Goal: Contribute content

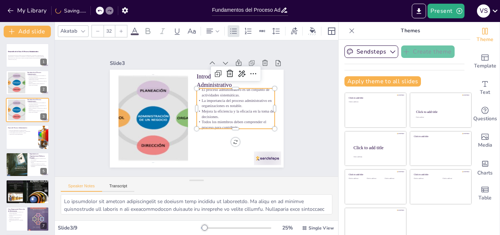
click at [225, 98] on p "La importancia del proceso administrativo en organizaciones es notable." at bounding box center [236, 103] width 78 height 11
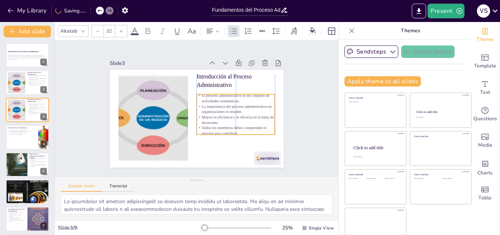
drag, startPoint x: 250, startPoint y: 93, endPoint x: 250, endPoint y: 98, distance: 5.1
click at [250, 98] on p "El proceso administrativo es un conjunto de actividades sistemáticas." at bounding box center [236, 98] width 78 height 11
click at [37, 137] on div at bounding box center [27, 137] width 44 height 25
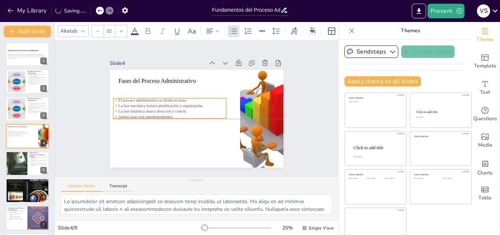
drag, startPoint x: 149, startPoint y: 92, endPoint x: 144, endPoint y: 103, distance: 11.5
click at [144, 103] on p "La fase mecánica incluye planificación y organización." at bounding box center [169, 105] width 113 height 5
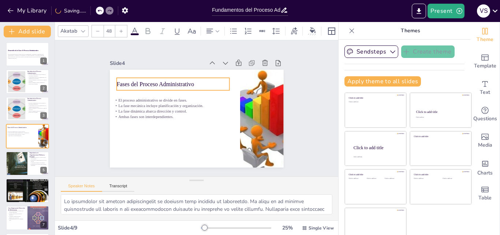
drag, startPoint x: 124, startPoint y: 77, endPoint x: 122, endPoint y: 80, distance: 3.8
click at [122, 80] on p "Fases del Proceso Administrativo" at bounding box center [172, 84] width 113 height 8
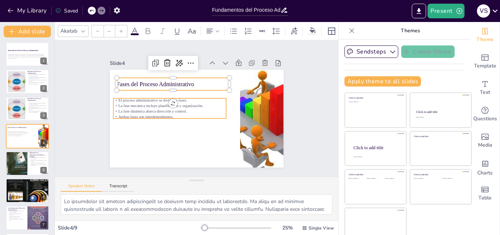
type input "32"
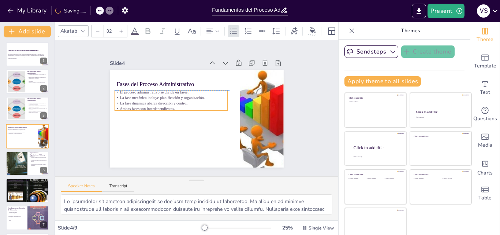
drag, startPoint x: 122, startPoint y: 102, endPoint x: 124, endPoint y: 95, distance: 6.8
click at [124, 95] on p "La fase mecánica incluye planificación y organización." at bounding box center [171, 97] width 113 height 5
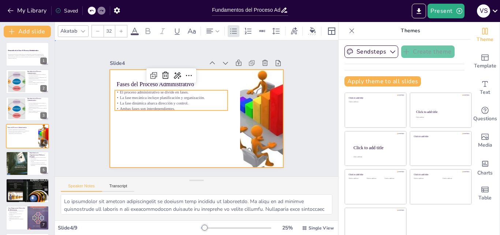
click at [130, 128] on div at bounding box center [197, 119] width 174 height 98
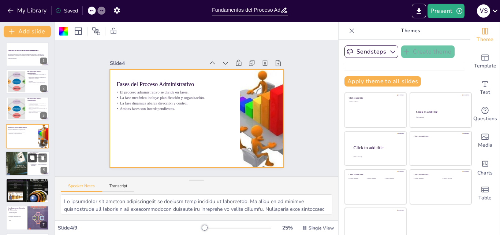
click at [31, 157] on icon at bounding box center [32, 157] width 4 height 4
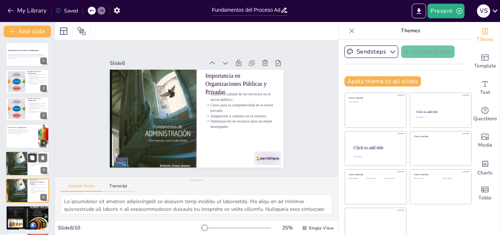
scroll to position [56, 0]
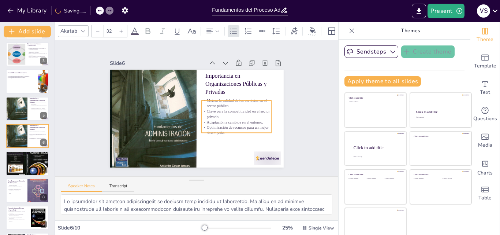
drag, startPoint x: 242, startPoint y: 105, endPoint x: 239, endPoint y: 111, distance: 7.2
click at [239, 111] on p "Clave para la competitividad en el sector privado." at bounding box center [237, 113] width 70 height 11
click at [283, 111] on div "Slide 1 Desarrollo de la Clase: El Proceso Administrativo Esta presentación exp…" at bounding box center [196, 108] width 215 height 118
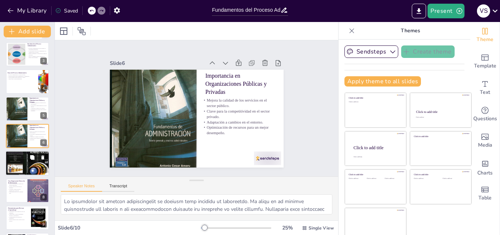
click at [23, 164] on div at bounding box center [27, 163] width 44 height 30
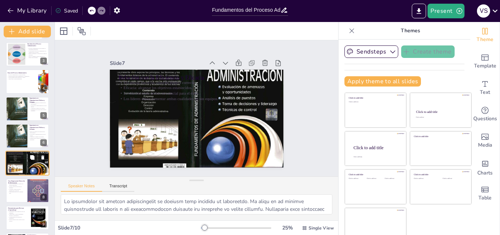
scroll to position [83, 0]
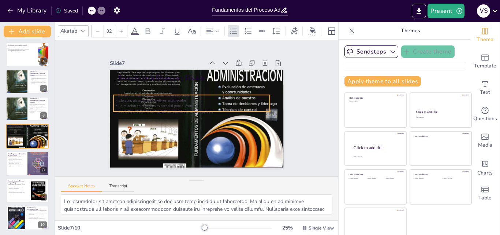
drag, startPoint x: 226, startPoint y: 84, endPoint x: 221, endPoint y: 96, distance: 13.5
click at [221, 98] on p "Eficacia: alcanzar los objetivos establecidos." at bounding box center [191, 100] width 156 height 5
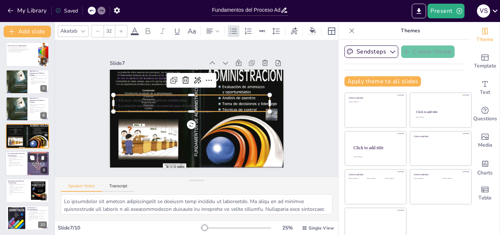
click at [24, 157] on p "Detectar deficiencias es crucial en el análisis empresarial." at bounding box center [17, 157] width 18 height 3
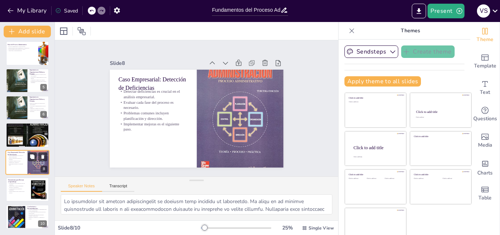
scroll to position [8, 0]
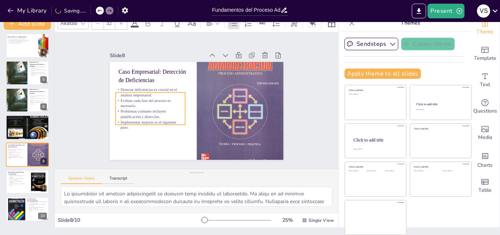
drag, startPoint x: 131, startPoint y: 104, endPoint x: 128, endPoint y: 110, distance: 6.6
click at [128, 110] on p "Problemas comunes incluyen planificación y dirección." at bounding box center [150, 113] width 70 height 11
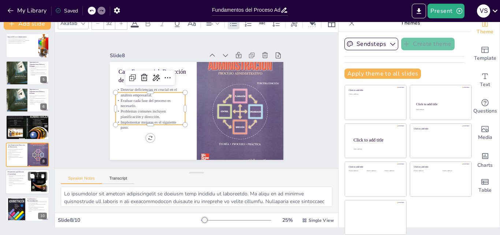
click at [20, 181] on p "La participación activa mejora el aprendizaje." at bounding box center [17, 181] width 18 height 3
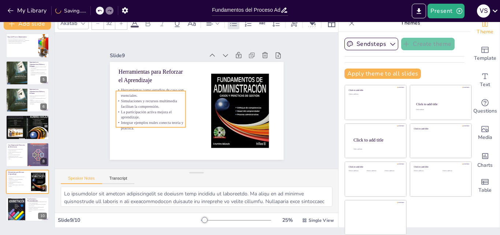
drag, startPoint x: 123, startPoint y: 112, endPoint x: 120, endPoint y: 116, distance: 5.1
click at [120, 116] on p "La participación activa mejora el aprendizaje." at bounding box center [151, 114] width 70 height 11
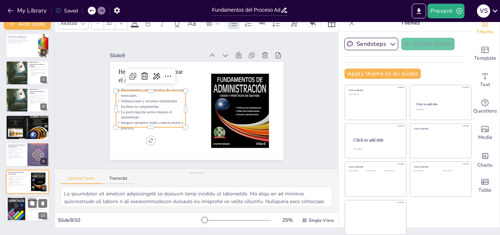
click at [23, 209] on div at bounding box center [17, 209] width 18 height 27
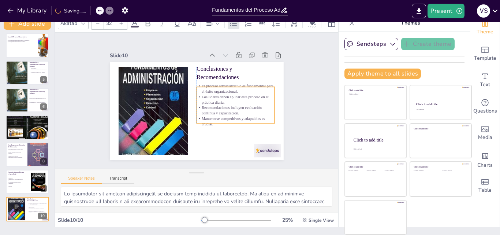
drag, startPoint x: 220, startPoint y: 92, endPoint x: 218, endPoint y: 98, distance: 6.4
click at [218, 98] on p "Los líderes deben aplicar este proceso en su práctica diaria." at bounding box center [236, 99] width 78 height 11
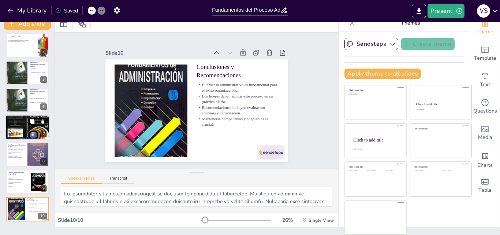
click at [19, 122] on p "Eficacia: alcanzar los objetivos establecidos." at bounding box center [26, 122] width 40 height 1
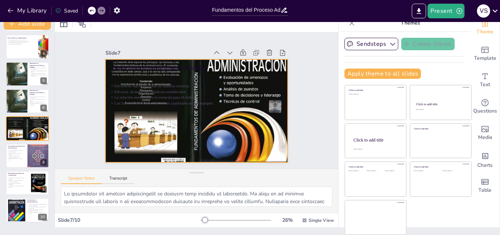
click at [157, 128] on div at bounding box center [196, 110] width 182 height 125
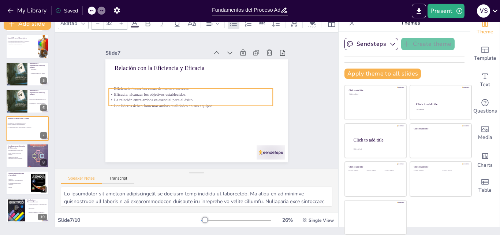
click at [165, 97] on p "La relación entre ambos es esencial para el éxito." at bounding box center [191, 99] width 164 height 5
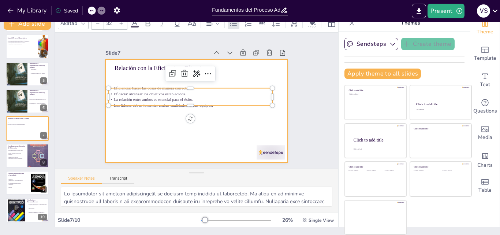
click at [155, 136] on div at bounding box center [196, 110] width 182 height 103
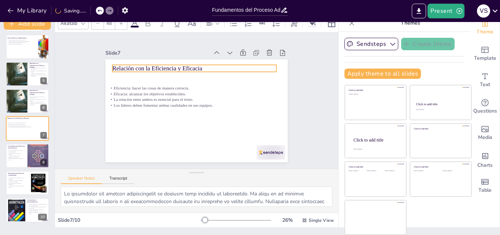
click at [152, 64] on p "Relación con la Eficiencia y Eficacia" at bounding box center [194, 68] width 164 height 8
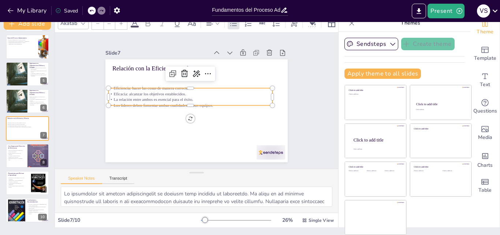
type input "32"
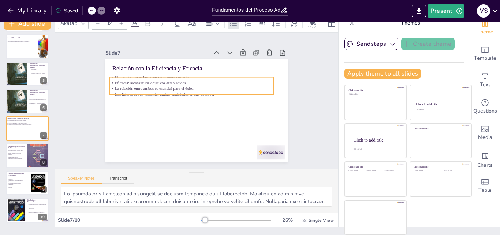
drag, startPoint x: 147, startPoint y: 101, endPoint x: 148, endPoint y: 90, distance: 11.0
click at [148, 92] on p "Los líderes deben fomentar ambas cualidades en sus equipos." at bounding box center [192, 94] width 164 height 5
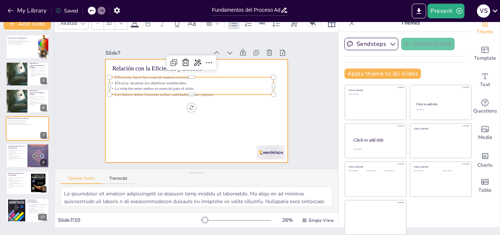
click at [141, 127] on div at bounding box center [196, 110] width 182 height 103
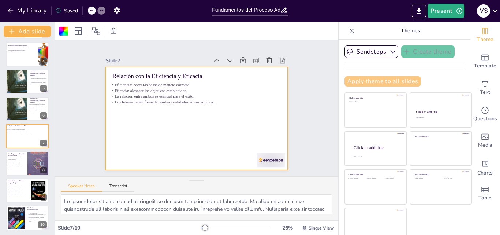
scroll to position [0, 0]
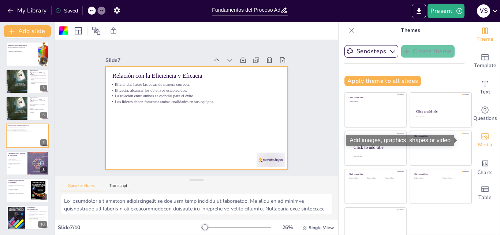
click at [481, 137] on icon "Add images, graphics, shapes or video" at bounding box center [485, 136] width 9 height 9
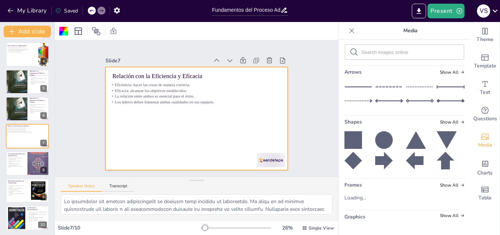
scroll to position [77, 0]
click at [403, 55] on form at bounding box center [411, 52] width 98 height 7
click at [393, 51] on input "text" at bounding box center [411, 52] width 98 height 5
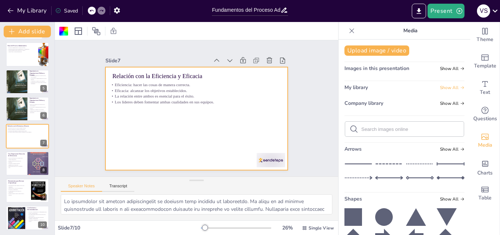
click at [443, 86] on span "Show All" at bounding box center [452, 87] width 25 height 5
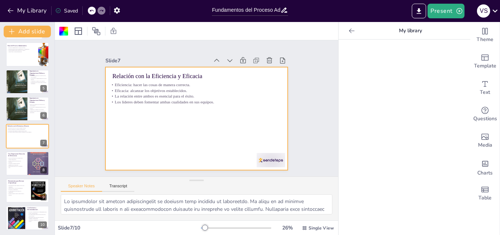
click at [348, 33] on icon at bounding box center [351, 30] width 7 height 7
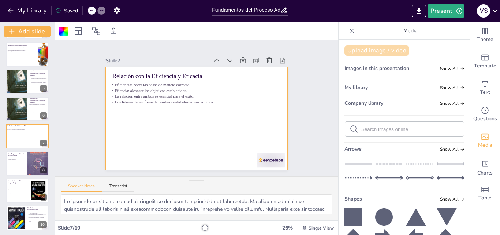
click at [383, 48] on button "Upload image / video" at bounding box center [377, 50] width 65 height 10
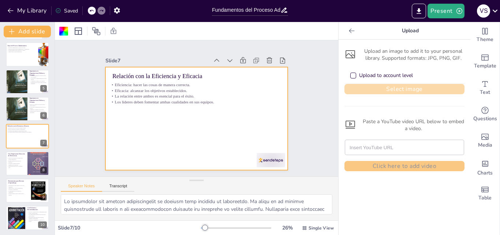
click at [368, 90] on button "Select image" at bounding box center [405, 89] width 120 height 10
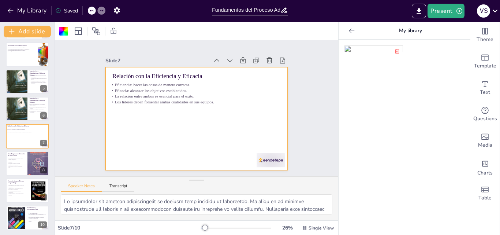
click at [362, 52] on img at bounding box center [374, 49] width 58 height 6
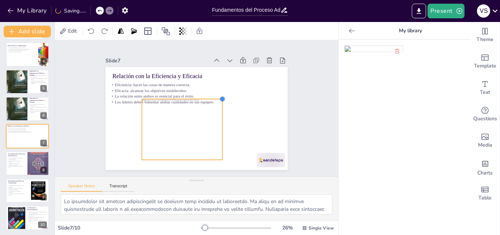
drag, startPoint x: 248, startPoint y: 75, endPoint x: 218, endPoint y: 97, distance: 37.0
click at [220, 97] on div at bounding box center [223, 99] width 6 height 6
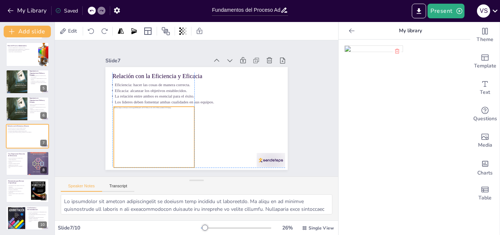
drag, startPoint x: 194, startPoint y: 108, endPoint x: 166, endPoint y: 114, distance: 29.0
click at [166, 114] on div at bounding box center [154, 137] width 81 height 60
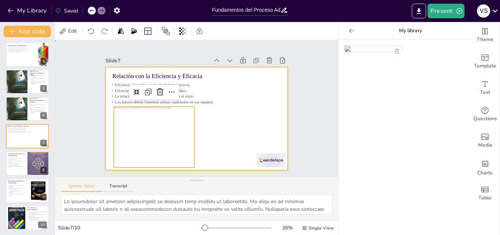
click at [253, 112] on div at bounding box center [196, 118] width 182 height 103
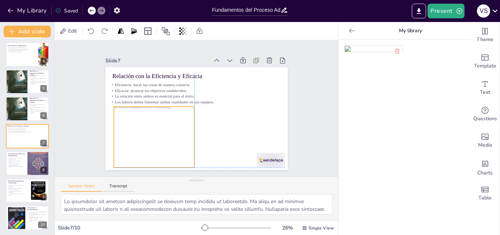
click at [172, 127] on div at bounding box center [154, 137] width 81 height 60
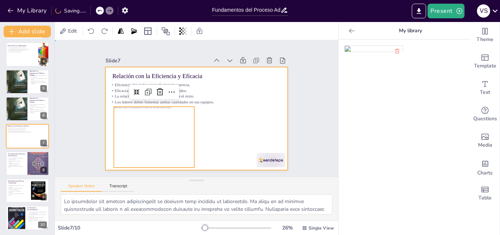
click at [227, 107] on div at bounding box center [196, 118] width 182 height 103
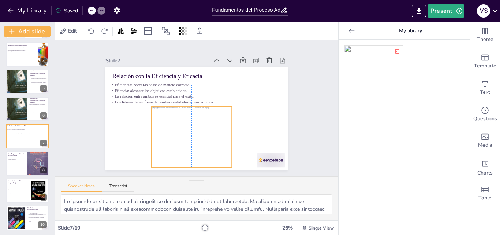
drag, startPoint x: 164, startPoint y: 114, endPoint x: 202, endPoint y: 114, distance: 37.4
click at [202, 114] on div at bounding box center [191, 137] width 81 height 60
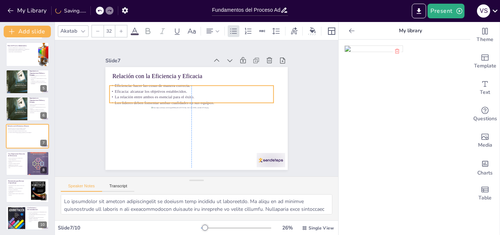
click at [140, 91] on p "Eficacia: alcanzar los objetivos establecidos." at bounding box center [192, 91] width 164 height 5
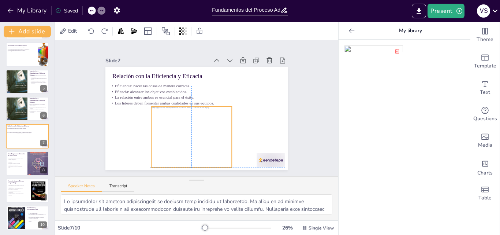
click at [181, 131] on div at bounding box center [191, 137] width 81 height 60
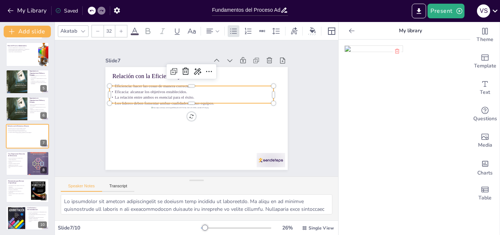
click at [267, 95] on p "La relación entre ambos es esencial para el éxito." at bounding box center [192, 96] width 164 height 5
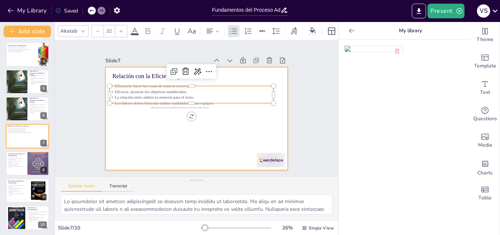
click at [269, 117] on div at bounding box center [196, 118] width 182 height 103
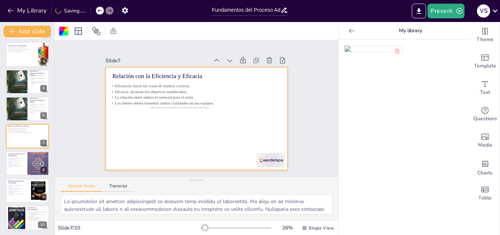
click at [64, 27] on div at bounding box center [63, 31] width 9 height 9
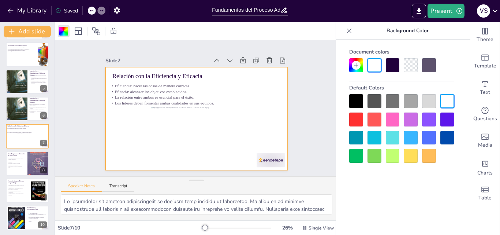
click at [426, 100] on div at bounding box center [429, 101] width 14 height 14
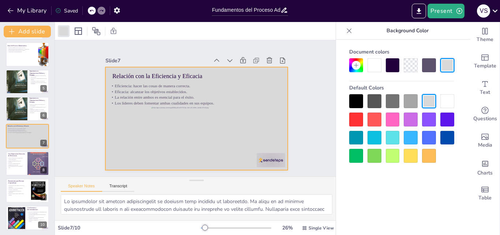
click at [446, 101] on div at bounding box center [448, 101] width 14 height 14
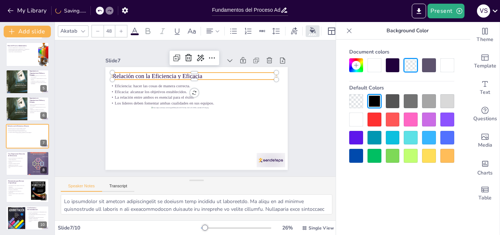
click at [130, 74] on p "Relación con la Eficiencia y Eficacia" at bounding box center [194, 76] width 164 height 8
click at [217, 29] on icon at bounding box center [217, 31] width 5 height 5
click at [139, 29] on icon at bounding box center [134, 31] width 9 height 9
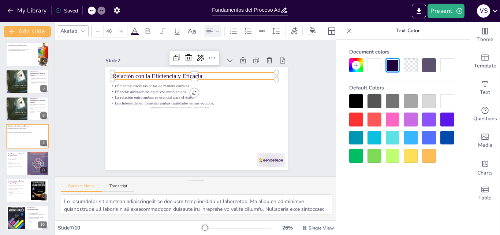
click at [136, 27] on icon at bounding box center [134, 30] width 7 height 7
click at [150, 29] on icon at bounding box center [148, 31] width 5 height 6
click at [217, 72] on p "Relación con la Eficiencia y Eficacia" at bounding box center [194, 76] width 164 height 8
click at [217, 29] on icon at bounding box center [217, 31] width 5 height 5
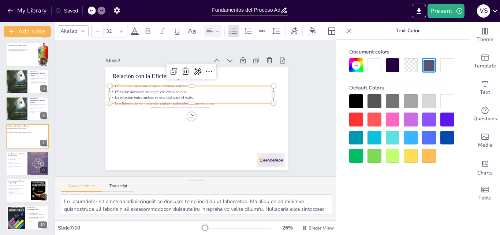
click at [154, 89] on p "Eficacia: alcanzar los objetivos establecidos." at bounding box center [192, 91] width 164 height 5
click at [122, 25] on div at bounding box center [121, 31] width 12 height 12
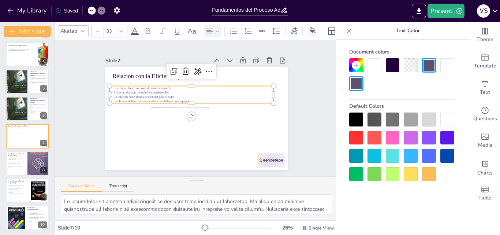
click at [122, 25] on div at bounding box center [121, 31] width 12 height 12
click at [92, 9] on div "My Library Saving......" at bounding box center [66, 10] width 132 height 13
click at [100, 10] on icon at bounding box center [101, 10] width 4 height 4
click at [94, 10] on div at bounding box center [92, 11] width 8 height 8
click at [94, 10] on div "My Library Saving......" at bounding box center [66, 10] width 132 height 13
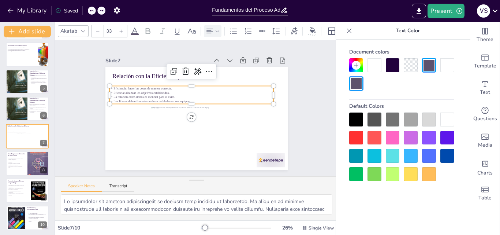
click at [90, 8] on div at bounding box center [92, 11] width 8 height 8
type input "32"
click at [290, 81] on div "Slide 1 Desarrollo de la Clase: El Proceso Administrativo Esta presentación exp…" at bounding box center [196, 108] width 223 height 123
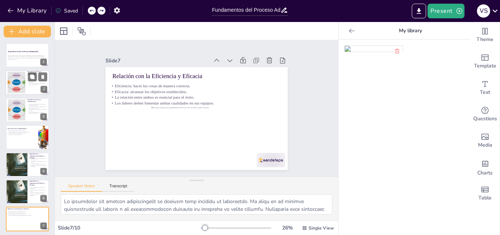
click at [17, 83] on div at bounding box center [16, 82] width 30 height 22
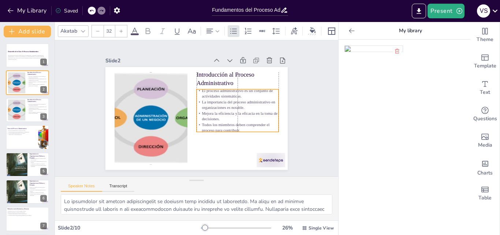
click at [214, 105] on p "La importancia del proceso administrativo en organizaciones es notable." at bounding box center [238, 104] width 82 height 11
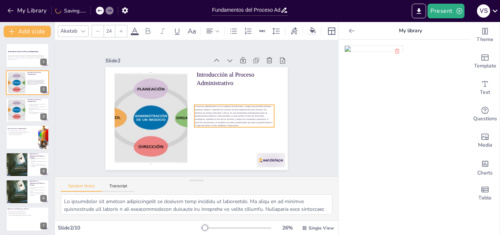
drag, startPoint x: 165, startPoint y: 86, endPoint x: 247, endPoint y: 114, distance: 86.3
click at [247, 114] on span "El proceso administrativo es el conjunto de funciones y etapas que permiten pla…" at bounding box center [233, 116] width 78 height 22
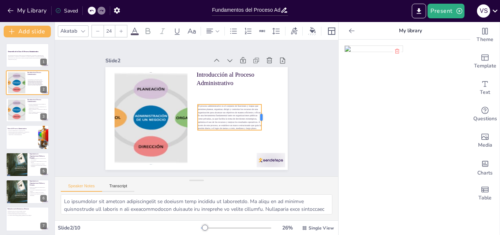
drag, startPoint x: 275, startPoint y: 111, endPoint x: 259, endPoint y: 110, distance: 16.2
click at [262, 110] on div at bounding box center [265, 117] width 6 height 26
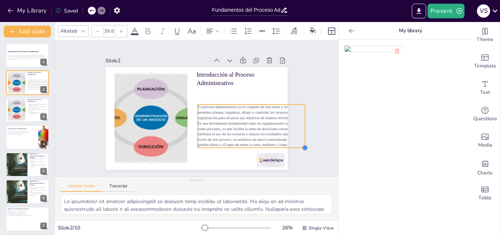
type input "39.5"
drag, startPoint x: 256, startPoint y: 127, endPoint x: 255, endPoint y: 144, distance: 16.5
click at [255, 144] on div "Introducción al Proceso Administrativo El proceso administrativo es el conjunto…" at bounding box center [196, 118] width 182 height 103
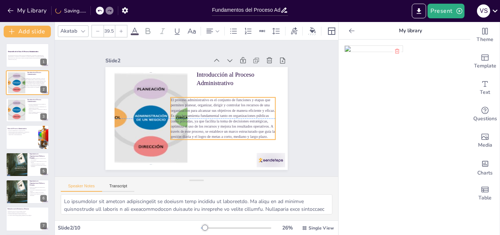
drag, startPoint x: 252, startPoint y: 129, endPoint x: 224, endPoint y: 122, distance: 28.3
click at [224, 122] on span "El proceso administrativo es el conjunto de funciones y etapas que permiten pla…" at bounding box center [223, 118] width 104 height 41
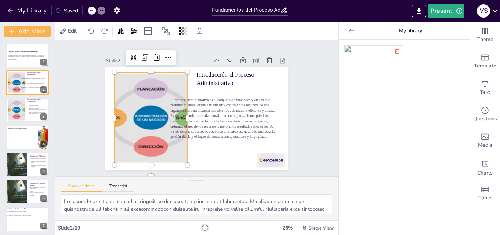
click at [139, 95] on div at bounding box center [151, 118] width 123 height 92
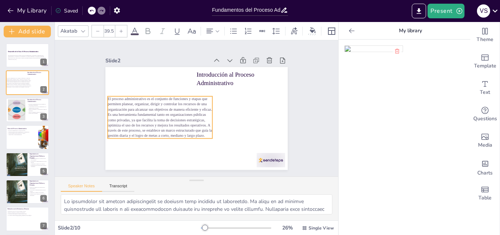
drag, startPoint x: 199, startPoint y: 112, endPoint x: 136, endPoint y: 111, distance: 62.3
click at [136, 111] on span "El proceso administrativo es el conjunto de funciones y etapas que permiten pla…" at bounding box center [160, 117] width 104 height 41
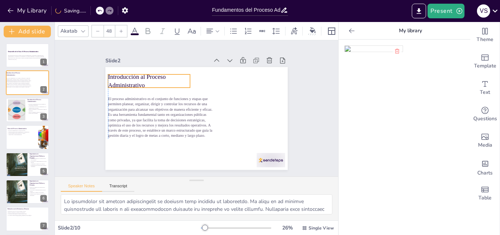
drag, startPoint x: 215, startPoint y: 79, endPoint x: 127, endPoint y: 82, distance: 87.2
click at [127, 82] on p "Introducción al Proceso Administrativo" at bounding box center [149, 81] width 82 height 17
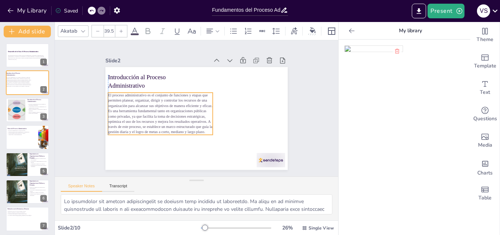
click at [155, 104] on span "El proceso administrativo es el conjunto de funciones y etapas que permiten pla…" at bounding box center [160, 113] width 104 height 41
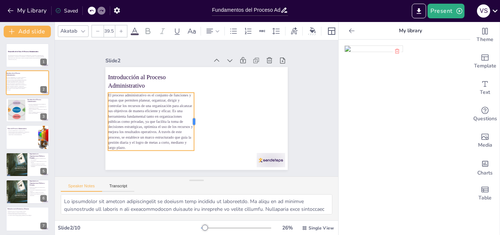
drag, startPoint x: 208, startPoint y: 111, endPoint x: 189, endPoint y: 113, distance: 18.8
click at [194, 113] on div at bounding box center [197, 122] width 6 height 58
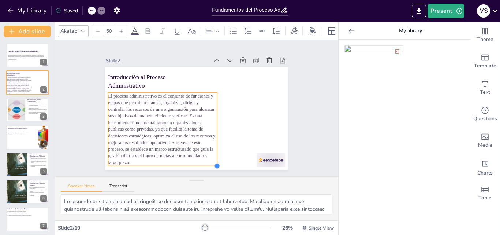
type input "49.7"
drag, startPoint x: 189, startPoint y: 147, endPoint x: 204, endPoint y: 162, distance: 21.5
click at [204, 162] on div "Introducción al Proceso Administrativo El proceso administrativo es el conjunto…" at bounding box center [196, 118] width 182 height 103
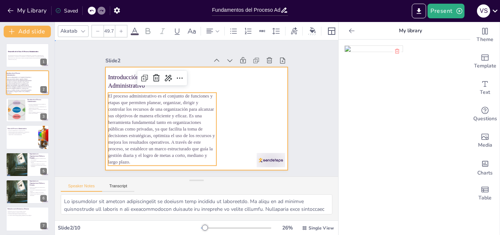
click at [213, 77] on div at bounding box center [196, 118] width 182 height 103
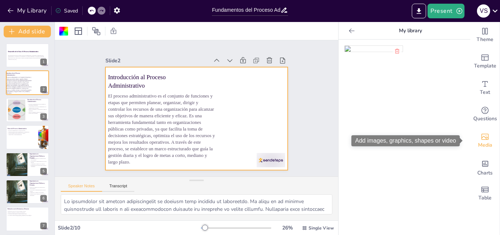
click at [479, 129] on div "Media" at bounding box center [485, 140] width 29 height 26
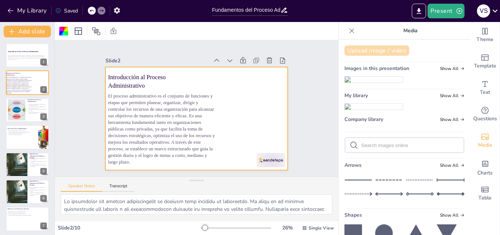
click at [375, 51] on button "Upload image / video" at bounding box center [377, 50] width 65 height 10
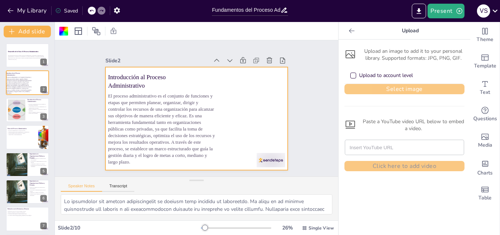
click at [357, 90] on button "Select image" at bounding box center [405, 89] width 120 height 10
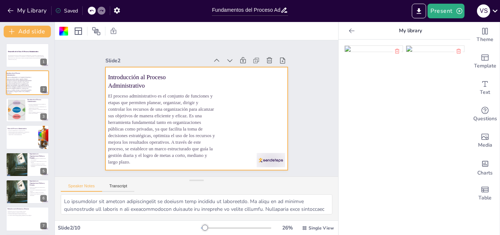
click at [371, 52] on img at bounding box center [374, 49] width 58 height 6
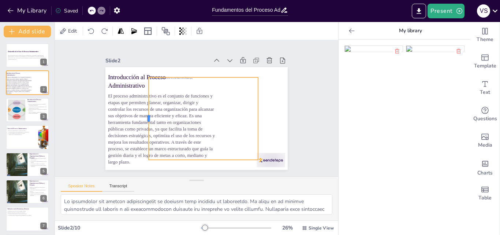
drag, startPoint x: 128, startPoint y: 116, endPoint x: 142, endPoint y: 125, distance: 16.2
click at [143, 125] on div at bounding box center [146, 118] width 6 height 82
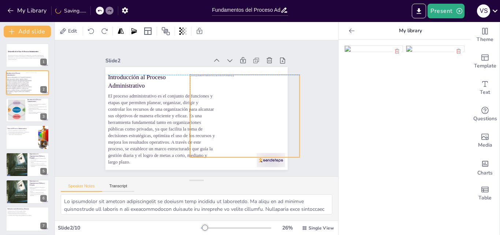
drag, startPoint x: 180, startPoint y: 120, endPoint x: 222, endPoint y: 117, distance: 42.3
click at [222, 117] on div at bounding box center [238, 116] width 123 height 82
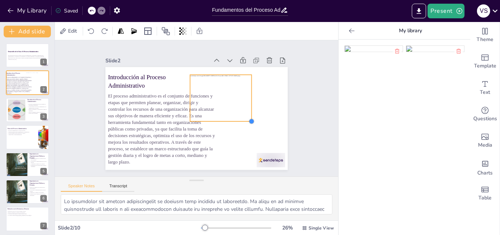
drag, startPoint x: 294, startPoint y: 153, endPoint x: 222, endPoint y: 117, distance: 81.2
click at [222, 117] on div "Introducción al Proceso Administrativo El proceso administrativo es el conjunto…" at bounding box center [196, 118] width 182 height 103
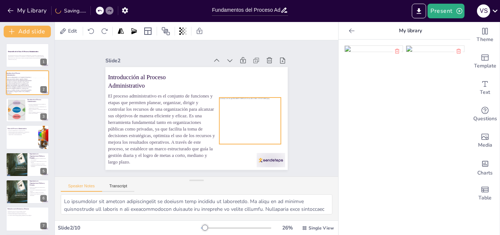
drag, startPoint x: 218, startPoint y: 103, endPoint x: 247, endPoint y: 125, distance: 36.3
click at [247, 125] on div at bounding box center [246, 120] width 69 height 46
click at [314, 110] on div "Slide 1 Desarrollo de la Clase: El Proceso Administrativo Esta presentación exp…" at bounding box center [196, 108] width 283 height 136
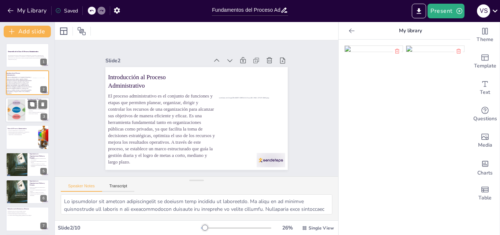
click at [24, 114] on div at bounding box center [16, 110] width 30 height 22
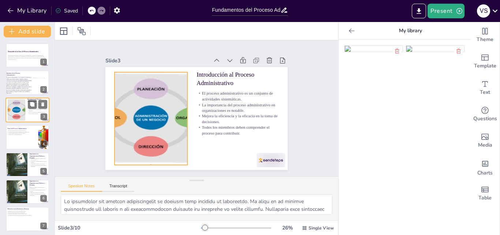
click at [24, 112] on div at bounding box center [16, 110] width 30 height 22
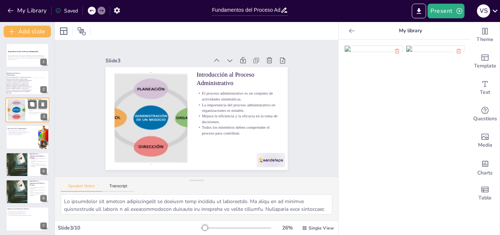
click at [24, 112] on div at bounding box center [16, 110] width 30 height 22
click at [41, 103] on icon at bounding box center [42, 103] width 5 height 5
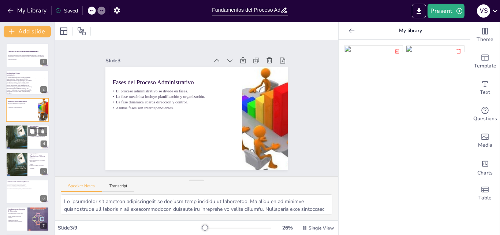
click at [18, 140] on div at bounding box center [16, 137] width 22 height 28
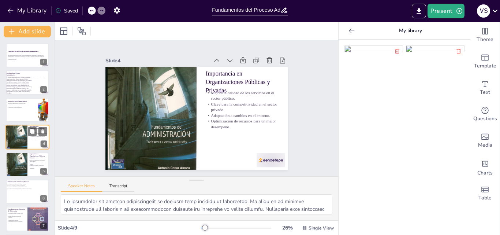
scroll to position [1, 0]
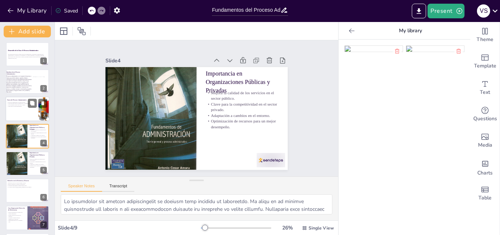
click at [16, 109] on div at bounding box center [27, 108] width 44 height 25
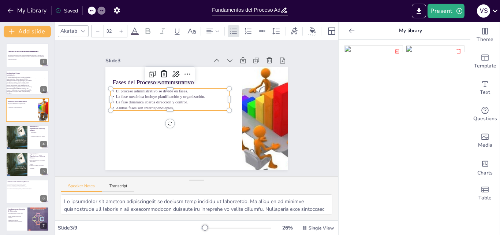
click at [150, 105] on p "Ambas fases son interdependientes." at bounding box center [170, 107] width 119 height 5
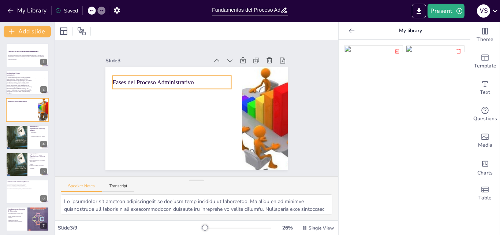
drag, startPoint x: 147, startPoint y: 84, endPoint x: 149, endPoint y: 79, distance: 5.4
click at [149, 79] on p "Fases del Proceso Administrativo" at bounding box center [172, 82] width 119 height 8
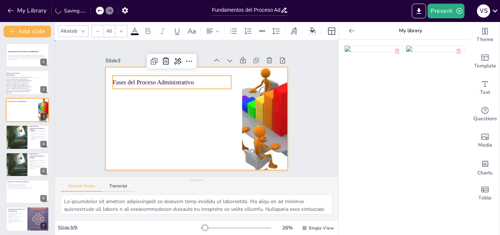
click at [145, 106] on div at bounding box center [196, 118] width 182 height 103
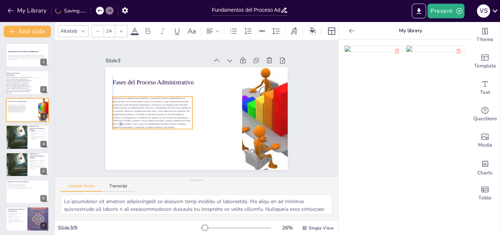
drag, startPoint x: 168, startPoint y: 88, endPoint x: 167, endPoint y: 108, distance: 20.2
click at [167, 108] on span "Importancia en organizaciones públicas y privadas El proceso administrativo es …" at bounding box center [152, 112] width 78 height 31
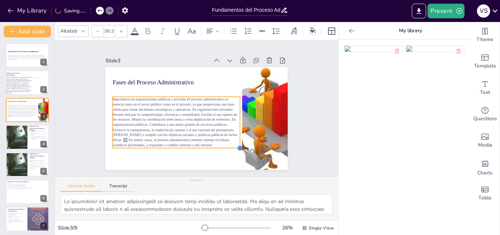
drag, startPoint x: 188, startPoint y: 127, endPoint x: 204, endPoint y: 147, distance: 24.9
click at [204, 147] on div "Fases del Proceso Administrativo Importancia en organizaciones públicas y priva…" at bounding box center [196, 118] width 182 height 103
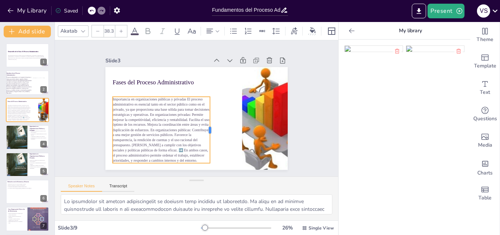
drag, startPoint x: 235, startPoint y: 118, endPoint x: 205, endPoint y: 120, distance: 30.1
click at [210, 120] on div at bounding box center [213, 130] width 6 height 66
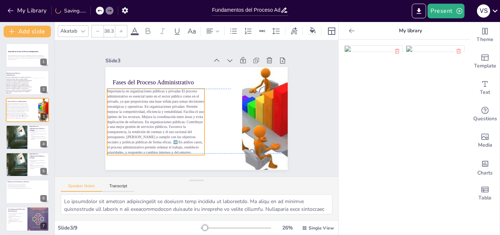
drag, startPoint x: 175, startPoint y: 115, endPoint x: 170, endPoint y: 105, distance: 11.0
click at [170, 105] on span "Importancia en organizaciones públicas y privadas El proceso administrativo es …" at bounding box center [155, 121] width 97 height 65
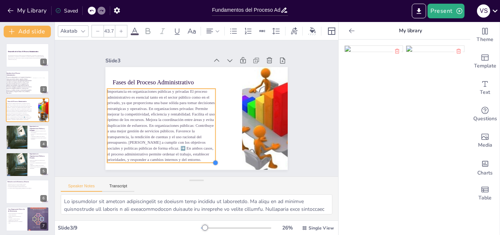
type input "43.8"
drag, startPoint x: 197, startPoint y: 152, endPoint x: 211, endPoint y: 160, distance: 16.3
click at [216, 162] on div at bounding box center [219, 165] width 6 height 6
click at [175, 140] on span "Importancia en organizaciones públicas y privadas El proceso administrativo es …" at bounding box center [164, 126] width 111 height 74
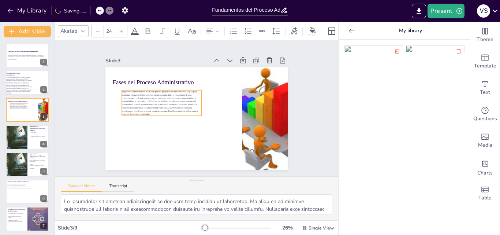
drag, startPoint x: 162, startPoint y: 86, endPoint x: 169, endPoint y: 99, distance: 15.2
click at [169, 99] on span "El proceso administrativo es crucial porque proporciona una estructura lógica p…" at bounding box center [160, 102] width 76 height 25
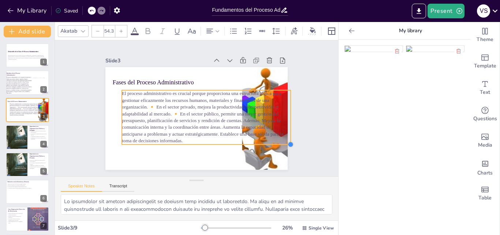
type input "54.6"
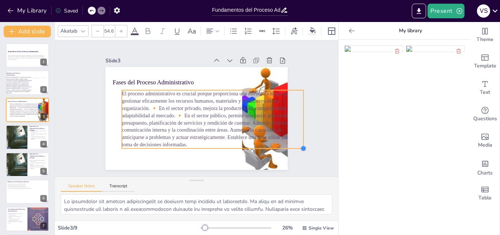
drag, startPoint x: 196, startPoint y: 113, endPoint x: 214, endPoint y: 146, distance: 37.4
click at [214, 146] on div "Fases del Proceso Administrativo El proceso administrativo es crucial porque pr…" at bounding box center [196, 118] width 182 height 103
click at [296, 116] on div "Slide 1 Desarrollo de la Clase: El Proceso Administrativo Esta presentación exp…" at bounding box center [196, 108] width 223 height 123
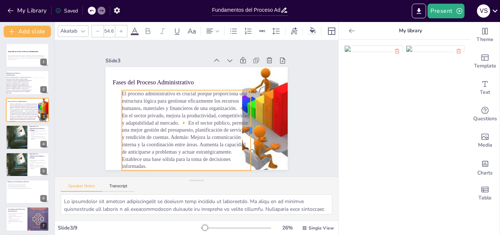
drag, startPoint x: 299, startPoint y: 118, endPoint x: 247, endPoint y: 124, distance: 53.2
click at [251, 124] on div at bounding box center [254, 130] width 6 height 80
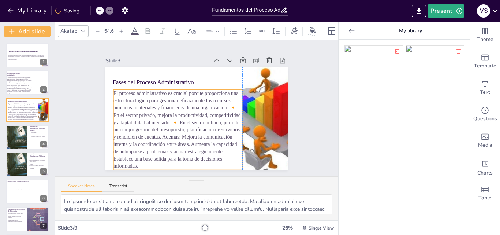
drag, startPoint x: 220, startPoint y: 119, endPoint x: 211, endPoint y: 119, distance: 9.9
click at [211, 119] on span "El proceso administrativo es crucial porque proporciona una estructura lógica p…" at bounding box center [177, 129] width 127 height 78
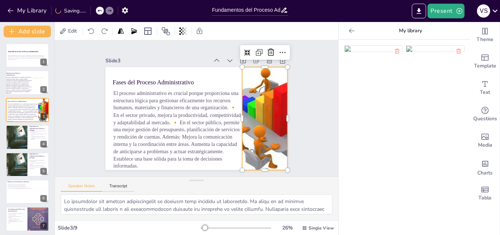
click at [253, 119] on div at bounding box center [265, 118] width 146 height 103
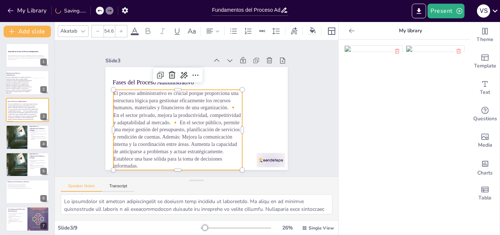
click at [174, 121] on span "El proceso administrativo es crucial porque proporciona una estructura lógica p…" at bounding box center [177, 129] width 127 height 78
click at [174, 121] on span "El proceso administrativo es crucial porque proporciona una estructura lógica p…" at bounding box center [176, 128] width 127 height 78
click at [172, 120] on span "El proceso administrativo es crucial porque proporciona una estructura lógica p…" at bounding box center [176, 128] width 127 height 78
click at [99, 11] on div at bounding box center [101, 11] width 8 height 8
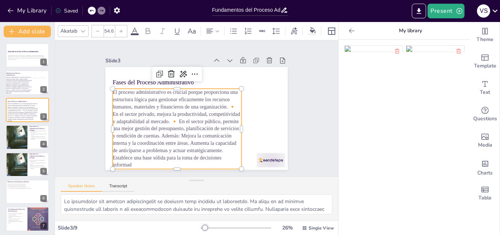
click at [91, 13] on icon at bounding box center [91, 10] width 4 height 4
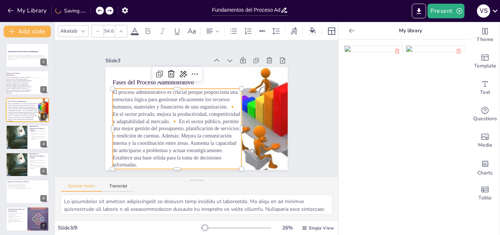
click at [110, 11] on div "My Library Saving......" at bounding box center [66, 10] width 132 height 13
click at [173, 121] on span "El proceso administrativo es crucial porque proporciona una estructura lógica p…" at bounding box center [176, 128] width 127 height 78
click at [172, 117] on span "El proceso administrativo es crucial porque proporciona una estructura lógica p…" at bounding box center [176, 128] width 127 height 78
click at [169, 121] on span "El proceso administrativo es crucial porque proporciona una estructura lógica p…" at bounding box center [176, 128] width 127 height 78
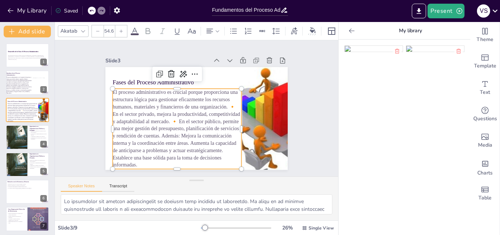
click at [169, 121] on span "El proceso administrativo es crucial porque proporciona una estructura lógica p…" at bounding box center [176, 128] width 127 height 78
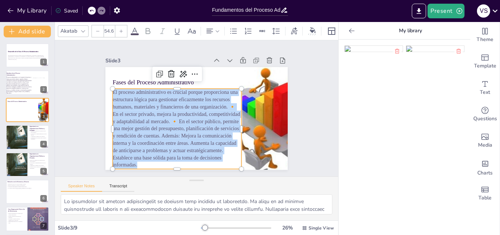
click at [169, 121] on span "El proceso administrativo es crucial porque proporciona una estructura lógica p…" at bounding box center [176, 128] width 127 height 78
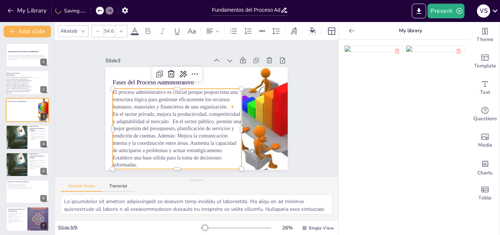
click at [231, 104] on p "El proceso administrativo es crucial porque proporciona una estructura lógica p…" at bounding box center [177, 129] width 129 height 80
click at [166, 120] on span "En el sector privado, mejora la productividad, competitividad y adaptabilidad a…" at bounding box center [177, 139] width 129 height 56
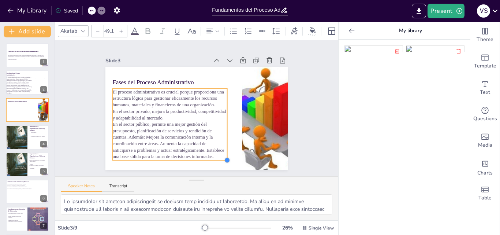
type input "49.4"
drag, startPoint x: 238, startPoint y: 166, endPoint x: 212, endPoint y: 159, distance: 27.5
click at [212, 159] on div "Fases del Proceso Administrativo El proceso administrativo es crucial porque pr…" at bounding box center [196, 118] width 182 height 103
click at [220, 122] on p "En el sector público, permite una mejor gestión del presupuesto, planificación …" at bounding box center [171, 142] width 116 height 40
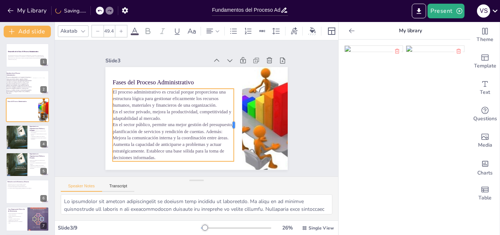
drag, startPoint x: 224, startPoint y: 124, endPoint x: 229, endPoint y: 125, distance: 4.8
click at [234, 125] on div at bounding box center [237, 125] width 6 height 72
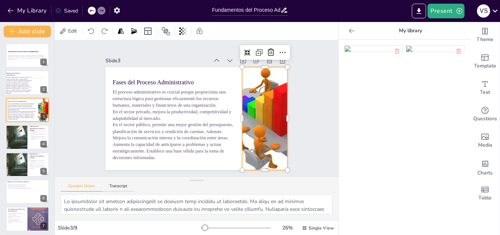
click at [249, 124] on div at bounding box center [265, 118] width 146 height 103
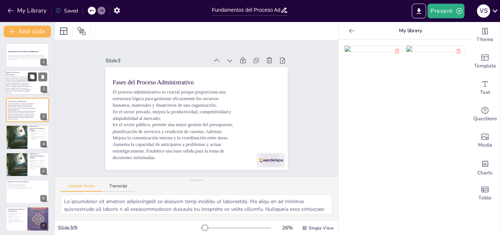
click at [32, 77] on icon at bounding box center [32, 77] width 4 height 4
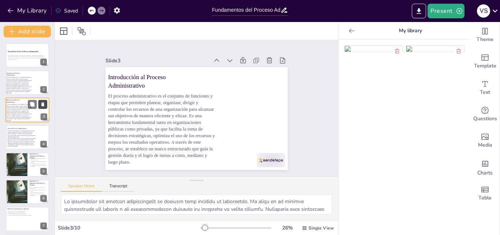
click at [43, 105] on icon at bounding box center [42, 104] width 3 height 4
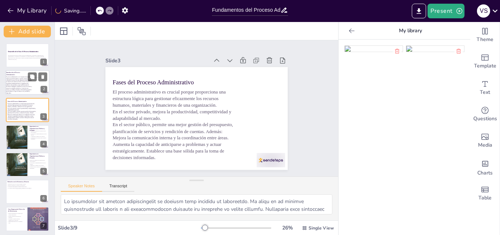
click at [18, 81] on span "El proceso administrativo es el conjunto de funciones y etapas que permiten pla…" at bounding box center [19, 85] width 26 height 17
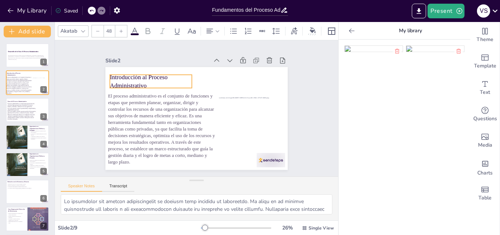
click at [120, 74] on p "Introducción al Proceso Administrativo" at bounding box center [151, 81] width 82 height 17
click at [122, 79] on p "Introducción al Proceso Administrativo" at bounding box center [149, 81] width 82 height 17
click at [18, 105] on span "El proceso administrativo es crucial porque proporciona una estructura lógica p…" at bounding box center [20, 105] width 27 height 4
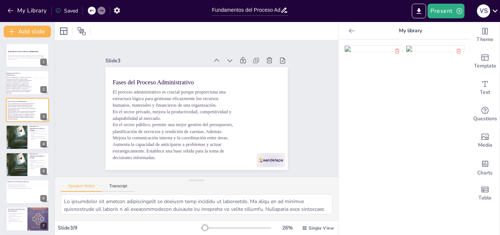
click at [349, 30] on icon at bounding box center [351, 30] width 5 height 5
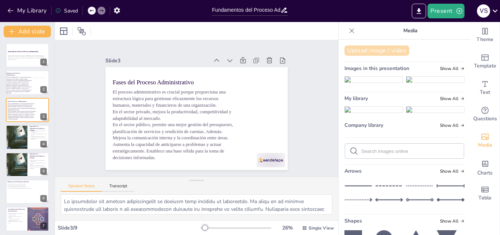
click at [367, 50] on button "Upload image / video" at bounding box center [377, 50] width 65 height 10
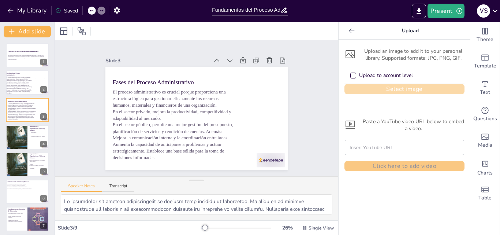
click at [376, 86] on button "Select image" at bounding box center [405, 89] width 120 height 10
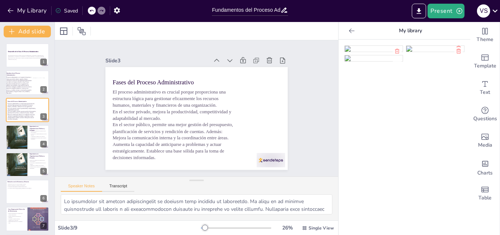
click at [359, 52] on img at bounding box center [374, 49] width 58 height 6
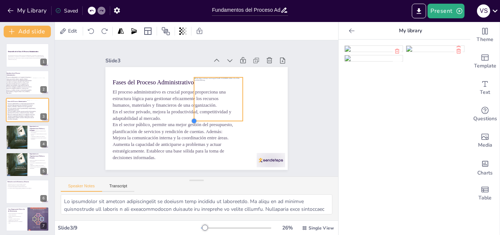
drag, startPoint x: 145, startPoint y: 156, endPoint x: 219, endPoint y: 117, distance: 83.6
click at [219, 117] on div "Fases del Proceso Administrativo El proceso administrativo es crucial porque pr…" at bounding box center [196, 118] width 182 height 103
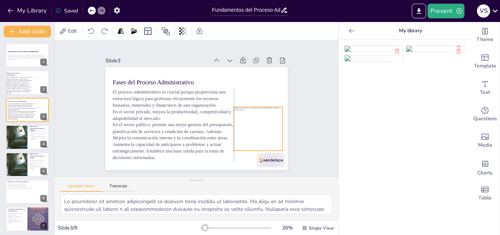
drag, startPoint x: 218, startPoint y: 99, endPoint x: 257, endPoint y: 129, distance: 49.7
click at [257, 129] on div at bounding box center [258, 128] width 49 height 43
click at [297, 121] on div "Slide 1 Desarrollo de la Clase: El Proceso Administrativo Esta presentación exp…" at bounding box center [196, 108] width 223 height 123
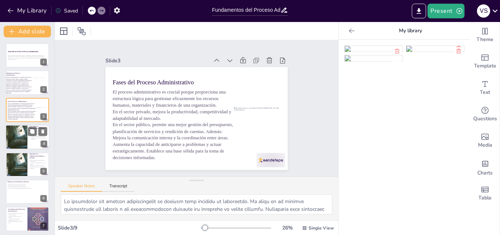
click at [11, 138] on div at bounding box center [16, 137] width 22 height 28
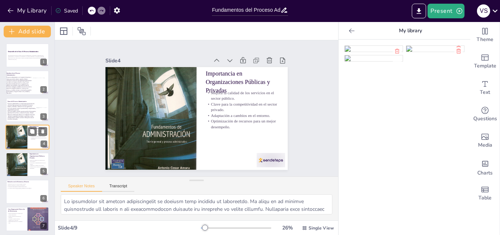
scroll to position [1, 0]
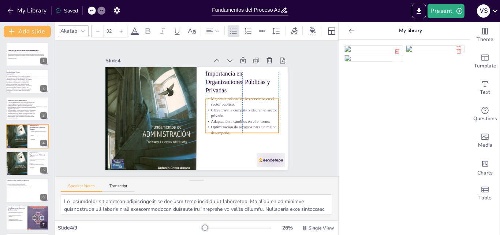
drag, startPoint x: 216, startPoint y: 99, endPoint x: 216, endPoint y: 105, distance: 6.2
click at [216, 107] on p "Clave para la competitividad en el sector privado." at bounding box center [242, 112] width 73 height 11
click at [26, 101] on div "Fases del Proceso Administrativo" at bounding box center [21, 100] width 29 height 3
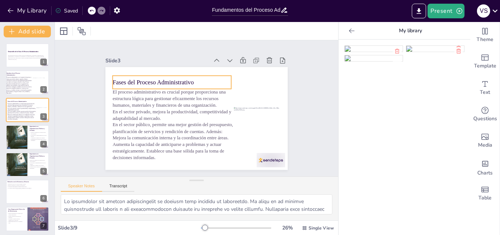
click at [201, 78] on p "Fases del Proceso Administrativo" at bounding box center [172, 82] width 119 height 8
click at [201, 78] on p "Fases del Proceso Administrativo" at bounding box center [173, 82] width 119 height 8
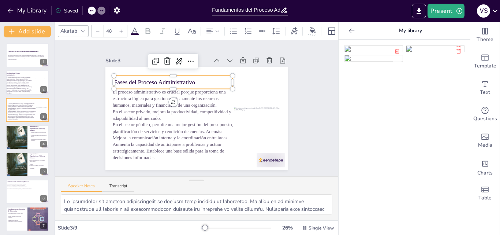
click at [201, 78] on p "Fases del Proceso Administrativo" at bounding box center [173, 82] width 119 height 8
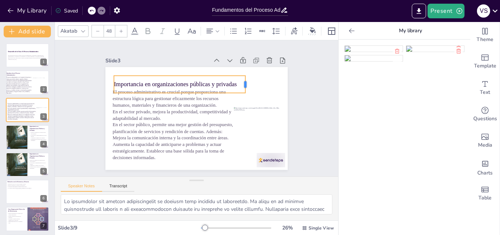
drag, startPoint x: 227, startPoint y: 81, endPoint x: 240, endPoint y: 81, distance: 12.8
click at [245, 81] on div at bounding box center [248, 84] width 6 height 17
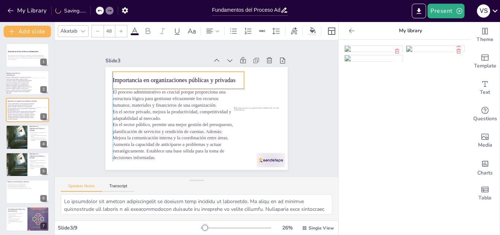
click at [219, 76] on p "Importancia en organizaciones públicas y privadas" at bounding box center [178, 80] width 131 height 8
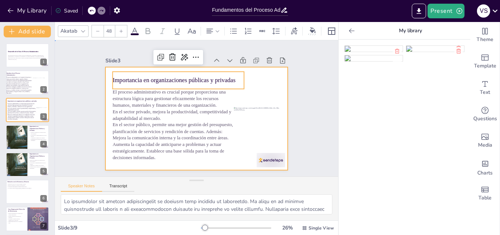
click at [256, 86] on div at bounding box center [196, 118] width 182 height 103
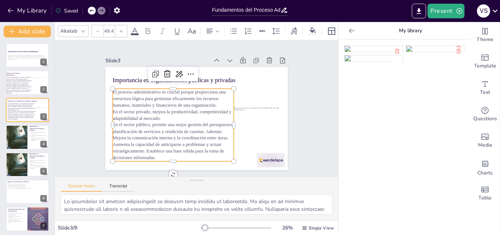
click at [116, 109] on span "En el sector privado, mejora la productividad, competitividad y adaptabilidad a…" at bounding box center [172, 115] width 119 height 12
click at [113, 109] on span "En el sector privado, mejora la productividad, competitividad y adaptabilidad a…" at bounding box center [172, 115] width 119 height 12
click at [113, 110] on span "En el sector privado, mejora la productividad, competitividad y adaptabilidad a…" at bounding box center [172, 115] width 119 height 12
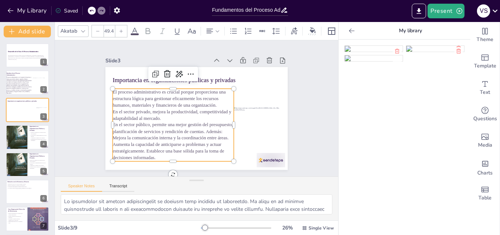
click at [115, 109] on span "En el sector privado, mejora la productividad, competitividad y adaptabilidad a…" at bounding box center [172, 115] width 119 height 12
click at [113, 110] on span "En el sector privado, mejora la productividad, competitividad y adaptabilidad a…" at bounding box center [172, 115] width 119 height 12
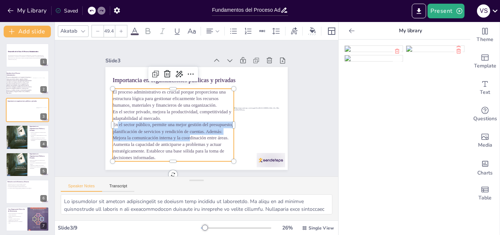
drag, startPoint x: 109, startPoint y: 123, endPoint x: 184, endPoint y: 135, distance: 75.4
click at [184, 135] on span "En el sector público, permite una mejor gestión del presupuesto, planificación …" at bounding box center [173, 141] width 121 height 38
click at [160, 125] on p "En el sector público, permite una mejor gestión del presupuesto, planificación …" at bounding box center [173, 142] width 121 height 40
drag, startPoint x: 159, startPoint y: 117, endPoint x: 164, endPoint y: 141, distance: 24.8
click at [164, 141] on div "El proceso administrativo es crucial porque proporciona una estructura lógica p…" at bounding box center [173, 125] width 121 height 72
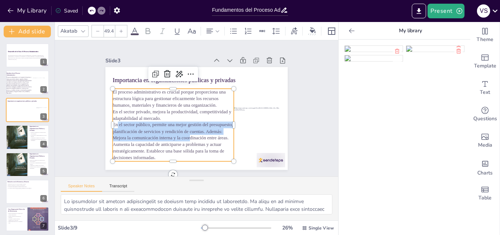
drag, startPoint x: 166, startPoint y: 153, endPoint x: 107, endPoint y: 110, distance: 73.3
click at [107, 110] on div "Importancia en organizaciones públicas y privadas El proceso administrativo es …" at bounding box center [196, 118] width 182 height 103
drag, startPoint x: 107, startPoint y: 110, endPoint x: 260, endPoint y: 97, distance: 153.3
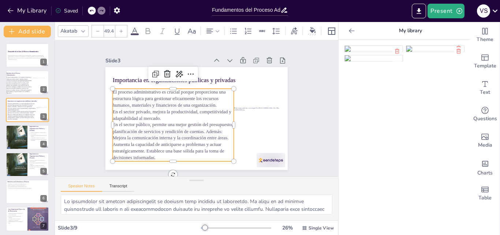
click at [115, 109] on span "En el sector privado, mejora la productividad, competitividad y adaptabilidad a…" at bounding box center [172, 115] width 119 height 12
drag, startPoint x: 108, startPoint y: 108, endPoint x: 157, endPoint y: 154, distance: 67.9
click at [157, 154] on div "El proceso administrativo es crucial porque proporciona una estructura lógica p…" at bounding box center [173, 125] width 121 height 72
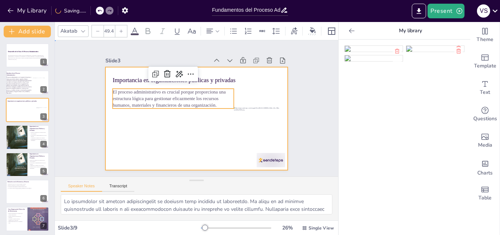
click at [243, 87] on div at bounding box center [196, 118] width 182 height 103
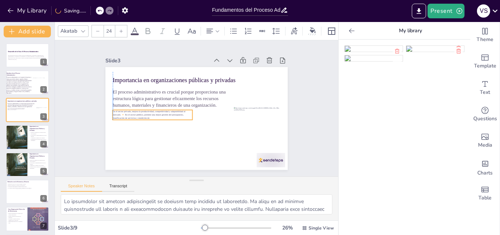
drag, startPoint x: 180, startPoint y: 78, endPoint x: 178, endPoint y: 112, distance: 33.4
click at [178, 112] on p "En el sector privado, mejora la productividad, competitividad y adaptabilidad a…" at bounding box center [153, 115] width 80 height 10
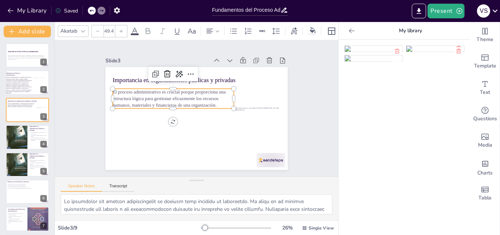
click at [202, 103] on span "El proceso administrativo es crucial porque proporciona una estructura lógica p…" at bounding box center [169, 98] width 113 height 18
click at [213, 101] on p "El proceso administrativo es crucial porque proporciona una estructura lógica p…" at bounding box center [173, 99] width 121 height 20
click at [216, 108] on div at bounding box center [173, 111] width 121 height 6
click at [215, 102] on p "El proceso administrativo es crucial porque proporciona una estructura lógica p…" at bounding box center [173, 99] width 121 height 20
click at [208, 102] on span "El proceso administrativo es crucial porque proporciona una estructura lógica p…" at bounding box center [169, 98] width 113 height 18
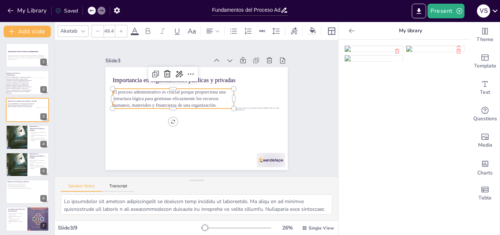
click at [208, 102] on span "El proceso administrativo es crucial porque proporciona una estructura lógica p…" at bounding box center [169, 98] width 113 height 18
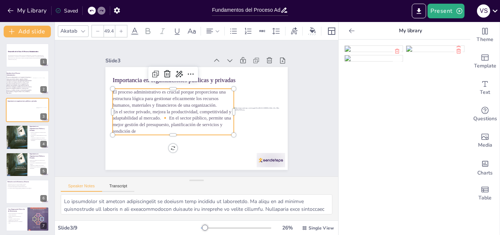
click at [162, 113] on p "En el sector privado, mejora la productividad, competitividad y adaptabilidad a…" at bounding box center [173, 121] width 121 height 26
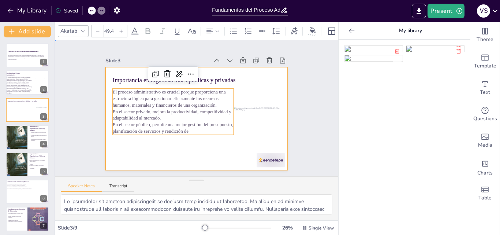
click at [199, 151] on div at bounding box center [196, 118] width 182 height 103
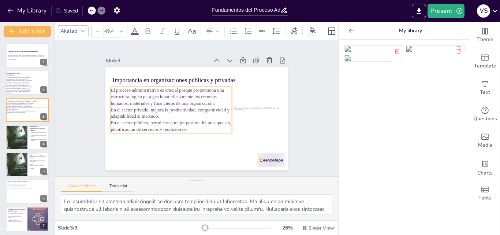
click at [199, 97] on p "El proceso administrativo es crucial porque proporciona una estructura lógica p…" at bounding box center [171, 97] width 121 height 20
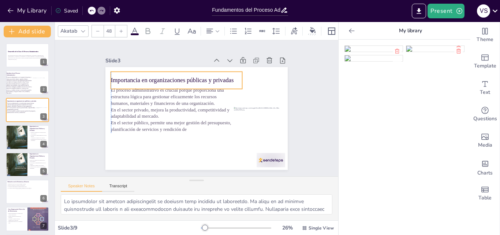
click at [220, 76] on p "Importancia en organizaciones públicas y privadas" at bounding box center [176, 80] width 131 height 8
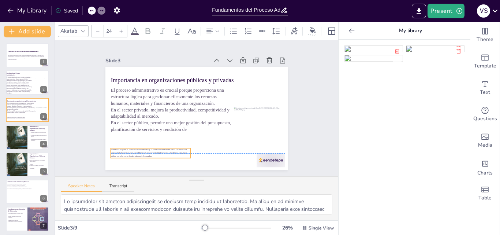
drag, startPoint x: 167, startPoint y: 76, endPoint x: 163, endPoint y: 147, distance: 70.4
click at [163, 148] on span "Además: Mejora la comunicación interna y la coordinación entre áreas. Aumenta l…" at bounding box center [149, 152] width 76 height 9
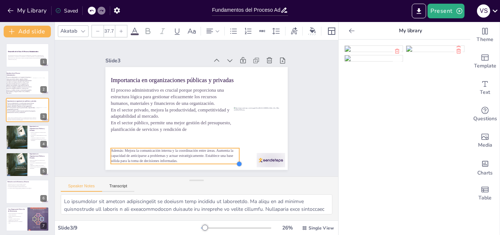
drag, startPoint x: 186, startPoint y: 155, endPoint x: 196, endPoint y: 160, distance: 11.0
click at [196, 160] on div "Importancia en organizaciones públicas y privadas El proceso administrativo es …" at bounding box center [196, 118] width 182 height 103
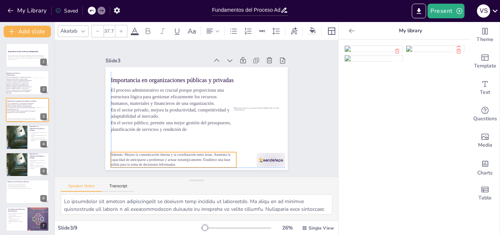
click at [194, 155] on span "Además: Mejora la comunicación interna y la coordinación entre áreas. Aumenta l…" at bounding box center [171, 160] width 120 height 14
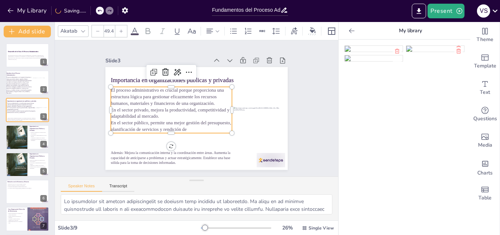
click at [203, 114] on p "En el sector privado, mejora la productividad, competitividad y adaptabilidad a…" at bounding box center [171, 113] width 121 height 13
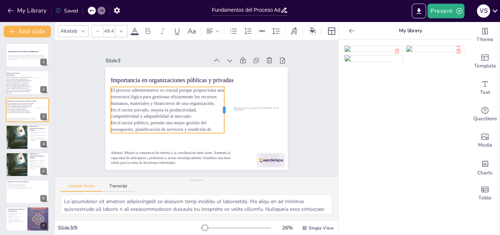
drag, startPoint x: 227, startPoint y: 107, endPoint x: 219, endPoint y: 110, distance: 8.5
click at [225, 110] on div at bounding box center [228, 110] width 6 height 46
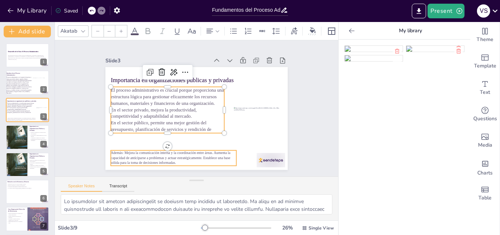
type input "37.7"
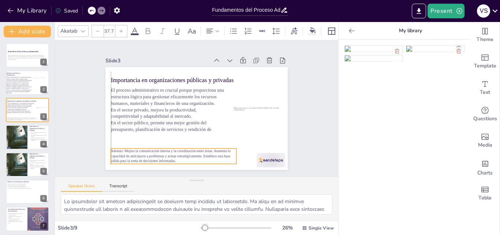
click at [193, 149] on span "Además: Mejora la comunicación interna y la coordinación entre áreas. Aumenta l…" at bounding box center [171, 156] width 120 height 14
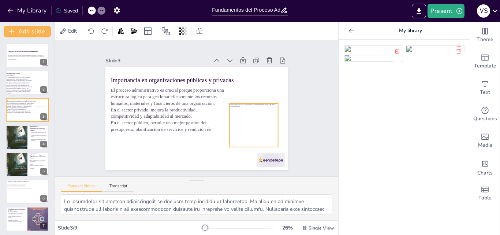
drag, startPoint x: 259, startPoint y: 126, endPoint x: 254, endPoint y: 122, distance: 5.7
click at [254, 122] on div at bounding box center [254, 124] width 49 height 43
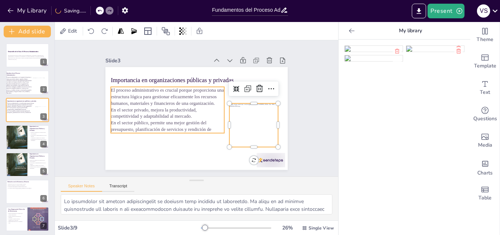
click at [190, 115] on p "En el sector privado, mejora la productividad, competitividad y adaptabilidad a…" at bounding box center [168, 113] width 114 height 13
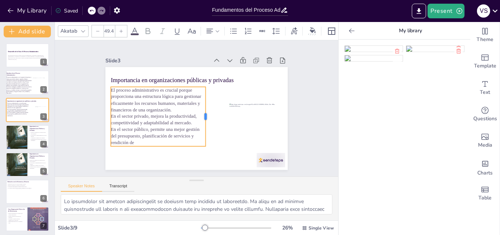
drag, startPoint x: 219, startPoint y: 107, endPoint x: 201, endPoint y: 112, distance: 19.4
click at [206, 112] on div at bounding box center [209, 116] width 6 height 59
click at [173, 110] on p "El proceso administrativo es crucial porque proporciona una estructura lógica p…" at bounding box center [158, 102] width 95 height 26
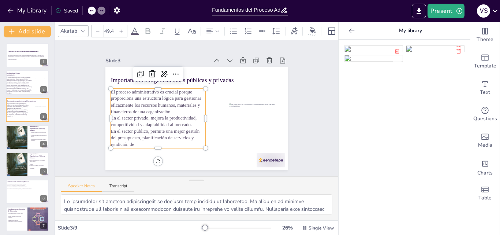
click at [133, 140] on p "En el sector público, permite una mejor gestión del presupuesto, planificación …" at bounding box center [158, 138] width 95 height 20
click at [129, 140] on p "En el sector público, permite una mejor gestión del presupuesto, planificación …" at bounding box center [158, 138] width 95 height 20
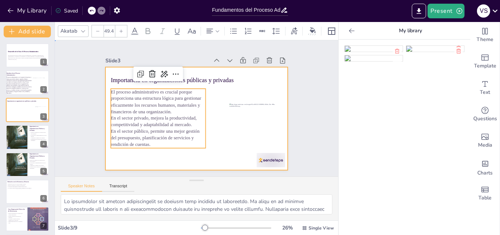
click at [279, 79] on div at bounding box center [196, 118] width 182 height 103
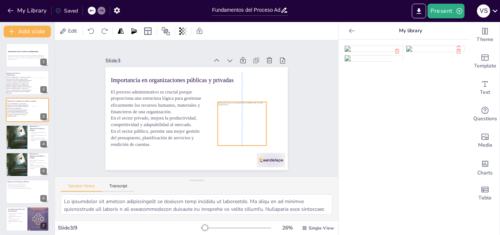
drag, startPoint x: 241, startPoint y: 120, endPoint x: 229, endPoint y: 118, distance: 11.8
click at [229, 118] on div at bounding box center [242, 123] width 49 height 43
click at [17, 134] on div at bounding box center [16, 137] width 22 height 28
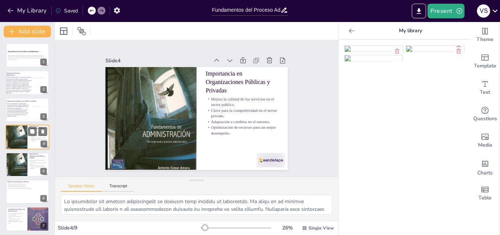
scroll to position [1, 0]
click at [39, 129] on button at bounding box center [42, 130] width 9 height 9
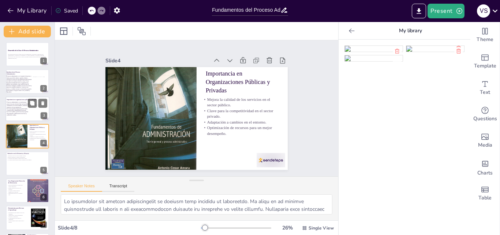
click at [23, 107] on p "El proceso administrativo es crucial porque proporciona una estructura lógica p…" at bounding box center [18, 104] width 23 height 6
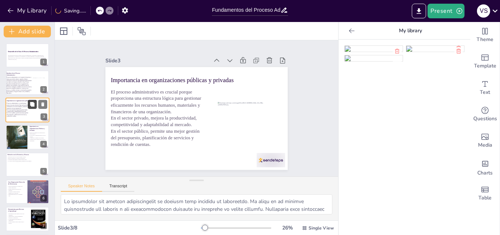
click at [32, 101] on icon at bounding box center [32, 103] width 5 height 5
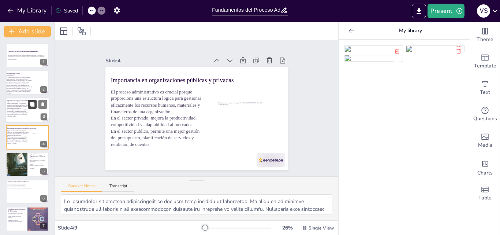
scroll to position [1, 0]
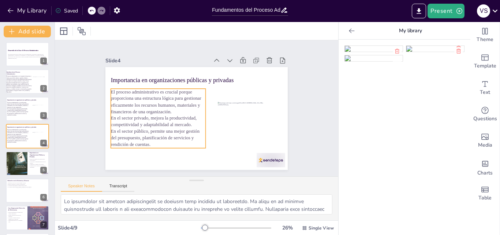
click at [150, 110] on span "El proceso administrativo es crucial porque proporciona una estructura lógica p…" at bounding box center [156, 101] width 90 height 25
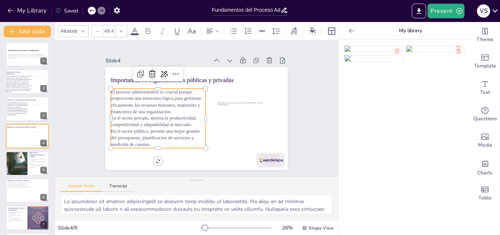
click at [150, 110] on span "El proceso administrativo es crucial porque proporciona una estructura lógica p…" at bounding box center [156, 101] width 90 height 25
drag, startPoint x: 149, startPoint y: 141, endPoint x: 103, endPoint y: 67, distance: 87.4
click at [105, 67] on div "Importancia en organizaciones públicas y privadas El proceso administrativo es …" at bounding box center [196, 118] width 182 height 103
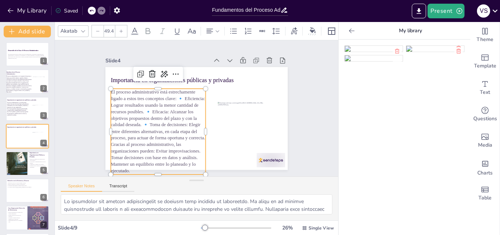
click at [145, 109] on p "El proceso administrativo está estrechamente ligado a estos tres conceptos clav…" at bounding box center [158, 131] width 95 height 85
click at [177, 95] on p "El proceso administrativo está estrechamente ligado a estos tres conceptos clav…" at bounding box center [158, 131] width 95 height 85
click at [142, 124] on p "El proceso administrativo está estrechamente ligado a estos tres conceptos clav…" at bounding box center [158, 131] width 95 height 85
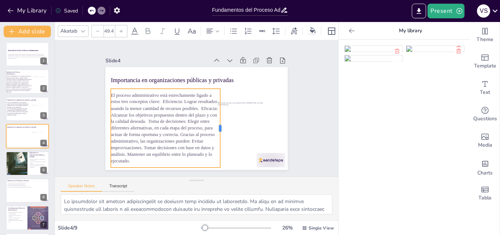
drag, startPoint x: 202, startPoint y: 125, endPoint x: 217, endPoint y: 128, distance: 15.0
click at [220, 128] on div at bounding box center [223, 128] width 6 height 79
click at [157, 99] on p "El proceso administrativo está estrechamente ligado a estos tres conceptos clav…" at bounding box center [166, 128] width 110 height 72
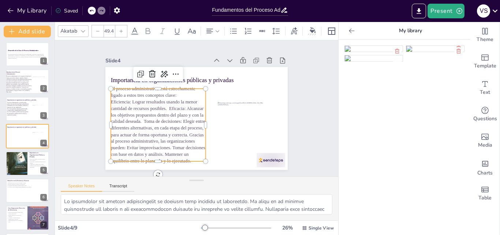
click at [163, 105] on p "Eficiencia: Lograr resultados usando la menor cantidad de recursos posibles. Ef…" at bounding box center [158, 132] width 95 height 66
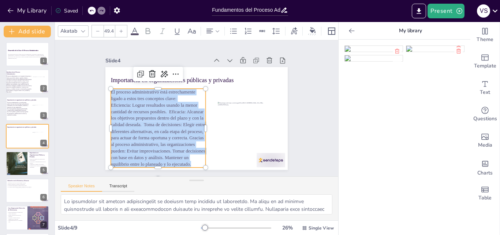
drag, startPoint x: 190, startPoint y: 162, endPoint x: 107, endPoint y: 88, distance: 111.8
click at [107, 88] on div "Importancia en organizaciones públicas y privadas El proceso administrativo est…" at bounding box center [196, 118] width 182 height 103
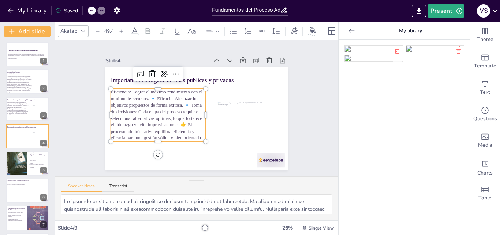
click at [181, 123] on p "Eficiencia: Lograr el máximo rendimiento con el mínimo de recursos. 🔹 Eficacia:…" at bounding box center [158, 115] width 95 height 52
click at [184, 98] on p "Eficiencia: Lograr el máximo rendimiento con el mínimo de recursos. 🔹 Eficacia:…" at bounding box center [158, 109] width 95 height 40
click at [150, 94] on p "Eficiencia: Lograr el máximo rendimiento con el mínimo de recursos. 🔹 Eficacia:…" at bounding box center [158, 109] width 95 height 40
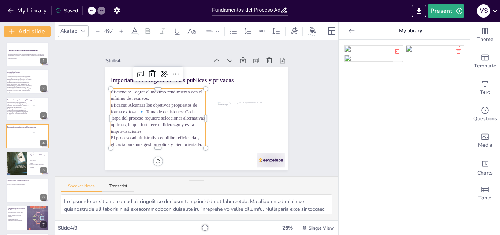
click at [141, 110] on p "Eficacia: Alcanzar los objetivos propuestos de forma exitosa. 🔹 Toma de decisio…" at bounding box center [158, 118] width 95 height 33
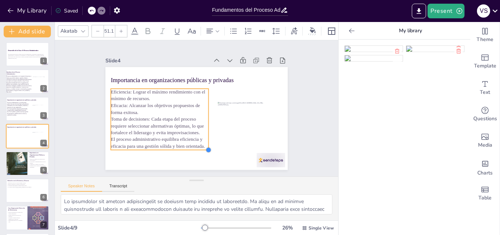
type input "51.3"
drag, startPoint x: 199, startPoint y: 147, endPoint x: 203, endPoint y: 148, distance: 3.8
click at [207, 148] on div at bounding box center [210, 150] width 6 height 6
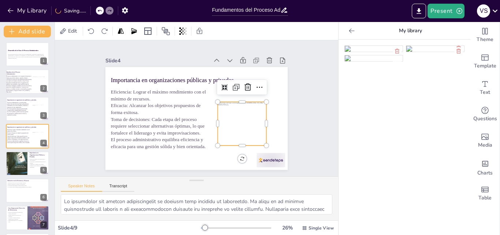
click at [238, 131] on div at bounding box center [242, 123] width 49 height 43
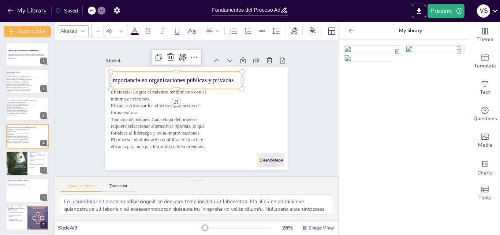
click at [226, 72] on div "Importancia en organizaciones públicas y privadas" at bounding box center [176, 80] width 131 height 17
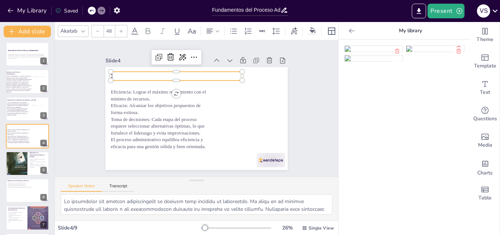
click at [158, 75] on p "I" at bounding box center [176, 76] width 131 height 8
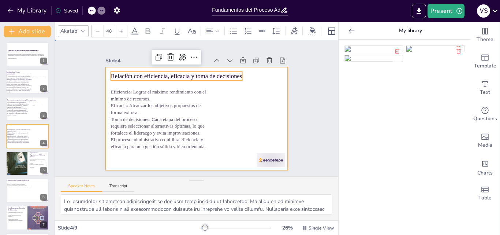
click at [256, 91] on div at bounding box center [196, 118] width 182 height 103
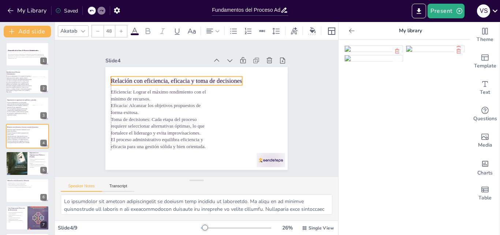
drag, startPoint x: 225, startPoint y: 71, endPoint x: 224, endPoint y: 76, distance: 4.8
click at [224, 77] on p "Relación con eficiencia, eficacia y toma de decisiones" at bounding box center [176, 81] width 131 height 8
click at [416, 52] on img at bounding box center [436, 49] width 58 height 6
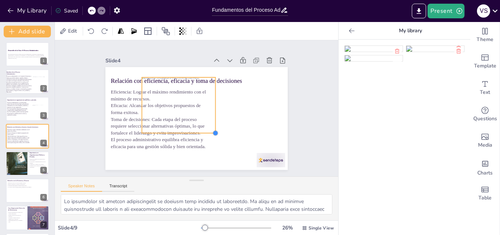
drag, startPoint x: 247, startPoint y: 155, endPoint x: 200, endPoint y: 129, distance: 54.3
click at [200, 129] on div "Relación con eficiencia, eficacia y toma de decisiones Eficiencia: Lograr el má…" at bounding box center [196, 118] width 182 height 103
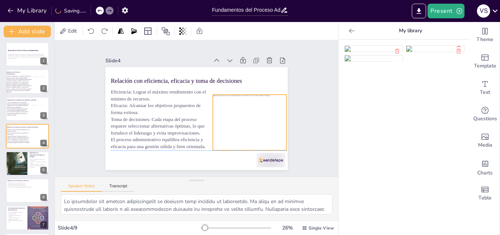
drag, startPoint x: 174, startPoint y: 109, endPoint x: 244, endPoint y: 126, distance: 72.8
click at [244, 126] on div at bounding box center [250, 122] width 74 height 55
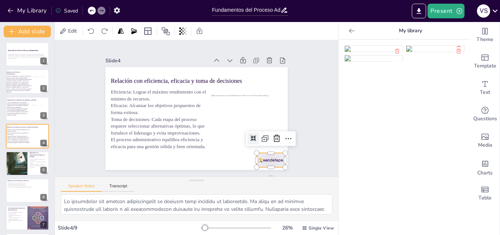
click at [270, 158] on div at bounding box center [271, 160] width 29 height 14
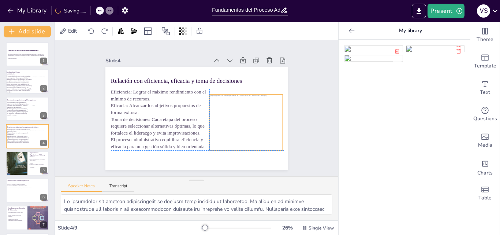
click at [259, 124] on div at bounding box center [247, 122] width 74 height 55
click at [21, 115] on p "En el sector público, permite una mejor gestión del presupuesto, planificación …" at bounding box center [18, 113] width 23 height 5
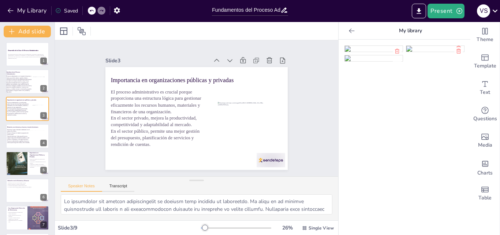
scroll to position [0, 0]
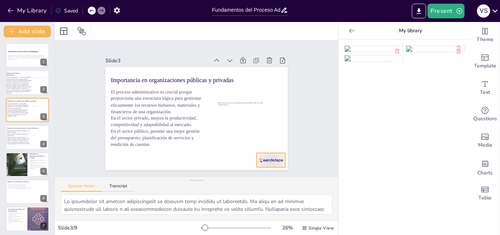
click at [272, 159] on div at bounding box center [271, 160] width 29 height 14
click at [24, 79] on p "El proceso administrativo es el conjunto de funciones y etapas que permiten pla…" at bounding box center [19, 86] width 26 height 18
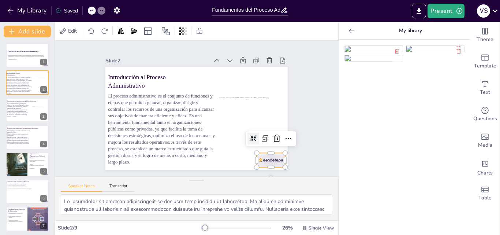
click at [269, 155] on div at bounding box center [271, 160] width 29 height 14
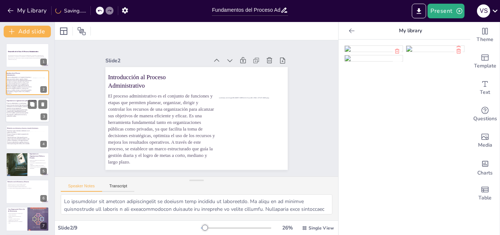
click at [22, 107] on span "El proceso administrativo es crucial porque proporciona una estructura lógica p…" at bounding box center [18, 106] width 22 height 6
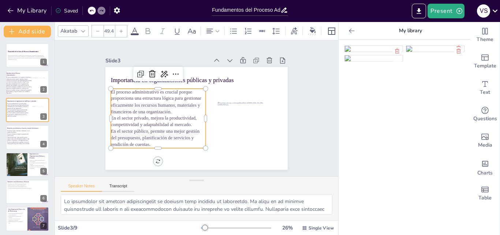
click at [123, 116] on p "En el sector privado, mejora la productividad, competitividad y adaptabilidad a…" at bounding box center [158, 121] width 95 height 13
click at [119, 116] on p "En el sector privado, mejora la productividad, competitividad y adaptabilidad a…" at bounding box center [158, 121] width 95 height 13
click at [112, 115] on p "En el sector privado, mejora la productividad, competitividad y adaptabilidad a…" at bounding box center [158, 121] width 95 height 13
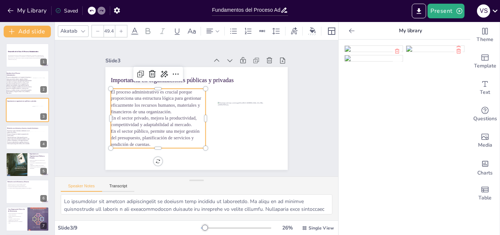
click at [112, 115] on p "En el sector privado, mejora la productividad, competitividad y adaptabilidad a…" at bounding box center [158, 121] width 95 height 13
click at [228, 30] on div at bounding box center [234, 31] width 12 height 12
click at [111, 129] on p "En el sector público, permite una mejor gestión del presupuesto, planificación …" at bounding box center [158, 138] width 95 height 20
click at [230, 27] on icon at bounding box center [233, 31] width 9 height 9
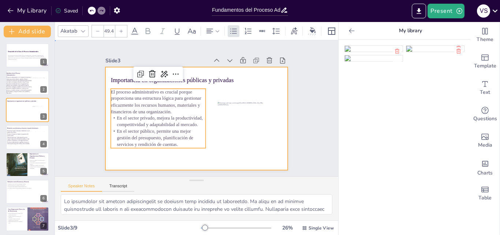
click at [250, 96] on div at bounding box center [196, 118] width 182 height 103
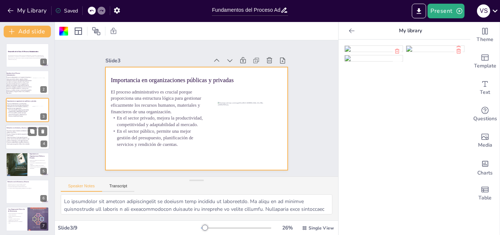
click at [23, 143] on p "El proceso administrativo equilibra eficiencia y eficacia para una gestión sóli…" at bounding box center [19, 142] width 24 height 3
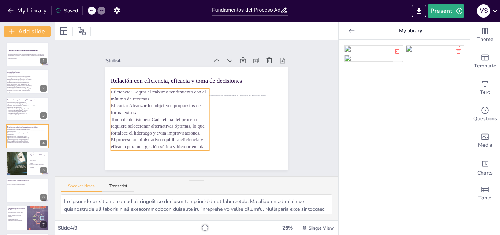
click at [111, 94] on p "Eficiencia: Lograr el máximo rendimiento con el mínimo de recursos." at bounding box center [160, 96] width 99 height 14
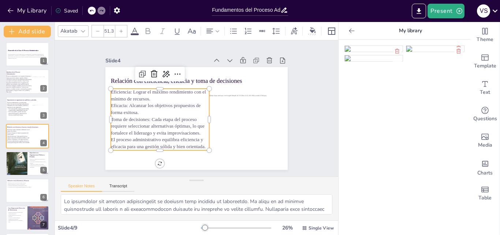
click at [111, 94] on p "Eficiencia: Lograr el máximo rendimiento con el mínimo de recursos." at bounding box center [160, 96] width 99 height 14
click at [111, 89] on p "Eficiencia: Lograr el máximo rendimiento con el mínimo de recursos." at bounding box center [160, 96] width 99 height 14
click at [117, 91] on p "Eficiencia: Lograr el máximo rendimiento con el mínimo de recursos." at bounding box center [160, 96] width 99 height 14
click at [234, 28] on icon at bounding box center [233, 31] width 9 height 9
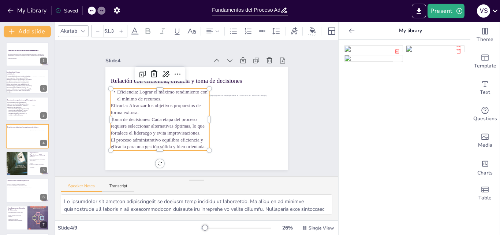
click at [111, 103] on p "Eficacia: Alcanzar los objetivos propuestos de forma exitosa." at bounding box center [160, 110] width 99 height 14
click at [235, 27] on icon at bounding box center [233, 31] width 9 height 9
click at [115, 118] on p "Toma de decisiones: Cada etapa del proceso requiere seleccionar alternativas óp…" at bounding box center [160, 126] width 99 height 21
click at [231, 30] on icon at bounding box center [233, 31] width 9 height 9
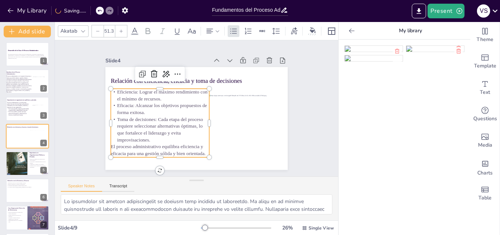
click at [150, 136] on p "Toma de decisiones: Cada etapa del proceso requiere seleccionar alternativas óp…" at bounding box center [160, 129] width 99 height 27
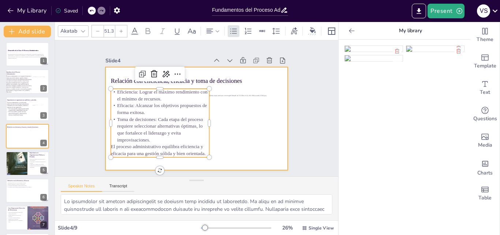
click at [225, 160] on div at bounding box center [196, 118] width 182 height 103
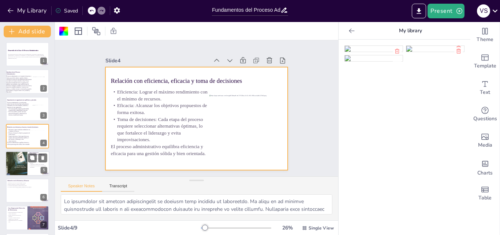
click at [21, 160] on div at bounding box center [16, 163] width 22 height 28
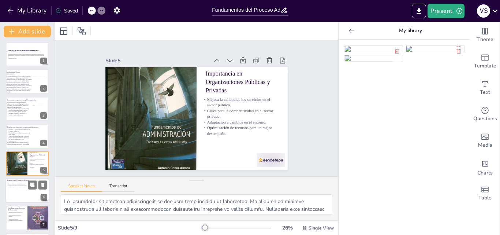
scroll to position [28, 0]
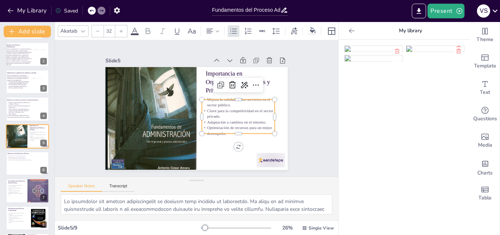
click at [234, 100] on p "Mejora la calidad de los servicios en el sector público." at bounding box center [238, 102] width 73 height 11
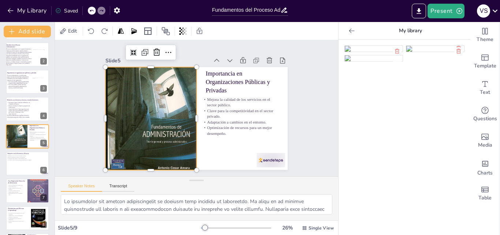
click at [160, 103] on div at bounding box center [150, 118] width 91 height 115
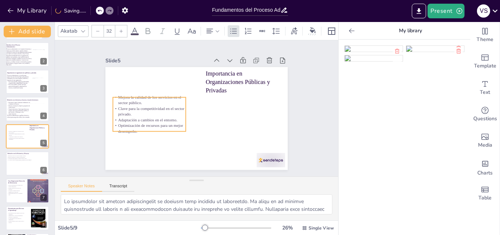
drag, startPoint x: 213, startPoint y: 121, endPoint x: 124, endPoint y: 119, distance: 89.0
click at [124, 119] on p "Adaptación a cambios en el entorno." at bounding box center [149, 119] width 73 height 5
click at [137, 125] on p "Optimización de recursos para un mejor desempeño." at bounding box center [149, 128] width 73 height 11
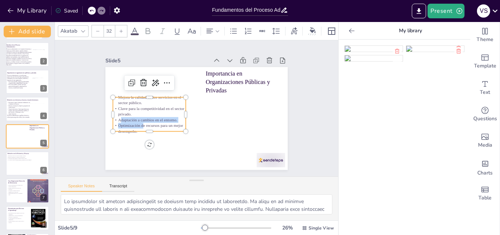
drag, startPoint x: 137, startPoint y: 125, endPoint x: 107, endPoint y: 90, distance: 45.7
click at [107, 90] on div "Importancia en Organizaciones Públicas y Privadas Mejora la calidad de los serv…" at bounding box center [196, 118] width 182 height 103
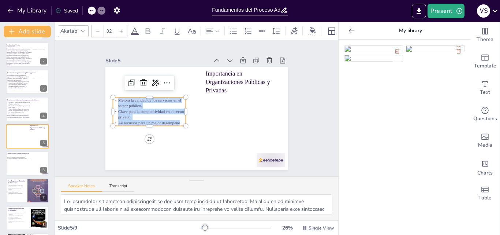
drag, startPoint x: 175, startPoint y: 119, endPoint x: 114, endPoint y: 98, distance: 64.6
click at [114, 98] on div "Mejora la calidad de los servicios en el sector público. Clave para la competit…" at bounding box center [149, 111] width 73 height 28
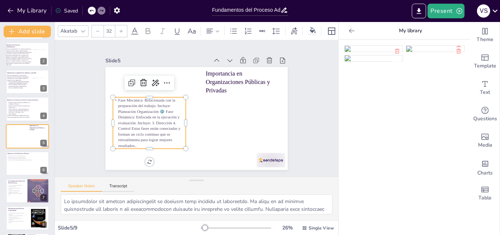
click at [161, 112] on p "Fase Mecánica: Relacionada con la preparación del trabajo. Incluye: Planeación …" at bounding box center [149, 122] width 73 height 51
click at [158, 105] on p "Fase Mecánica: Relacionada con la preparación del trabajo. Incluye: Planeación …" at bounding box center [149, 122] width 73 height 51
click at [159, 109] on p "Fase Mecánica: Relacionada con la preparación del trabajo. Incluye: Planeación …" at bounding box center [149, 122] width 73 height 51
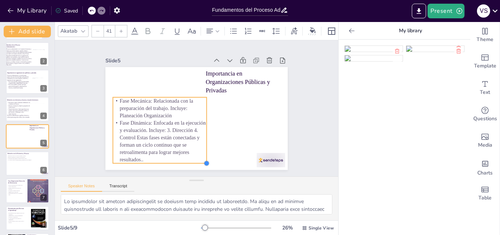
type input "40.7"
drag, startPoint x: 180, startPoint y: 147, endPoint x: 200, endPoint y: 153, distance: 20.8
click at [200, 153] on div "Importancia en Organizaciones Públicas y Privadas Fase Mecánica: Relacionada co…" at bounding box center [196, 118] width 182 height 103
click at [147, 119] on p "Fase Dinámica: Enfocada en la ejecución y evaluación. Incluye: 3. Dirección 4. …" at bounding box center [159, 140] width 93 height 43
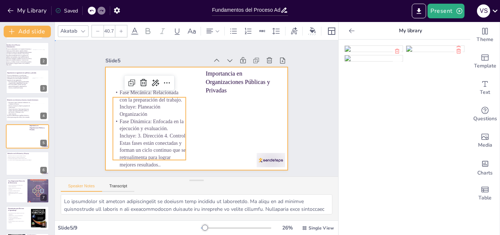
click at [217, 125] on div at bounding box center [196, 118] width 182 height 103
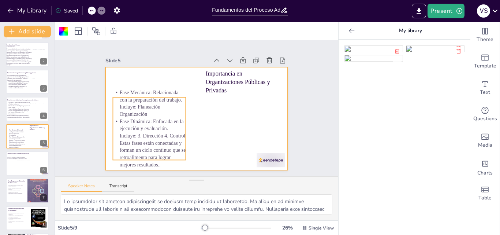
click at [167, 121] on p "Fase Dinámica: Enfocada en la ejecución y evaluación. Incluye: 3. Dirección 4. …" at bounding box center [149, 143] width 73 height 51
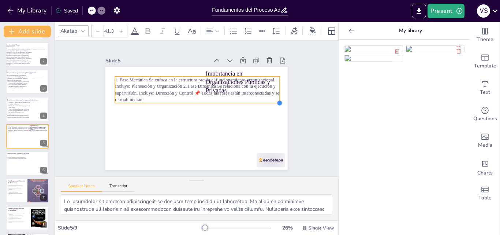
type input "40.6"
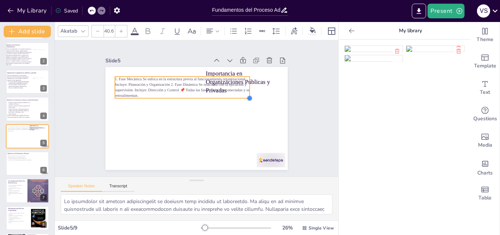
drag, startPoint x: 191, startPoint y: 87, endPoint x: 180, endPoint y: 96, distance: 14.4
click at [180, 96] on div "Importancia en Organizaciones Públicas y Privadas 1. Fase Mecánica Se enfoca en…" at bounding box center [196, 118] width 182 height 103
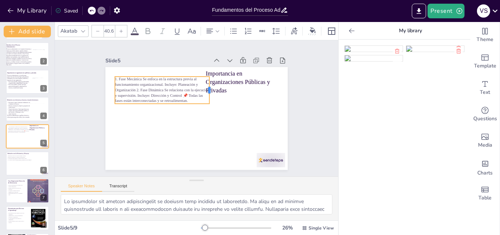
drag, startPoint x: 245, startPoint y: 84, endPoint x: 204, endPoint y: 89, distance: 41.4
click at [210, 89] on div at bounding box center [213, 90] width 6 height 27
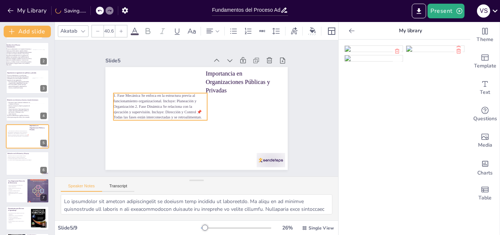
drag, startPoint x: 181, startPoint y: 84, endPoint x: 178, endPoint y: 100, distance: 16.4
click at [178, 100] on p "1. Fase Mecánica Se enfoca en la estructura previa al funcionamiento organizaci…" at bounding box center [161, 106] width 94 height 27
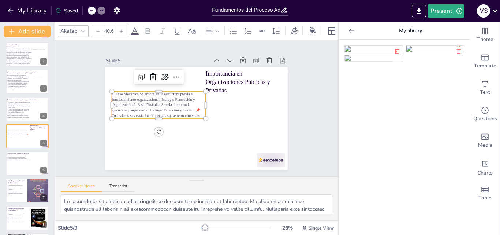
click at [150, 99] on span "1. Fase Mecánica Se enfoca en la estructura previa al funcionamiento organizaci…" at bounding box center [156, 105] width 89 height 26
click at [143, 99] on span "1. Fase Mecánica Se enfoca en la estructura previa al funcionamiento organizaci…" at bounding box center [156, 105] width 89 height 26
click at [156, 97] on span "1. Fase Mecánica Se enfoca en la estructura previa al funcionamiento organizaci…" at bounding box center [156, 105] width 89 height 26
click at [127, 103] on span "1. Fase Mecánica Se enfoca en la estructura previa al funcionamiento organizaci…" at bounding box center [156, 105] width 89 height 26
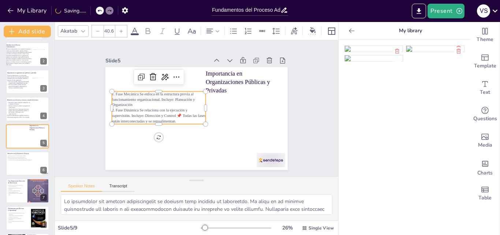
click at [112, 109] on span "2. Fase Dinámica Se relaciona con la ejecución y supervisión. Incluye: Direcció…" at bounding box center [159, 115] width 94 height 15
click at [238, 28] on icon at bounding box center [233, 31] width 9 height 9
click at [112, 93] on span "1. Fase Mecánica Se enfoca en la estructura previa al funcionamiento organizaci…" at bounding box center [153, 99] width 83 height 15
click at [236, 27] on icon at bounding box center [233, 31] width 9 height 9
click at [182, 113] on span "Fase Dinámica Se relaciona con la ejecución y supervisión. Incluye: Dirección y…" at bounding box center [159, 115] width 85 height 15
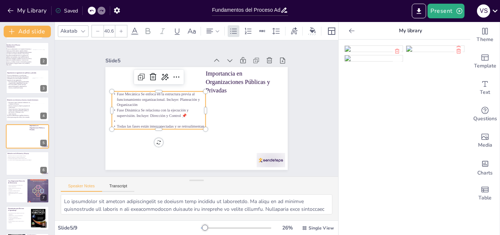
click at [112, 119] on p at bounding box center [159, 120] width 94 height 5
click at [117, 124] on span "Todas las fases están interconectadas y se retroalimentan." at bounding box center [161, 126] width 88 height 4
drag, startPoint x: 177, startPoint y: 114, endPoint x: 180, endPoint y: 120, distance: 6.9
click at [180, 120] on p "Fase Dinámica Se relaciona con la ejecución y supervisión. Incluye: Dirección y…" at bounding box center [159, 116] width 94 height 16
copy span "Todas las fases están interconectadas y se retroalimentan."
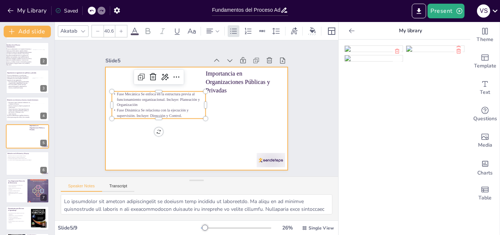
click at [233, 121] on div at bounding box center [196, 118] width 182 height 103
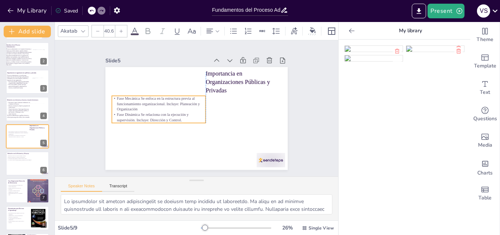
drag, startPoint x: 189, startPoint y: 108, endPoint x: 189, endPoint y: 112, distance: 4.4
click at [189, 112] on p "Fase Dinámica Se relaciona con la ejecución y supervisión. Incluye: Dirección y…" at bounding box center [159, 117] width 94 height 11
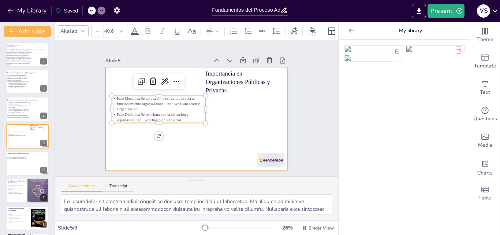
click at [190, 141] on div at bounding box center [196, 118] width 182 height 103
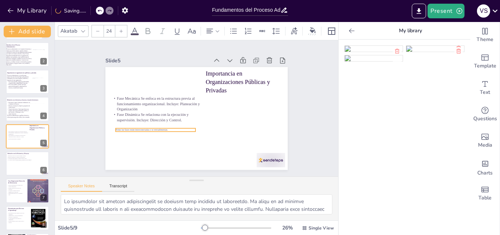
drag, startPoint x: 172, startPoint y: 76, endPoint x: 173, endPoint y: 128, distance: 51.6
click at [173, 128] on p "Todas las fases están interconectadas y se retroalimentan." at bounding box center [156, 129] width 80 height 3
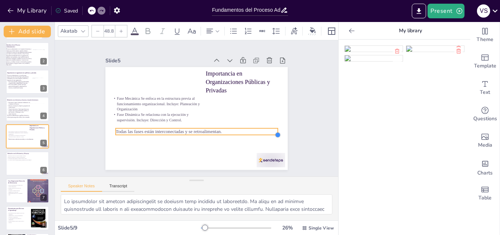
drag, startPoint x: 189, startPoint y: 130, endPoint x: 173, endPoint y: 133, distance: 16.4
click at [173, 133] on div "Importancia en Organizaciones Públicas y Privadas Fase Mecánica Se enfoca en la…" at bounding box center [196, 118] width 182 height 103
click at [184, 130] on span "Todas las fases están interconectadas y se retroalimentan." at bounding box center [169, 131] width 106 height 5
click at [178, 129] on span "Todas las fases están interconectadas y se retroalimentan." at bounding box center [169, 131] width 106 height 5
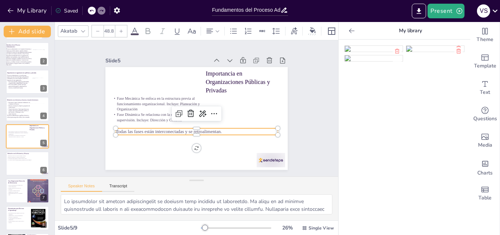
click at [179, 129] on span "Todas las fases están interconectadas y se retroalimentan." at bounding box center [169, 131] width 106 height 5
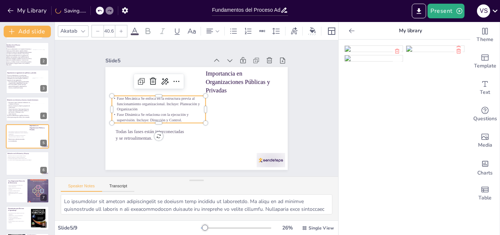
click at [154, 115] on p "Fase Dinámica Se relaciona con la ejecución y supervisión. Incluye: Dirección y…" at bounding box center [159, 117] width 94 height 11
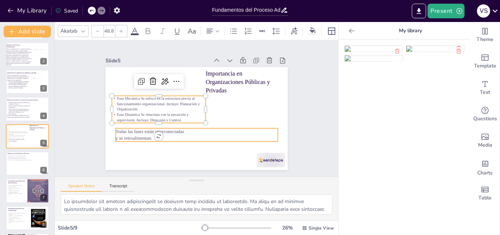
click at [129, 131] on p "Todas las fases están interconectadas" at bounding box center [197, 131] width 162 height 7
type input "40.6"
click at [138, 106] on p "Fase Mecánica Se enfoca en la estructura previa al funcionamiento organizaciona…" at bounding box center [159, 104] width 94 height 16
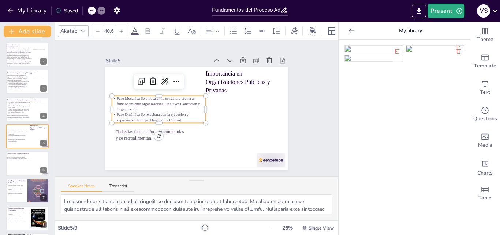
click at [113, 30] on input "40.6" at bounding box center [109, 31] width 10 height 12
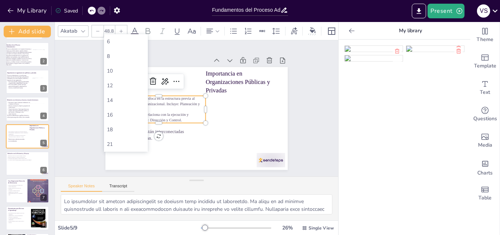
type input "48.8"
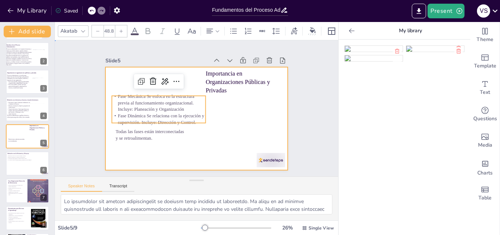
click at [227, 119] on div at bounding box center [196, 118] width 182 height 103
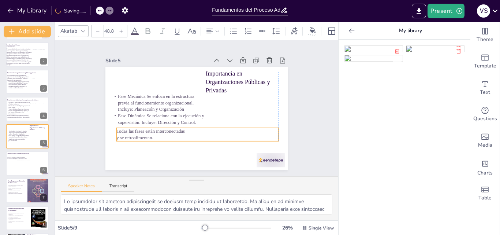
click at [167, 130] on span "Todas las fases están interconectadas" at bounding box center [150, 131] width 68 height 5
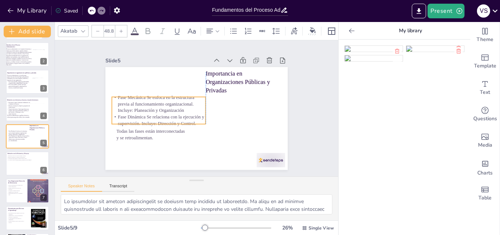
click at [154, 110] on span "Fase Mecánica Se enfoca en la estructura previa al funcionamiento organizaciona…" at bounding box center [156, 104] width 77 height 18
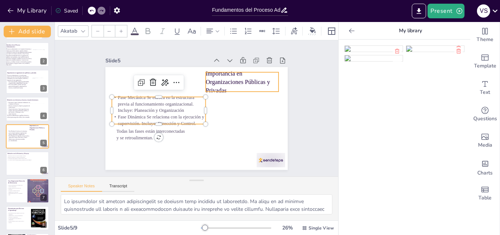
type input "48"
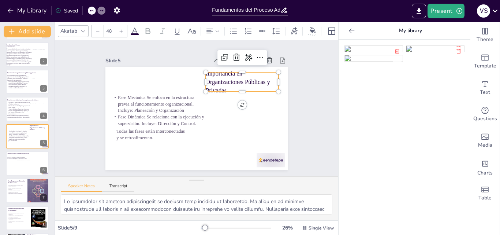
click at [209, 77] on p "Importancia en Organizaciones Públicas y Privadas" at bounding box center [242, 82] width 73 height 26
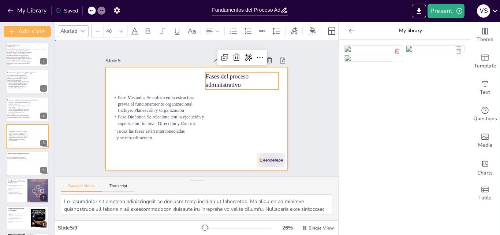
click at [225, 101] on div at bounding box center [196, 118] width 182 height 103
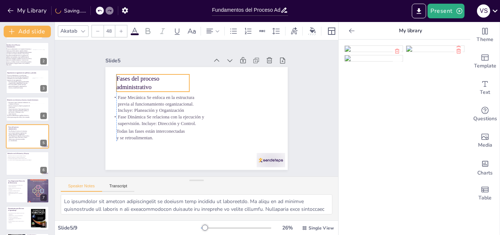
drag, startPoint x: 235, startPoint y: 84, endPoint x: 146, endPoint y: 86, distance: 88.7
click at [146, 86] on p "Fases del proceso administrativo" at bounding box center [152, 82] width 73 height 17
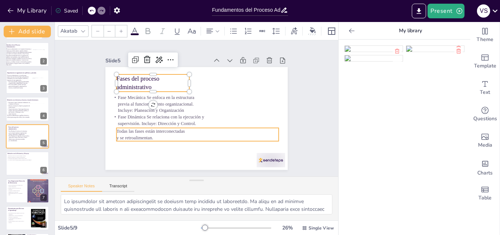
type input "48.8"
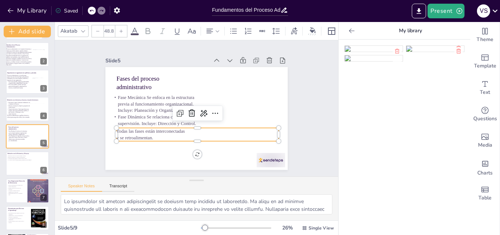
click at [116, 131] on p "Todas las fases están interconectadas" at bounding box center [197, 131] width 162 height 7
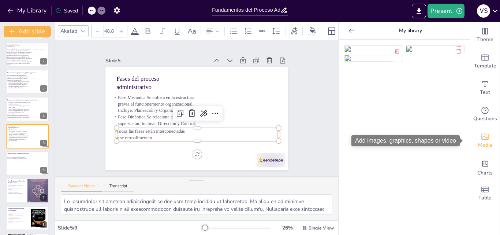
click at [485, 142] on span "Media" at bounding box center [485, 145] width 14 height 8
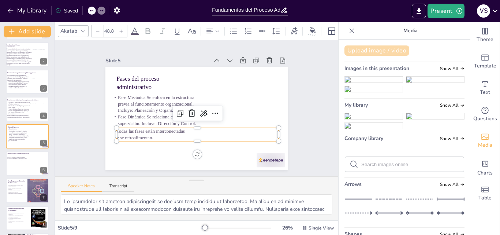
click at [391, 50] on button "Upload image / video" at bounding box center [377, 50] width 65 height 10
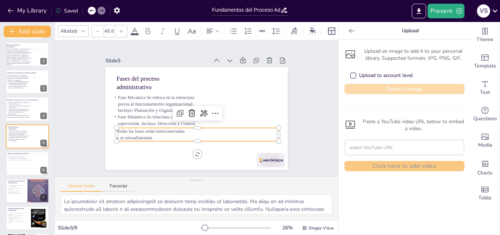
click at [388, 90] on button "Select image" at bounding box center [405, 89] width 120 height 10
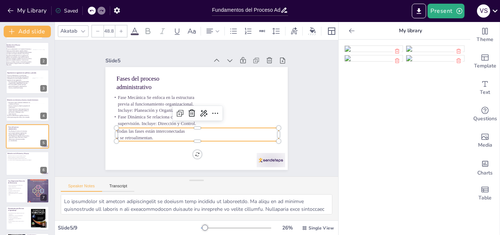
click at [355, 52] on img at bounding box center [374, 49] width 58 height 6
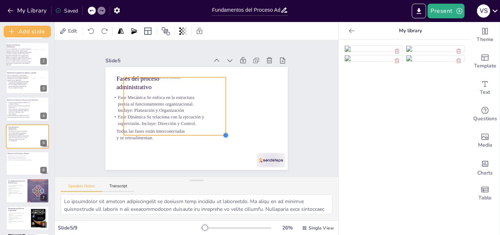
drag, startPoint x: 264, startPoint y: 157, endPoint x: 198, endPoint y: 132, distance: 70.7
click at [198, 132] on div "Fases del proceso administrativo Fase Mecánica Se enfoca en la estructura previ…" at bounding box center [196, 118] width 182 height 103
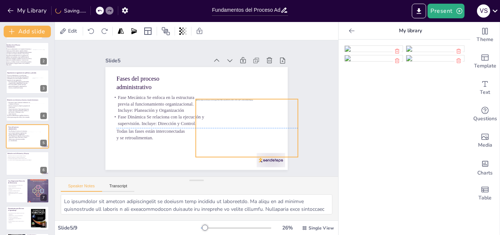
drag, startPoint x: 157, startPoint y: 98, endPoint x: 230, endPoint y: 121, distance: 75.9
click at [230, 121] on div at bounding box center [247, 128] width 102 height 58
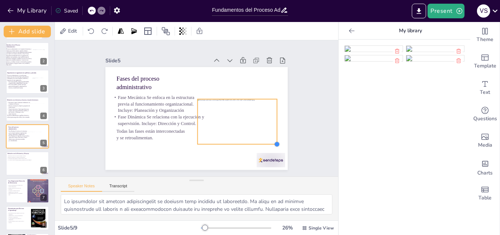
drag, startPoint x: 297, startPoint y: 153, endPoint x: 271, endPoint y: 140, distance: 29.5
click at [274, 141] on div at bounding box center [277, 144] width 6 height 6
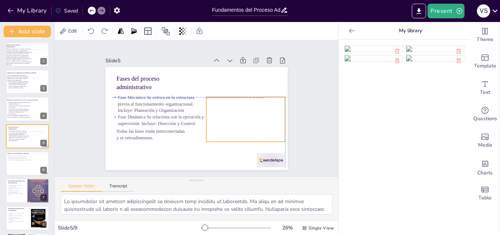
drag, startPoint x: 238, startPoint y: 122, endPoint x: 248, endPoint y: 122, distance: 10.3
click at [248, 122] on div at bounding box center [246, 119] width 79 height 44
click at [268, 159] on div at bounding box center [271, 160] width 29 height 14
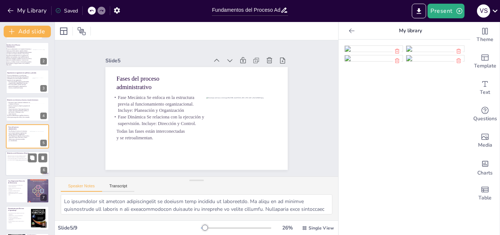
click at [18, 162] on div at bounding box center [25, 167] width 19 height 15
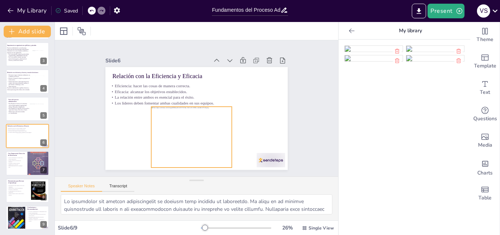
click at [205, 148] on div at bounding box center [191, 137] width 81 height 60
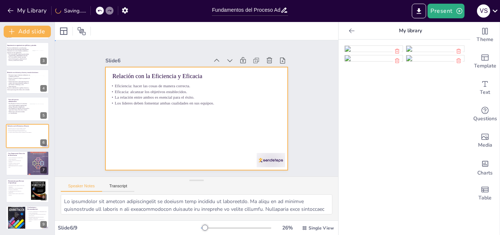
click at [189, 103] on div at bounding box center [196, 118] width 182 height 103
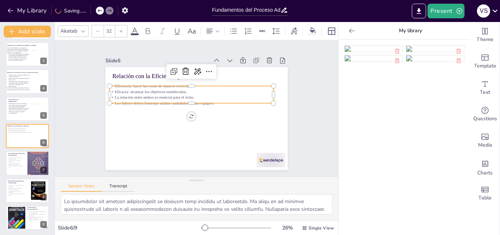
click at [188, 95] on span "La relación entre ambos es esencial para el éxito." at bounding box center [154, 97] width 79 height 4
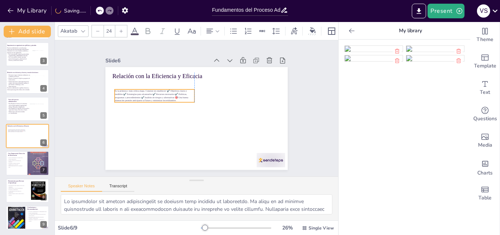
drag, startPoint x: 173, startPoint y: 77, endPoint x: 173, endPoint y: 90, distance: 12.8
click at [173, 90] on p "Es la primera y más crítica etapa. Consiste en establecer: ✔️ Objetivos claros …" at bounding box center [155, 95] width 80 height 13
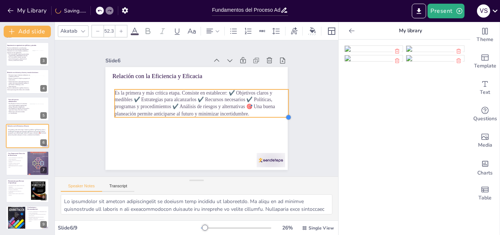
type input "50.9"
drag, startPoint x: 189, startPoint y: 99, endPoint x: 198, endPoint y: 114, distance: 16.6
click at [198, 114] on div "Relación con la Eficiencia y Eficacia Es la primera y más crítica etapa. Consis…" at bounding box center [196, 118] width 182 height 103
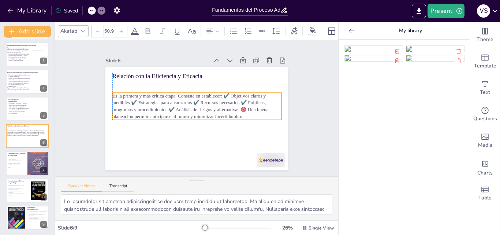
drag, startPoint x: 278, startPoint y: 99, endPoint x: 275, endPoint y: 103, distance: 4.4
click at [275, 103] on p "Es la primera y más crítica etapa. Consiste en establecer: ✔️ Objetivos claros …" at bounding box center [196, 106] width 169 height 27
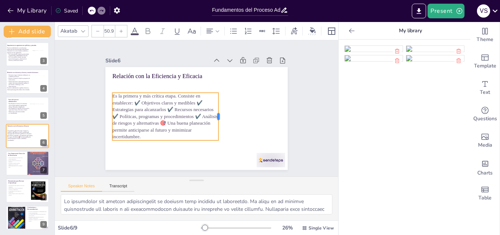
drag, startPoint x: 278, startPoint y: 103, endPoint x: 215, endPoint y: 115, distance: 64.1
click at [219, 115] on div at bounding box center [222, 116] width 6 height 47
click at [133, 99] on span "Es la primera y más crítica etapa. Consiste en establecer: ✔️ Objetivos claros …" at bounding box center [164, 116] width 105 height 46
click at [136, 99] on span "Es la primera y más crítica etapa. Consiste en establecer: ✔️ Objetivos claros …" at bounding box center [164, 116] width 105 height 46
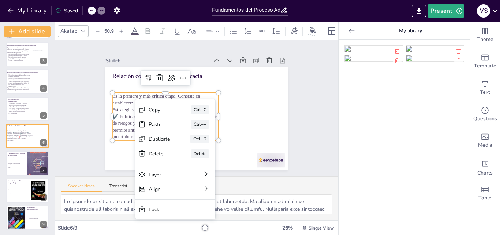
click at [133, 100] on span "Es la primera y más crítica etapa. Consiste en establecer: ✔️ Objetivos claros …" at bounding box center [164, 116] width 105 height 46
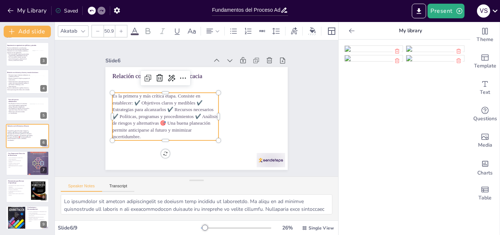
click at [140, 98] on span "Es la primera y más crítica etapa. Consiste en establecer: ✔️ Objetivos claros …" at bounding box center [164, 116] width 105 height 46
click at [137, 99] on span "Es la primera y más crítica etapa. Consiste en establecer: ✔️ Objetivos claros …" at bounding box center [164, 116] width 105 height 46
click at [169, 107] on span "Objetivos claros y medibles ✔️ Estrategias para alcanzarlos ✔️ Recursos necesar…" at bounding box center [164, 123] width 104 height 32
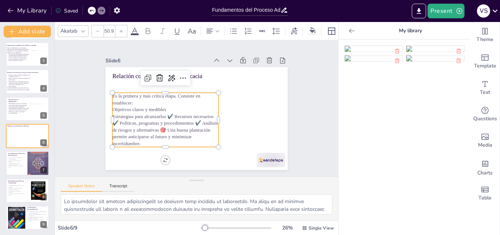
click at [169, 110] on p "Objetivos claros y medibles" at bounding box center [165, 109] width 106 height 7
click at [169, 114] on span "Estrategias para alcanzarlos ✔️ Recursos necesarios ✔️ Políticas, programas y p…" at bounding box center [164, 130] width 105 height 32
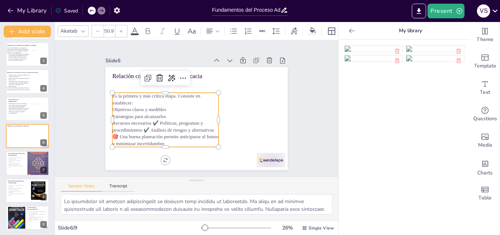
click at [154, 121] on span "Recursos necesarios ✔️ Políticas, programas y procedimientos ✔️ Análisis de rie…" at bounding box center [165, 134] width 106 height 26
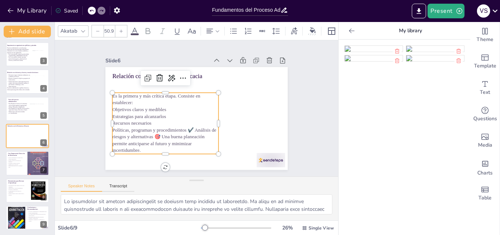
click at [190, 128] on span "Políticas, programas y procedimientos ✔️ Análisis de riesgos y alternativas 🎯 U…" at bounding box center [164, 140] width 104 height 26
click at [181, 134] on span "Análisis de riesgos y alternativas 🎯 Una buena planeación permite anticiparse a…" at bounding box center [162, 143] width 101 height 19
click at [152, 123] on p "Recursos necesarios" at bounding box center [165, 123] width 106 height 7
click at [112, 93] on span "Es la primera y más crítica etapa. Consiste en establecer:" at bounding box center [156, 99] width 88 height 12
click at [232, 31] on icon at bounding box center [233, 31] width 9 height 9
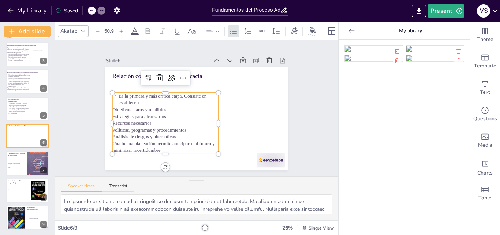
click at [112, 93] on p "Es la primera y más crítica etapa. Consiste en establecer:" at bounding box center [165, 100] width 106 height 14
click at [93, 10] on icon at bounding box center [91, 10] width 4 height 4
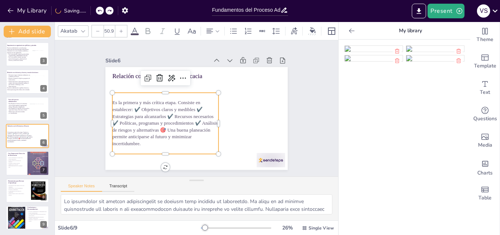
click at [109, 9] on div "My Library Saving......" at bounding box center [66, 10] width 132 height 13
click at [101, 10] on icon at bounding box center [102, 11] width 4 height 2
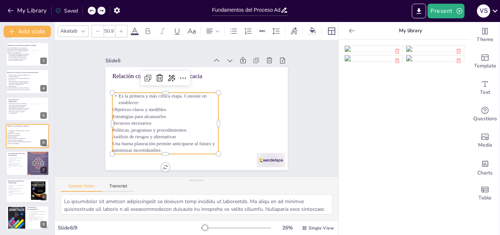
click at [119, 93] on span "Es la primera y más crítica etapa. Consiste en establecer:" at bounding box center [163, 99] width 88 height 12
click at [112, 94] on p "Es la primera y más crítica etapa. Consiste en establecer:" at bounding box center [165, 100] width 106 height 14
click at [141, 107] on span "Objetivos claros y medibles" at bounding box center [139, 109] width 54 height 5
click at [123, 95] on span "Es la primera y más crítica etapa. Consiste en establecer:" at bounding box center [163, 99] width 88 height 12
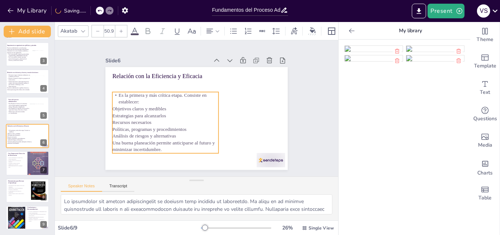
click at [123, 95] on p "Es la primera y más crítica etapa. Consiste en establecer:" at bounding box center [165, 99] width 106 height 14
click at [112, 92] on p "Es la primera y más crítica etapa. Consiste en establecer:" at bounding box center [165, 99] width 106 height 14
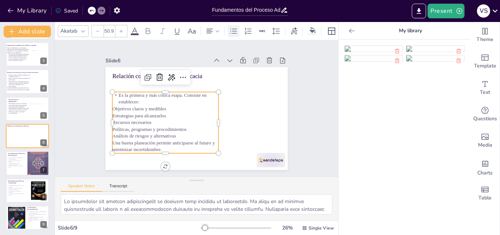
click at [234, 25] on div at bounding box center [234, 31] width 12 height 12
click at [112, 107] on span "Objetivos claros y medibles" at bounding box center [139, 108] width 54 height 5
click at [112, 106] on span "Objetivos claros y medibles" at bounding box center [139, 108] width 54 height 5
click at [112, 108] on span "Objetivos claros y medibles" at bounding box center [139, 108] width 54 height 5
click at [231, 27] on icon at bounding box center [233, 31] width 9 height 9
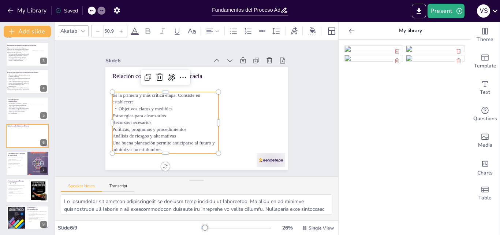
click at [112, 114] on span "Estrategias para alcanzarlos" at bounding box center [139, 115] width 54 height 5
click at [236, 30] on icon at bounding box center [233, 30] width 7 height 5
click at [116, 121] on span "Recursos necesarios" at bounding box center [131, 122] width 39 height 5
click at [234, 27] on icon at bounding box center [233, 31] width 9 height 9
click at [112, 126] on span "Políticas, programas y procedimientos" at bounding box center [149, 128] width 74 height 5
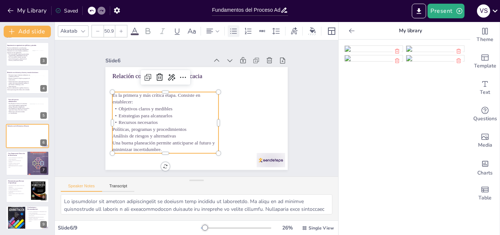
click at [236, 27] on icon at bounding box center [233, 31] width 9 height 9
click at [112, 134] on span "Análisis de riesgos y alternativas" at bounding box center [144, 135] width 64 height 5
click at [233, 27] on icon at bounding box center [233, 31] width 9 height 9
click at [112, 142] on span "Una buena planeación permite anticiparse al futuro y minimizar incertidumbre." at bounding box center [163, 146] width 103 height 12
click at [233, 27] on icon at bounding box center [233, 31] width 9 height 9
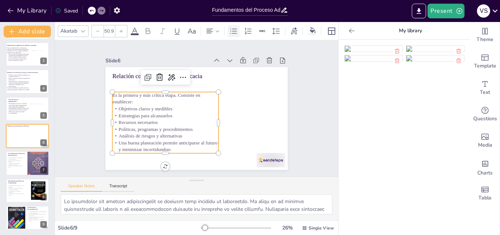
click at [230, 27] on icon at bounding box center [233, 31] width 9 height 9
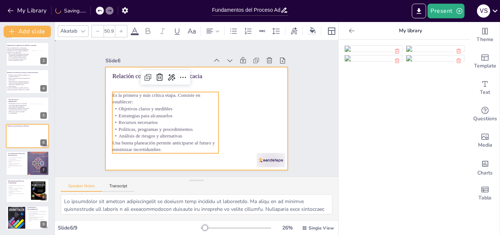
click at [230, 95] on div at bounding box center [196, 118] width 182 height 103
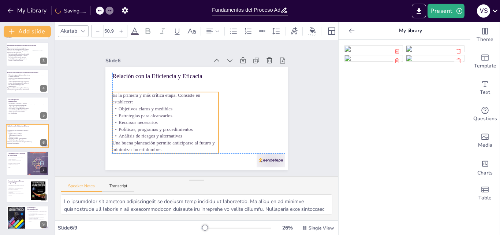
click at [180, 112] on p "Estrategias para alcanzarlos" at bounding box center [165, 115] width 106 height 7
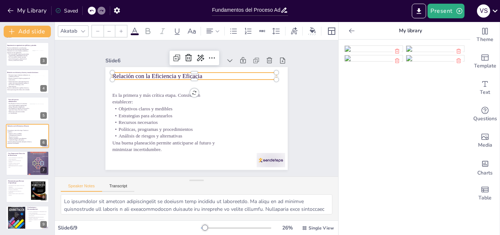
type input "48"
click at [197, 73] on p "Relación con la Eficiencia y Eficacia" at bounding box center [194, 76] width 164 height 8
click at [197, 73] on span "Relación con la Eficiencia y Eficacia" at bounding box center [157, 76] width 90 height 7
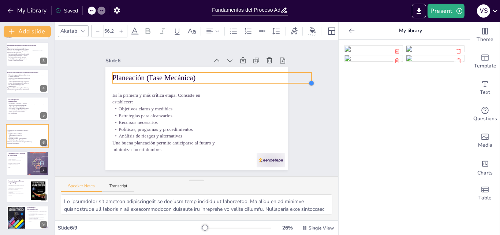
drag, startPoint x: 271, startPoint y: 80, endPoint x: 264, endPoint y: 81, distance: 7.4
click at [264, 81] on div "Es la primera y más crítica etapa. Consiste en establecer: Objetivos claros y m…" at bounding box center [196, 118] width 182 height 103
type input "54.2"
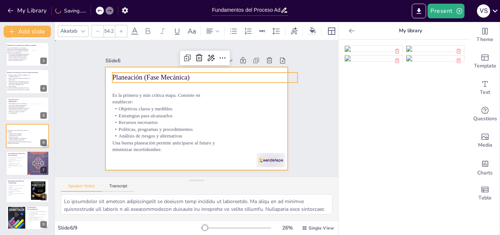
click at [243, 110] on div at bounding box center [196, 118] width 182 height 103
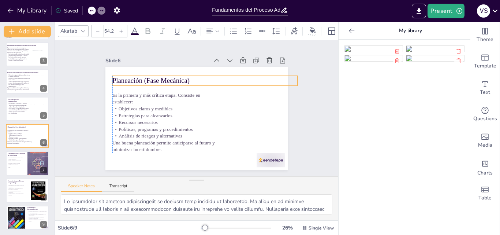
click at [216, 77] on p "Planeación (Fase Mecánica)" at bounding box center [204, 81] width 185 height 10
click at [286, 105] on div "Slide 1 Desarrollo de la Clase: El Proceso Administrativo Esta presentación exp…" at bounding box center [196, 108] width 223 height 123
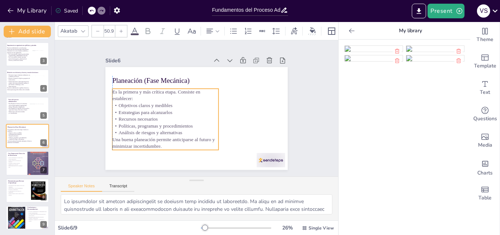
click at [152, 110] on span "Estrategias para alcanzarlos" at bounding box center [146, 112] width 54 height 5
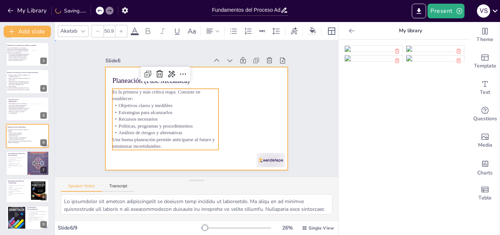
click at [249, 104] on div at bounding box center [196, 118] width 182 height 103
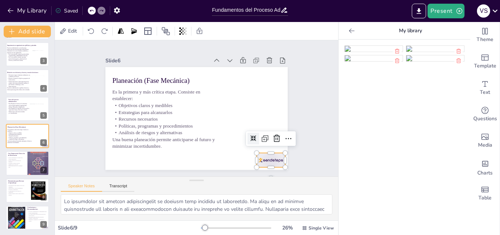
click at [267, 161] on div at bounding box center [271, 160] width 29 height 14
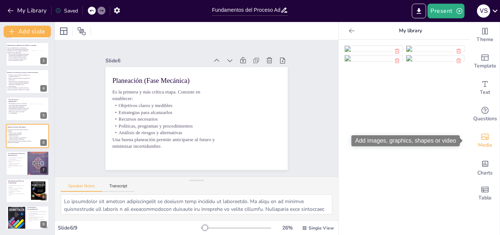
click at [481, 136] on icon "Add images, graphics, shapes or video" at bounding box center [485, 136] width 9 height 9
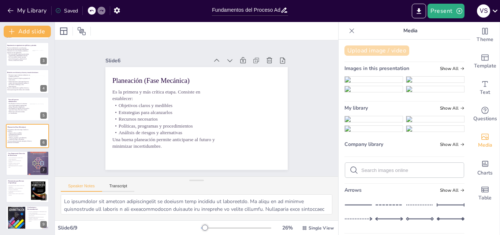
click at [393, 47] on button "Upload image / video" at bounding box center [377, 50] width 65 height 10
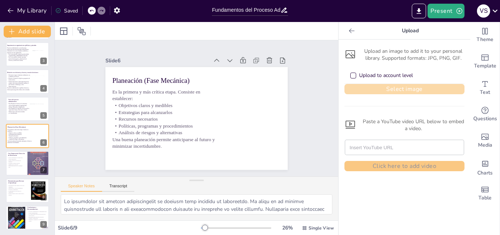
click at [385, 86] on button "Select image" at bounding box center [405, 89] width 120 height 10
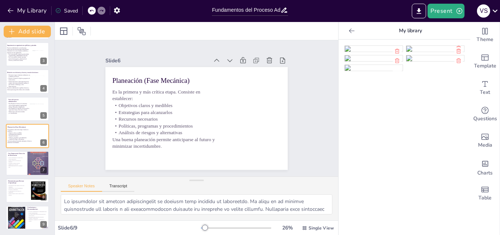
click at [361, 48] on img at bounding box center [374, 49] width 58 height 6
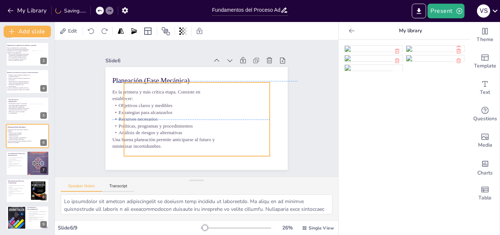
click at [200, 123] on div at bounding box center [197, 119] width 146 height 74
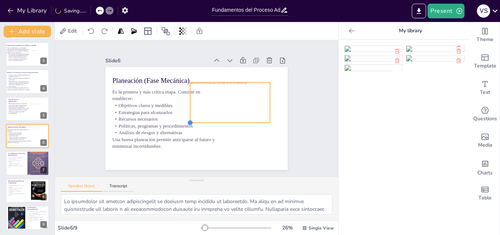
drag, startPoint x: 121, startPoint y: 155, endPoint x: 212, endPoint y: 118, distance: 99.1
click at [205, 121] on div "Planeación (Fase Mecánica) Es la primera y más crítica etapa. Consiste en estab…" at bounding box center [196, 118] width 182 height 103
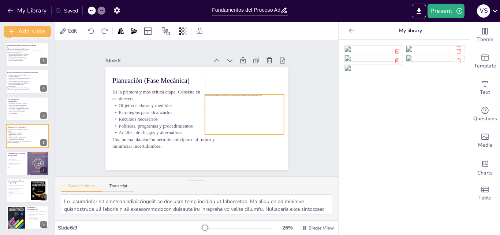
drag, startPoint x: 219, startPoint y: 102, endPoint x: 232, endPoint y: 114, distance: 17.6
click at [232, 114] on div at bounding box center [244, 114] width 79 height 40
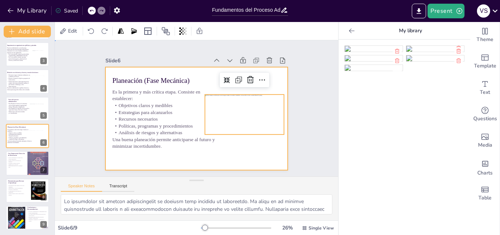
click at [273, 140] on div at bounding box center [196, 118] width 182 height 103
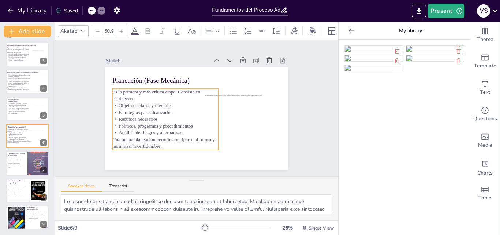
click at [192, 138] on span "Una buena planeación permite anticiparse al futuro y minimizar incertidumbre." at bounding box center [163, 143] width 103 height 12
click at [188, 137] on span "Una buena planeación permite anticiparse al futuro y minimizar incertidumbre." at bounding box center [163, 143] width 103 height 12
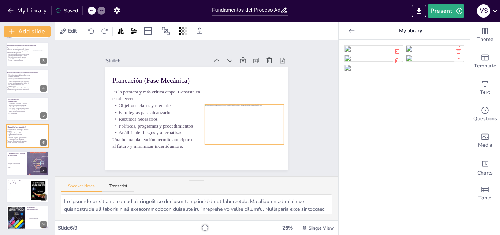
drag, startPoint x: 249, startPoint y: 114, endPoint x: 248, endPoint y: 122, distance: 8.1
click at [248, 122] on div at bounding box center [244, 124] width 79 height 40
click at [305, 120] on div "Slide 1 Desarrollo de la Clase: El Proceso Administrativo Esta presentación exp…" at bounding box center [196, 108] width 283 height 136
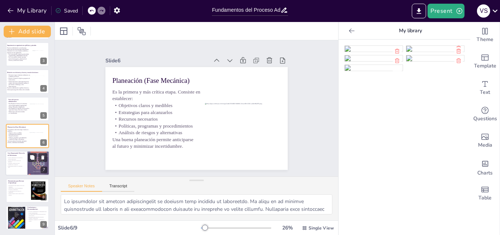
click at [18, 157] on p "Detectar deficiencias es crucial en el análisis empresarial." at bounding box center [16, 158] width 18 height 3
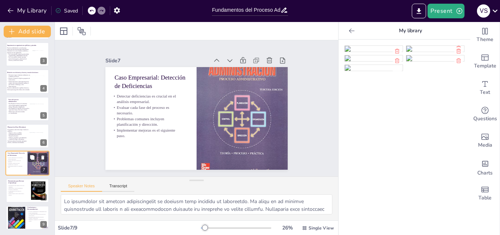
scroll to position [56, 0]
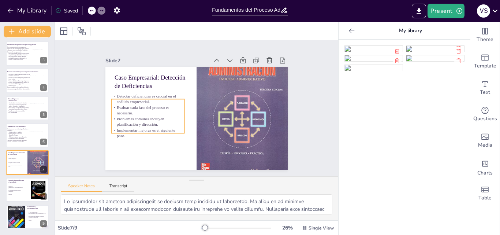
click at [151, 110] on p "Evaluar cada fase del proceso es necesario." at bounding box center [147, 110] width 73 height 11
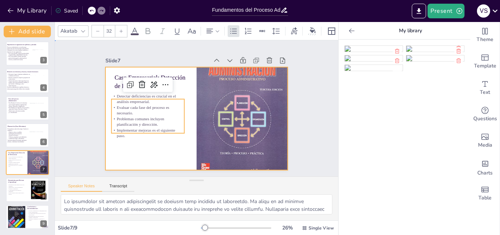
click at [190, 110] on div at bounding box center [196, 118] width 182 height 103
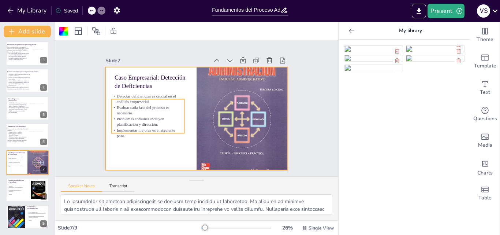
click at [177, 120] on p "Problemas comunes incluyen planificación y dirección." at bounding box center [147, 121] width 73 height 11
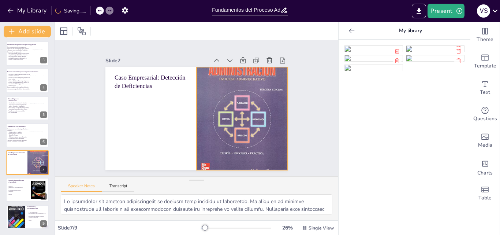
click at [244, 124] on div at bounding box center [242, 118] width 91 height 116
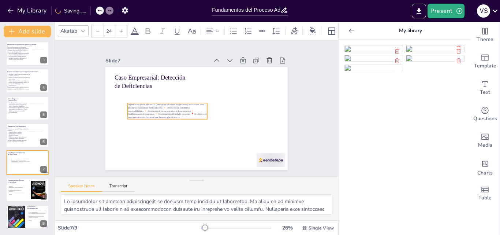
drag, startPoint x: 173, startPoint y: 82, endPoint x: 185, endPoint y: 109, distance: 29.2
click at [185, 109] on span "Organización (Fase Mecánica) Consiste en distribuir los recursos y actividades …" at bounding box center [166, 110] width 79 height 15
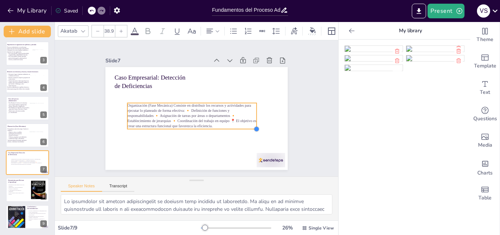
drag, startPoint x: 201, startPoint y: 115, endPoint x: 210, endPoint y: 125, distance: 13.5
click at [210, 125] on div "Caso Empresarial: Detección de Deficiencias Organización (Fase Mecánica) Consis…" at bounding box center [196, 118] width 182 height 103
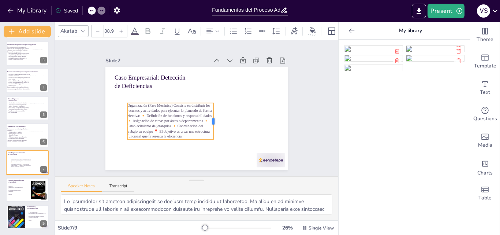
drag, startPoint x: 251, startPoint y: 113, endPoint x: 208, endPoint y: 116, distance: 43.3
click at [214, 116] on div at bounding box center [217, 121] width 6 height 36
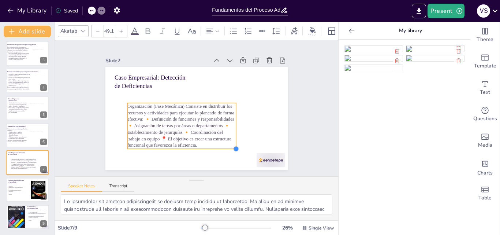
type input "48.7"
drag, startPoint x: 208, startPoint y: 135, endPoint x: 224, endPoint y: 144, distance: 18.5
click at [224, 144] on div "Caso Empresarial: Detección de Deficiencias Organización (Fase Mecánica) Consis…" at bounding box center [196, 118] width 182 height 103
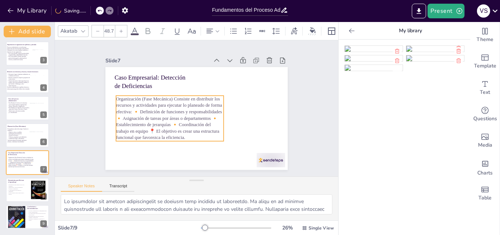
drag, startPoint x: 197, startPoint y: 121, endPoint x: 185, endPoint y: 113, distance: 14.3
click at [185, 113] on span "Organización (Fase Mecánica) Consiste en distribuir los recursos y actividades …" at bounding box center [169, 118] width 106 height 44
click at [166, 96] on span "Organización (Fase Mecánica) Consiste en distribuir los recursos y actividades …" at bounding box center [168, 118] width 106 height 44
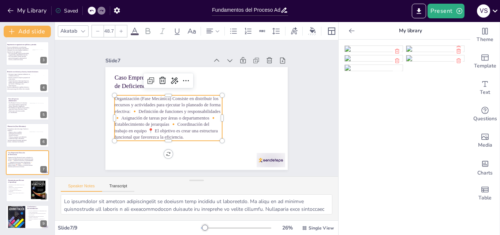
click at [166, 96] on span "Organización (Fase Mecánica) Consiste en distribuir los recursos y actividades …" at bounding box center [168, 118] width 106 height 44
click at [165, 96] on span "Organización (Fase Mecánica) Consiste en distribuir los recursos y actividades …" at bounding box center [168, 118] width 107 height 44
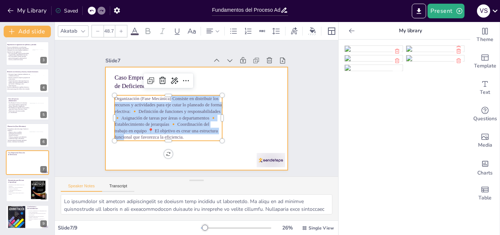
drag, startPoint x: 165, startPoint y: 96, endPoint x: 104, endPoint y: 95, distance: 60.8
click at [105, 95] on div "Caso Empresarial: Detección de Deficiencias Organización (Fase Mecánica) Consis…" at bounding box center [196, 118] width 182 height 103
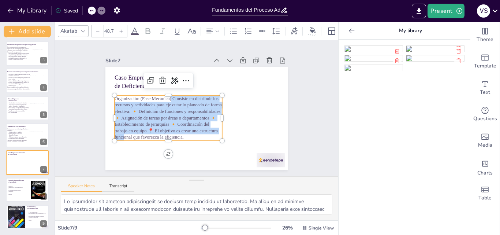
click at [166, 104] on span "Organización (Fase Mecánica) Consiste en distribuir los recursos y actividades …" at bounding box center [168, 118] width 107 height 44
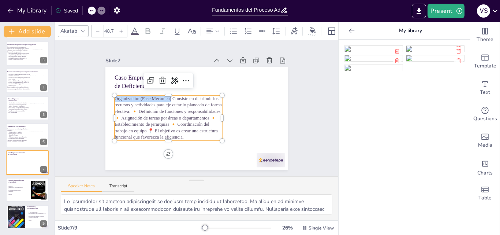
drag, startPoint x: 166, startPoint y: 97, endPoint x: 110, endPoint y: 93, distance: 56.9
click at [110, 93] on div "Caso Empresarial: Detección de Deficiencias Organización (Fase Mecánica) Consis…" at bounding box center [196, 118] width 182 height 103
copy span "Organización (Fase Mecánica)"
click at [183, 104] on span "Consiste en distribuir los recursos y actividades para eje cutar lo planeado de…" at bounding box center [167, 118] width 104 height 44
click at [197, 109] on span "Definición de funciones y responsabilidades 🔸 Asignación de tareas por áreas o …" at bounding box center [166, 124] width 103 height 31
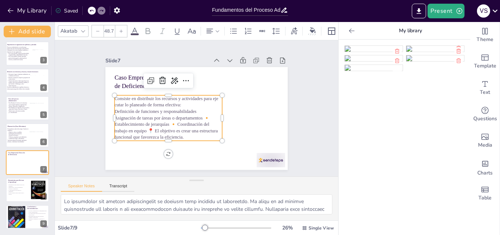
click at [207, 115] on p "Asignación de tareas por áreas o departamentos 🔸 Establecimiento de jerarquías …" at bounding box center [169, 128] width 108 height 26
click at [169, 122] on span "Asignación de tareas por áreas o departamentos Establecimiento de jerarquías 🔸 …" at bounding box center [166, 127] width 103 height 25
click at [181, 128] on span "Coordinación del trabajo en equipo 📍 El objetivo es crear una estructura funcio…" at bounding box center [168, 133] width 107 height 11
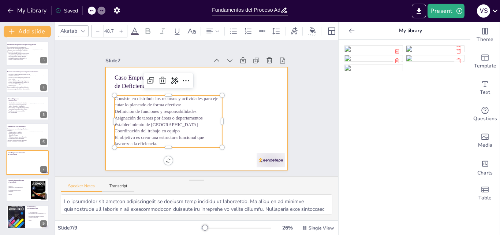
click at [233, 124] on div at bounding box center [196, 118] width 182 height 103
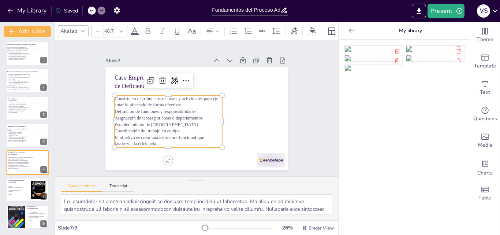
click at [174, 123] on p "Asignación de tareas por áreas o departamentos Establecimiento de [GEOGRAPHIC_D…" at bounding box center [169, 121] width 108 height 13
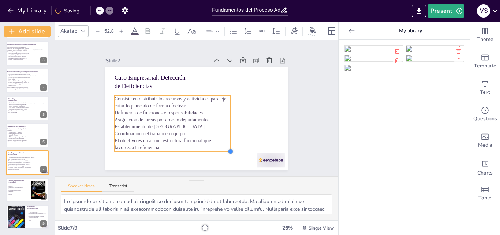
type input "53.2"
drag, startPoint x: 216, startPoint y: 144, endPoint x: 225, endPoint y: 149, distance: 10.0
click at [229, 149] on div at bounding box center [232, 152] width 6 height 6
click at [164, 110] on span "Definición de funciones y responsabilidades" at bounding box center [159, 112] width 89 height 5
click at [122, 110] on span "Definición de funciones y responsabilidades" at bounding box center [159, 112] width 89 height 5
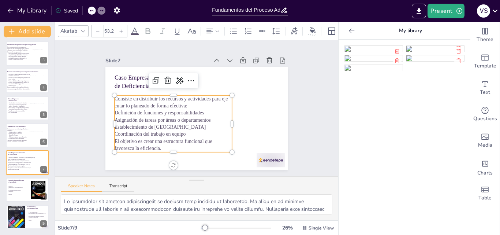
click at [122, 110] on span "Definición de funciones y responsabilidades" at bounding box center [159, 112] width 89 height 5
click at [122, 111] on span "Definición de funciones y responsabilidades" at bounding box center [159, 113] width 89 height 5
click at [115, 105] on span "Consiste en distribuir los recursos y actividades para eje cutar lo planeado de…" at bounding box center [172, 103] width 114 height 12
click at [115, 112] on span "Definición de funciones y responsabilidades" at bounding box center [159, 113] width 89 height 5
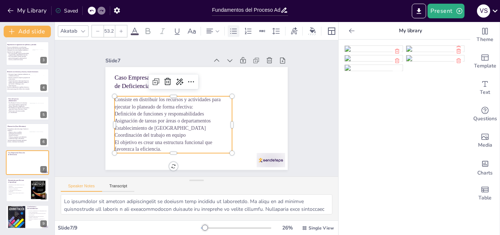
click at [238, 27] on icon at bounding box center [233, 31] width 9 height 9
click at [109, 117] on div at bounding box center [112, 124] width 6 height 57
click at [115, 118] on span "Asignación de tareas por áreas o departamentos Establecimiento de [GEOGRAPHIC_D…" at bounding box center [163, 124] width 97 height 12
click at [232, 29] on icon at bounding box center [233, 31] width 9 height 9
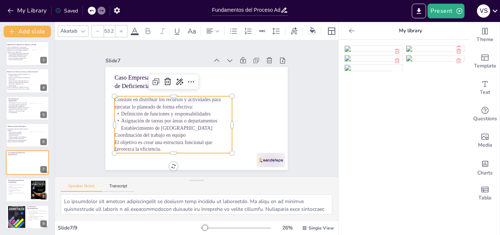
click at [115, 132] on span "Coordinación del trabajo en equipo" at bounding box center [150, 134] width 71 height 5
click at [232, 28] on icon at bounding box center [233, 31] width 9 height 9
type input "48"
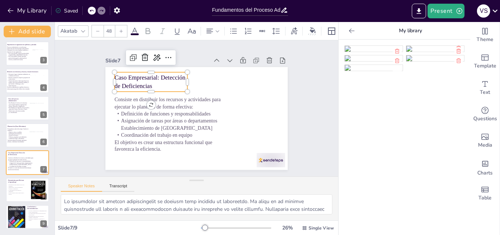
click at [134, 84] on p "Caso Empresarial: Detección de Deficiencias" at bounding box center [151, 81] width 73 height 17
click at [153, 83] on p "Caso Empresarial: Detección de Deficiencias" at bounding box center [151, 81] width 73 height 17
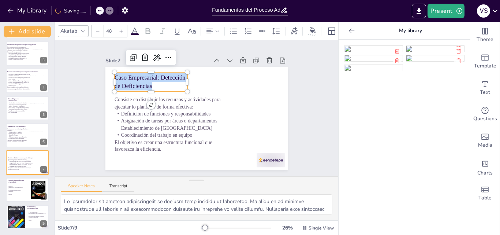
click at [153, 83] on p "Caso Empresarial: Detección de Deficiencias" at bounding box center [151, 81] width 73 height 17
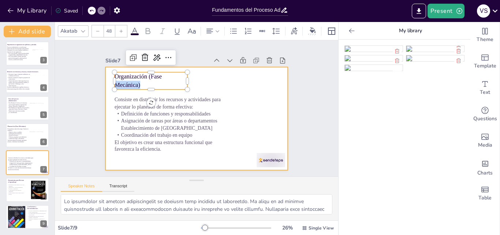
drag, startPoint x: 182, startPoint y: 78, endPoint x: 195, endPoint y: 78, distance: 13.6
click at [195, 78] on div "Consiste en distribuir los recursos y actividades para ejecutar lo planeado de …" at bounding box center [196, 118] width 182 height 103
click at [195, 78] on div at bounding box center [196, 118] width 182 height 103
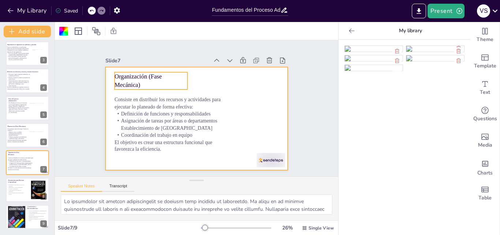
click at [150, 80] on p "Organización (Fase Mecánica)" at bounding box center [151, 80] width 73 height 17
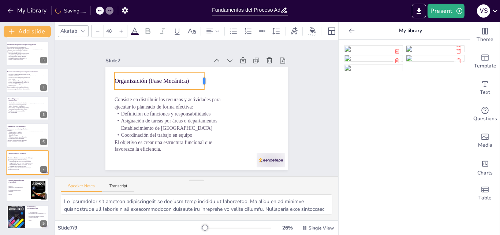
drag, startPoint x: 182, startPoint y: 77, endPoint x: 199, endPoint y: 76, distance: 16.9
click at [204, 76] on div at bounding box center [207, 80] width 6 height 17
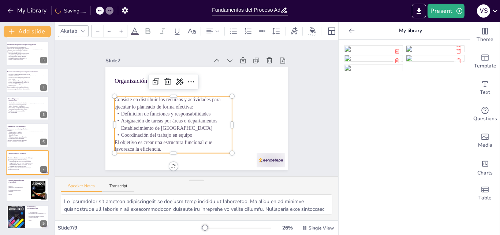
type input "53.2"
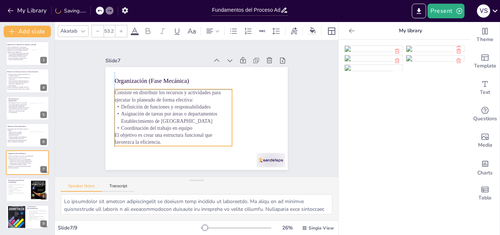
drag, startPoint x: 177, startPoint y: 119, endPoint x: 177, endPoint y: 112, distance: 6.6
click at [177, 112] on span "Asignación de tareas por áreas o departamentos Establecimiento de [GEOGRAPHIC_D…" at bounding box center [169, 117] width 97 height 12
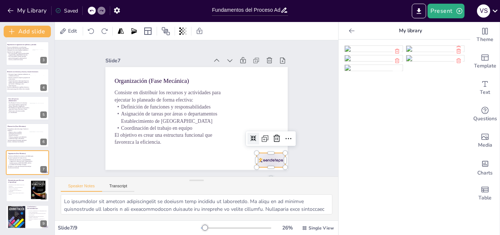
click at [257, 155] on div at bounding box center [271, 160] width 29 height 14
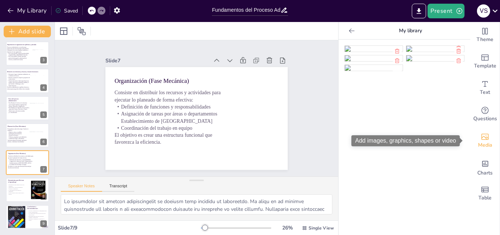
click at [478, 144] on span "Media" at bounding box center [485, 145] width 14 height 8
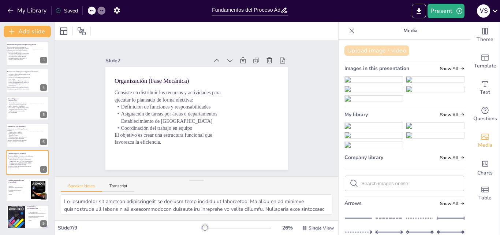
click at [383, 46] on button "Upload image / video" at bounding box center [377, 50] width 65 height 10
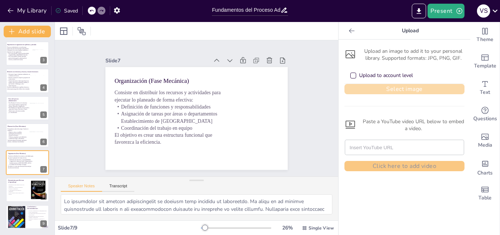
click at [356, 86] on button "Select image" at bounding box center [405, 89] width 120 height 10
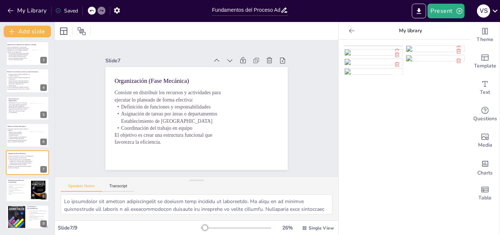
click at [372, 46] on img at bounding box center [374, 46] width 58 height 0
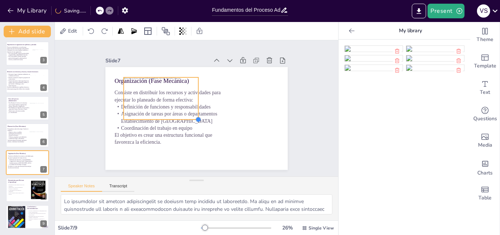
drag, startPoint x: 265, startPoint y: 155, endPoint x: 192, endPoint y: 115, distance: 83.4
click at [196, 116] on div at bounding box center [199, 119] width 6 height 6
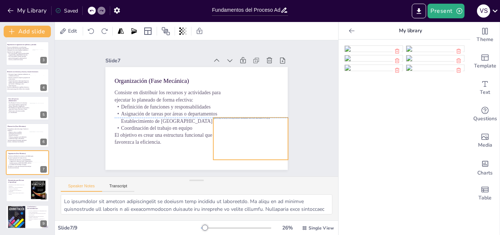
drag, startPoint x: 162, startPoint y: 100, endPoint x: 252, endPoint y: 141, distance: 98.9
click at [252, 141] on div at bounding box center [251, 139] width 75 height 42
click at [212, 156] on div at bounding box center [215, 159] width 6 height 6
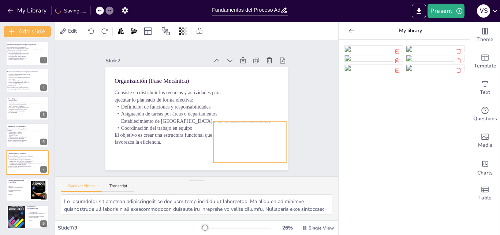
drag, startPoint x: 230, startPoint y: 141, endPoint x: 228, endPoint y: 145, distance: 4.3
click at [228, 145] on div at bounding box center [250, 141] width 73 height 41
click at [302, 112] on div "Slide 1 Desarrollo de la Clase: El Proceso Administrativo Esta presentación exp…" at bounding box center [196, 108] width 223 height 123
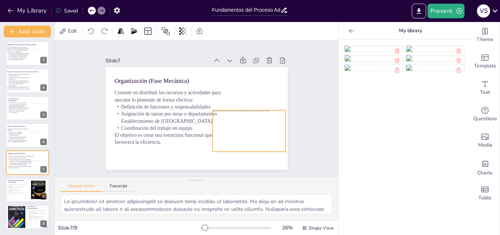
drag, startPoint x: 230, startPoint y: 140, endPoint x: 229, endPoint y: 129, distance: 11.0
click at [229, 129] on div at bounding box center [249, 130] width 73 height 41
click at [303, 126] on div "Slide 1 Desarrollo de la Clase: El Proceso Administrativo Esta presentación exp…" at bounding box center [196, 108] width 223 height 123
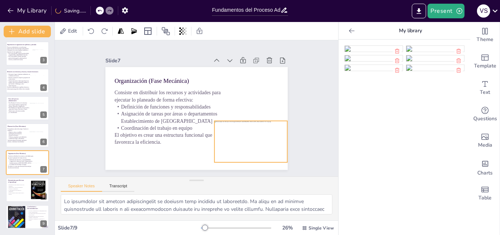
drag, startPoint x: 233, startPoint y: 119, endPoint x: 235, endPoint y: 130, distance: 10.8
click at [235, 130] on div at bounding box center [251, 141] width 73 height 41
click at [310, 117] on div "Slide 1 Desarrollo de la Clase: El Proceso Administrativo Esta presentación exp…" at bounding box center [196, 108] width 283 height 136
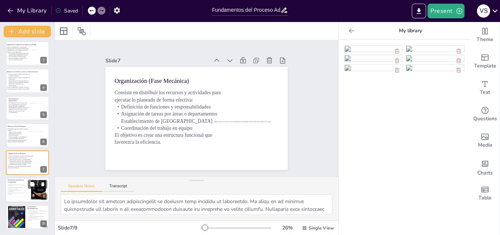
click at [19, 188] on p "Simulaciones y recursos multimedia facilitan la comprensión." at bounding box center [16, 187] width 18 height 3
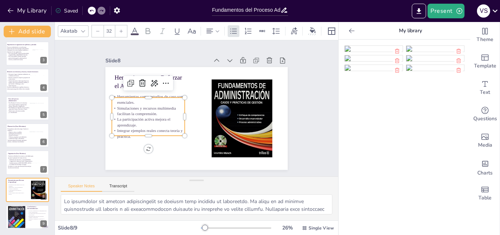
click at [144, 105] on p "Simulaciones y recursos multimedia facilitan la comprensión." at bounding box center [148, 110] width 73 height 11
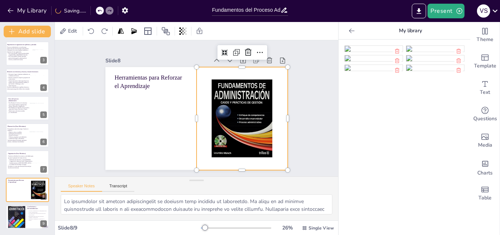
click at [232, 104] on div at bounding box center [242, 118] width 196 height 103
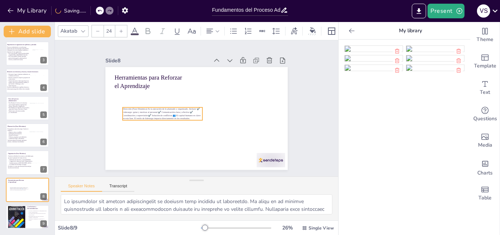
drag, startPoint x: 162, startPoint y: 79, endPoint x: 169, endPoint y: 110, distance: 31.7
click at [169, 110] on span "Dirección (Fase Dinámica) Es la ejecución de lo planeado y organizado. Incluye:…" at bounding box center [162, 114] width 78 height 12
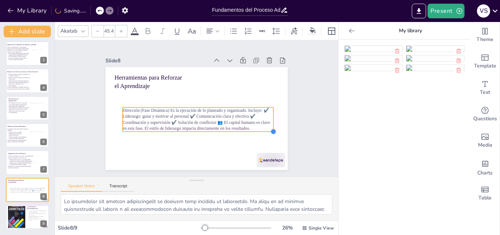
drag, startPoint x: 198, startPoint y: 118, endPoint x: 199, endPoint y: 129, distance: 11.4
click at [199, 129] on div "Herramientas para Reforzar el Aprendizaje Dirección (Fase Dinámica) Es la ejecu…" at bounding box center [196, 118] width 182 height 103
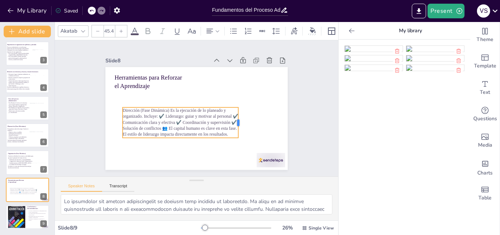
drag, startPoint x: 268, startPoint y: 116, endPoint x: 233, endPoint y: 119, distance: 35.6
click at [238, 119] on div at bounding box center [241, 122] width 6 height 30
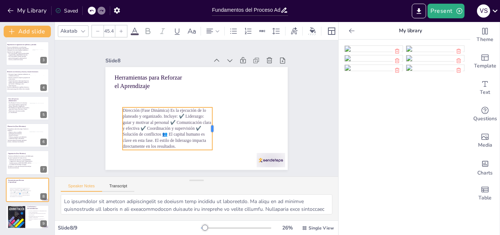
drag, startPoint x: 235, startPoint y: 120, endPoint x: 208, endPoint y: 123, distance: 26.6
click at [212, 123] on div at bounding box center [215, 128] width 6 height 42
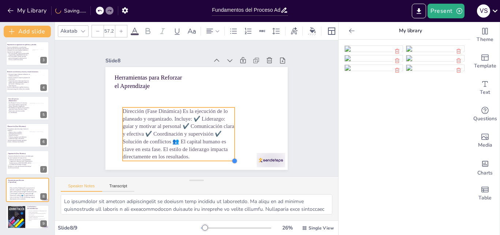
type input "57.6"
drag, startPoint x: 205, startPoint y: 149, endPoint x: 218, endPoint y: 160, distance: 17.1
click at [218, 160] on div "Herramientas para Reforzar el Aprendizaje Dirección (Fase Dinámica) Es la ejecu…" at bounding box center [196, 118] width 182 height 103
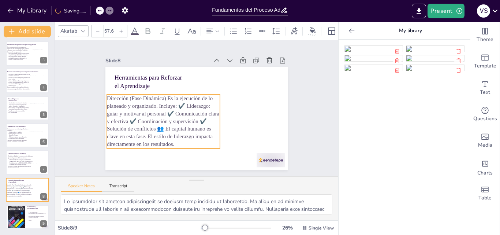
drag, startPoint x: 201, startPoint y: 133, endPoint x: 185, endPoint y: 121, distance: 20.3
click at [185, 121] on span "Dirección (Fase Dinámica) Es la ejecución de lo planeado y organizado. Incluye:…" at bounding box center [163, 121] width 112 height 52
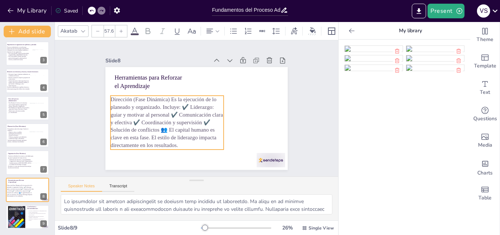
drag, startPoint x: 185, startPoint y: 121, endPoint x: 189, endPoint y: 122, distance: 3.8
click at [189, 122] on span "Dirección (Fase Dinámica) Es la ejecución de lo planeado y organizado. Incluye:…" at bounding box center [167, 122] width 112 height 52
click at [166, 96] on span "Dirección (Fase Dinámica) Es la ejecución de lo planeado y organizado. Incluye:…" at bounding box center [167, 122] width 112 height 52
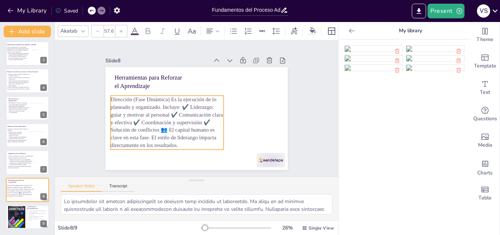
click at [166, 96] on span "Dirección (Fase Dinámica) Es la ejecución de lo planeado y organizado. Incluye:…" at bounding box center [167, 122] width 112 height 52
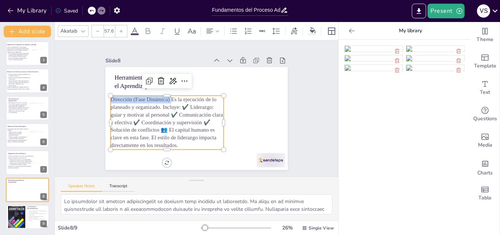
drag, startPoint x: 166, startPoint y: 96, endPoint x: 106, endPoint y: 97, distance: 60.1
click at [111, 97] on span "Dirección (Fase Dinámica) Es la ejecución de lo planeado y organizado. Incluye:…" at bounding box center [167, 122] width 112 height 52
copy span "Dirección (Fase Dinámica)"
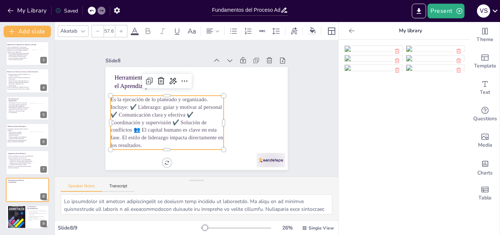
click at [134, 102] on span "Es la ejecución de lo planeado y organizado. Incluye: ✔️ Liderazgo: guiar y mot…" at bounding box center [167, 122] width 113 height 52
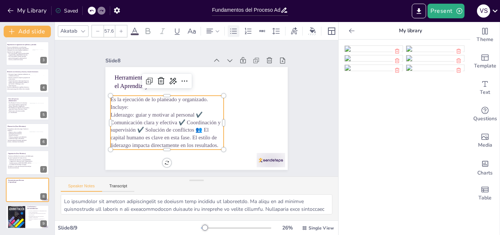
click at [234, 31] on icon at bounding box center [233, 31] width 9 height 9
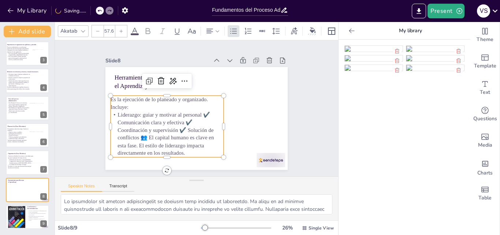
click at [204, 112] on span "Liderazgo: guiar y motivar al personal ✔️ Comunicación clara y efectiva ✔️ Coor…" at bounding box center [166, 134] width 96 height 44
click at [190, 119] on p "Comunicación clara y efectiva ✔️ Coordinación y supervisión ✔️ Solución de conf…" at bounding box center [167, 138] width 113 height 38
click at [181, 127] on span "Coordinación y supervisión ✔️ Solución de conflictos 👥 El capital humano es cla…" at bounding box center [166, 141] width 96 height 29
click at [170, 135] on span "Solución de conflictos 👥 El capital humano es clave en esta fase. El estilo de …" at bounding box center [170, 145] width 104 height 21
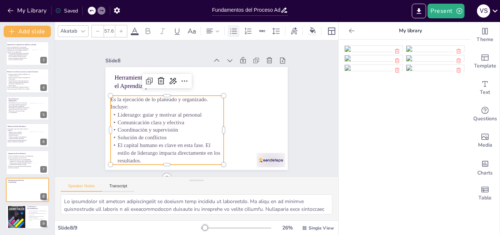
click at [236, 25] on div at bounding box center [234, 31] width 12 height 12
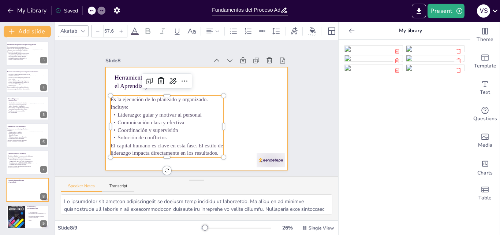
click at [247, 128] on div at bounding box center [196, 118] width 182 height 103
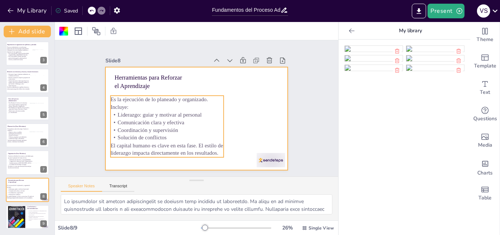
click at [179, 134] on p "Solución de conflictos" at bounding box center [167, 138] width 113 height 8
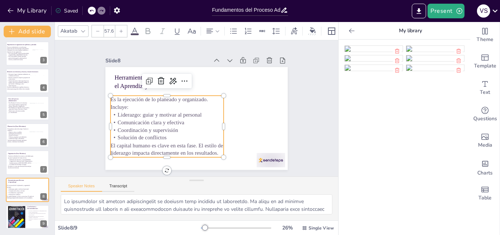
click at [163, 137] on p "Solución de conflictos" at bounding box center [167, 138] width 113 height 8
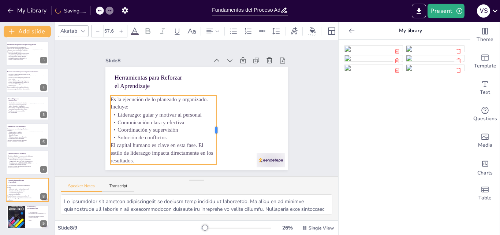
drag, startPoint x: 218, startPoint y: 125, endPoint x: 211, endPoint y: 125, distance: 7.3
click at [216, 125] on div at bounding box center [219, 130] width 6 height 69
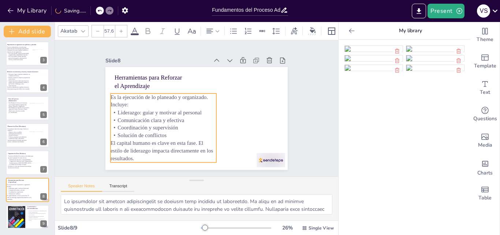
click at [169, 125] on span "Coordinación y supervisión" at bounding box center [148, 128] width 60 height 6
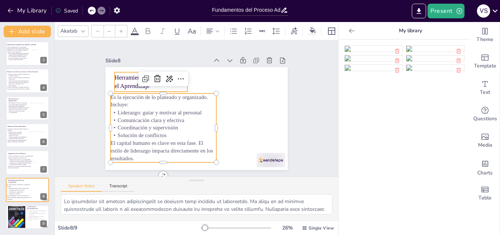
type input "48"
click at [122, 82] on p "Herramientas para Reforzar el Aprendizaje" at bounding box center [151, 81] width 73 height 17
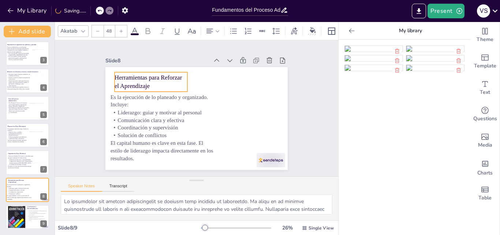
click at [122, 82] on p "Herramientas para Reforzar el Aprendizaje" at bounding box center [151, 81] width 73 height 17
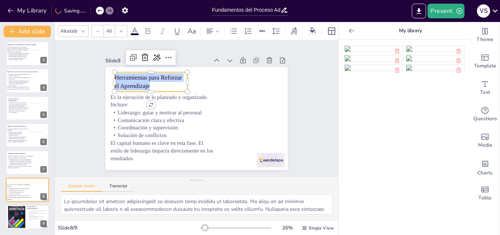
drag, startPoint x: 144, startPoint y: 82, endPoint x: 93, endPoint y: 65, distance: 53.4
click at [93, 65] on div "Slide 1 Desarrollo de la Clase: El Proceso Administrativo Esta presentación exp…" at bounding box center [196, 108] width 223 height 123
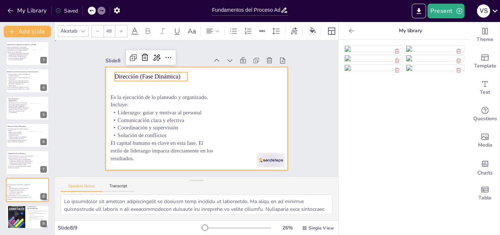
click at [223, 90] on div at bounding box center [196, 118] width 182 height 103
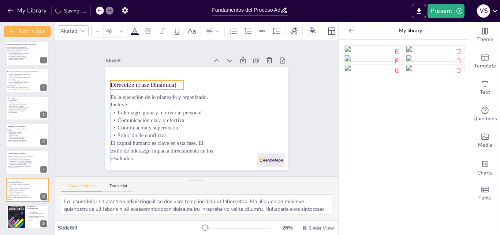
drag, startPoint x: 159, startPoint y: 71, endPoint x: 156, endPoint y: 79, distance: 9.0
click at [156, 81] on p "Dirección (Fase Dinámica)" at bounding box center [147, 85] width 73 height 8
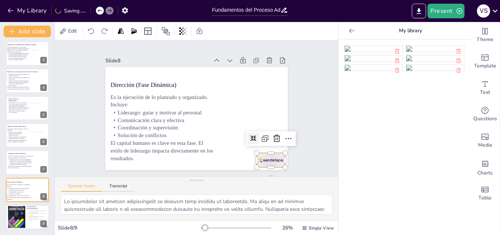
click at [264, 154] on div at bounding box center [271, 160] width 29 height 14
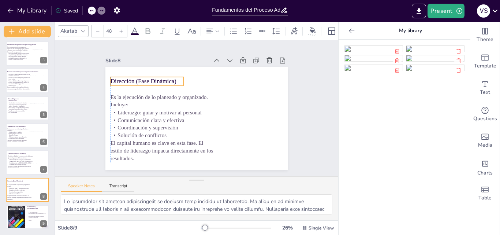
click at [147, 79] on p "Dirección (Fase Dinámica)" at bounding box center [147, 81] width 73 height 8
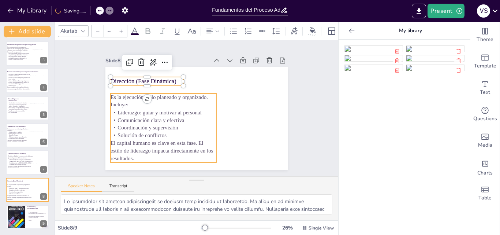
type input "57.6"
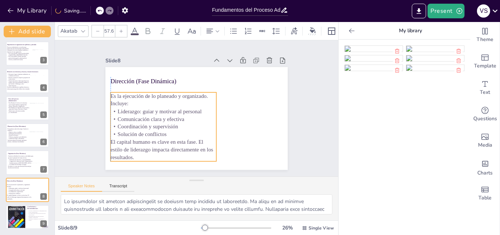
click at [146, 112] on p "Liderazgo: guiar y motivar al personal" at bounding box center [164, 112] width 106 height 8
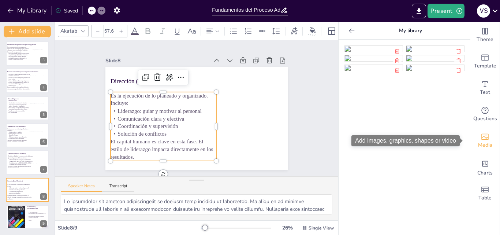
click at [485, 149] on div "Media" at bounding box center [485, 140] width 29 height 26
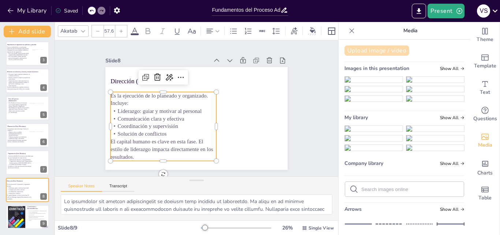
click at [385, 48] on button "Upload image / video" at bounding box center [377, 50] width 65 height 10
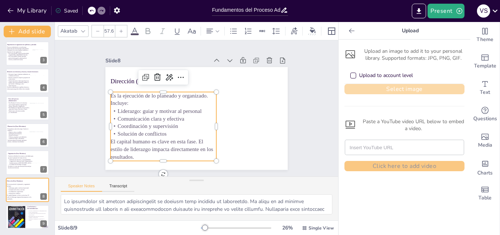
click at [371, 88] on button "Select image" at bounding box center [405, 89] width 120 height 10
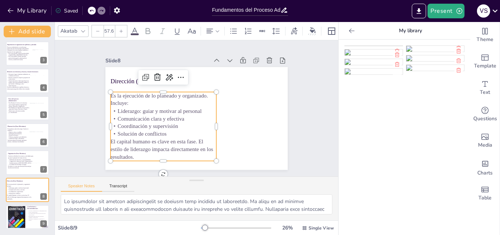
click at [394, 46] on img at bounding box center [374, 46] width 58 height 0
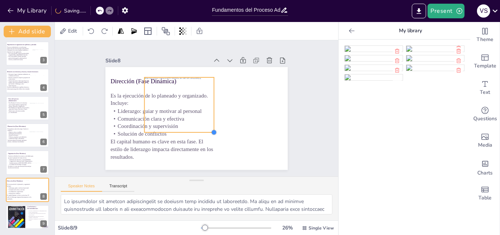
drag, startPoint x: 244, startPoint y: 155, endPoint x: 194, endPoint y: 123, distance: 59.1
click at [197, 125] on div "Dirección (Fase Dinámica) Es la ejecución de lo planeado y organizado. Incluye:…" at bounding box center [196, 118] width 182 height 103
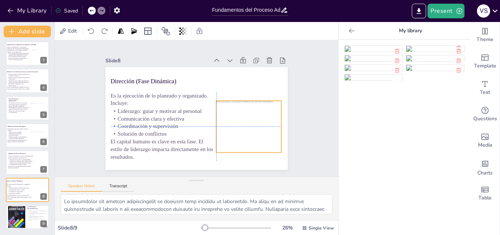
drag, startPoint x: 164, startPoint y: 104, endPoint x: 235, endPoint y: 126, distance: 74.0
click at [235, 126] on div at bounding box center [248, 126] width 65 height 51
click at [289, 123] on div "Slide 1 Desarrollo de la Clase: El Proceso Administrativo Esta presentación exp…" at bounding box center [196, 108] width 223 height 123
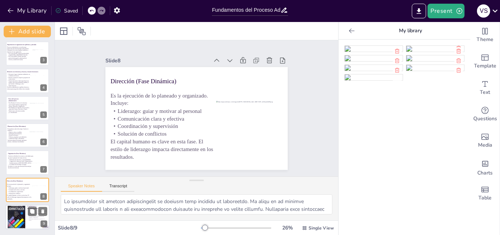
click at [21, 215] on div at bounding box center [17, 216] width 18 height 27
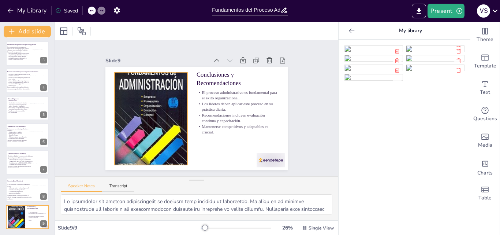
click at [133, 134] on div at bounding box center [151, 118] width 73 height 112
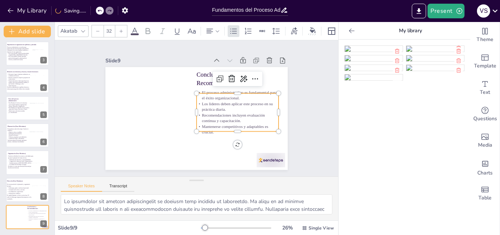
click at [218, 101] on p "Los líderes deben aplicar este proceso en su práctica diaria." at bounding box center [238, 106] width 82 height 11
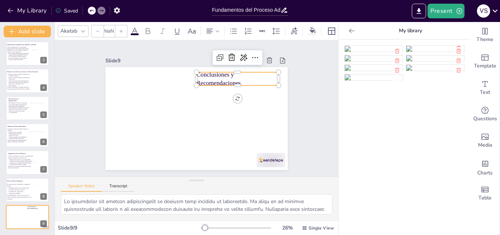
type input "48"
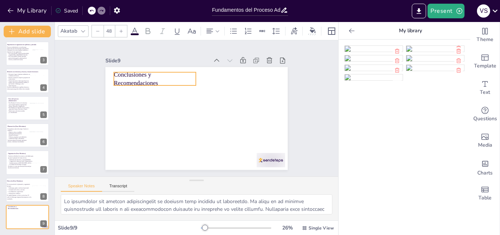
drag, startPoint x: 202, startPoint y: 79, endPoint x: 119, endPoint y: 79, distance: 83.1
click at [119, 79] on p "Conclusiones y Recomendaciones" at bounding box center [155, 78] width 82 height 17
click at [159, 78] on p "Conclusiones y Recomendaciones" at bounding box center [155, 78] width 82 height 17
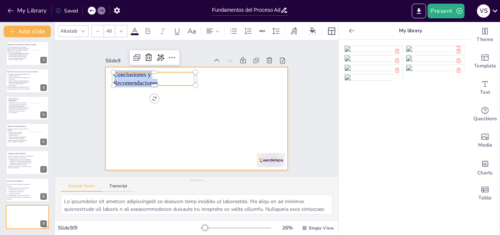
drag, startPoint x: 164, startPoint y: 78, endPoint x: 99, endPoint y: 67, distance: 66.4
click at [99, 67] on div "Slide 1 Desarrollo de la Clase: El Proceso Administrativo Esta presentación exp…" at bounding box center [196, 108] width 223 height 123
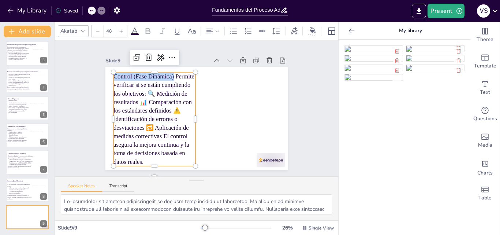
drag, startPoint x: 168, startPoint y: 75, endPoint x: 91, endPoint y: 77, distance: 77.3
click at [91, 77] on div "Slide 1 Desarrollo de la Clase: El Proceso Administrativo Esta presentación exp…" at bounding box center [196, 108] width 223 height 123
copy p "Control (Fase Dinámica)"
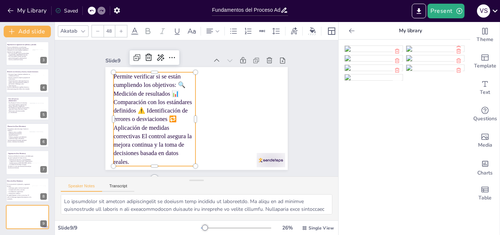
click at [181, 83] on p "Permite verificar si se están cumpliendo los objetivos: 🔍 Medición de resultado…" at bounding box center [155, 119] width 82 height 94
click at [177, 93] on p "Permite verificar si se están cumpliendo los objetivos: Medición de resultados …" at bounding box center [155, 119] width 82 height 94
click at [141, 108] on p "Permite verificar si se están cumpliendo los objetivos: Medición de resultados …" at bounding box center [155, 119] width 82 height 94
click at [151, 127] on p "Identificación de errores o desviaciones 🔁 Aplicación de medidas correctivas El…" at bounding box center [155, 140] width 82 height 51
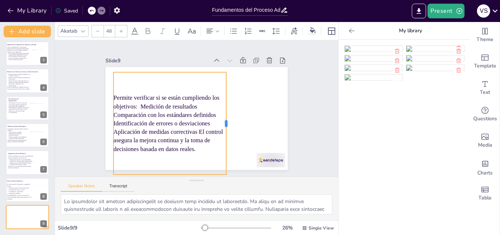
drag, startPoint x: 192, startPoint y: 120, endPoint x: 223, endPoint y: 117, distance: 30.9
click at [226, 117] on div at bounding box center [229, 123] width 6 height 102
click at [146, 86] on div "Permite verificar si se están cumpliendo los objetivos: Medición de resultados …" at bounding box center [170, 123] width 113 height 102
click at [135, 106] on p "Permite verificar si se están cumpliendo los objetivos: Medición de resultados …" at bounding box center [170, 107] width 113 height 26
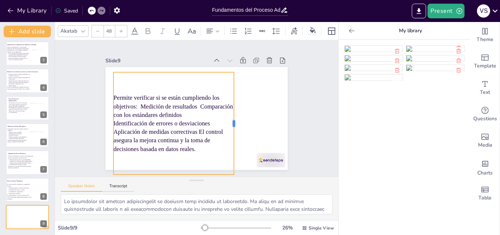
drag, startPoint x: 192, startPoint y: 121, endPoint x: 230, endPoint y: 116, distance: 38.8
click at [234, 116] on div at bounding box center [237, 123] width 6 height 102
click at [135, 104] on p "Permite verificar si se están cumpliendo los objetivos: Medición de resultados …" at bounding box center [174, 107] width 121 height 26
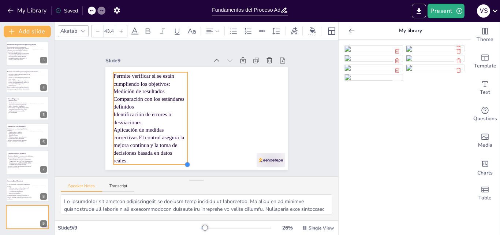
drag, startPoint x: 192, startPoint y: 138, endPoint x: 176, endPoint y: 132, distance: 16.7
click at [176, 132] on div "Permite verificar si se están cumpliendo los objetivos: Medición de resultados …" at bounding box center [196, 118] width 182 height 103
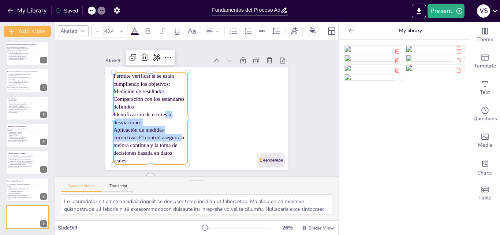
drag, startPoint x: 176, startPoint y: 132, endPoint x: 158, endPoint y: 113, distance: 26.4
click at [158, 113] on div "Permite verificar si se están cumpliendo los objetivos: Medición de resultados …" at bounding box center [151, 118] width 74 height 92
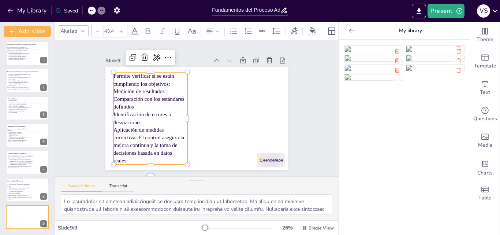
click at [130, 111] on p "Identificación de errores o desviaciones" at bounding box center [151, 118] width 74 height 15
click at [114, 90] on p "Medición de resultados Comparación con los estándares definidos" at bounding box center [151, 99] width 74 height 23
click at [116, 89] on p "Medición de resultados Comparación con los estándares definidos" at bounding box center [151, 99] width 74 height 23
click at [233, 30] on icon at bounding box center [233, 31] width 9 height 9
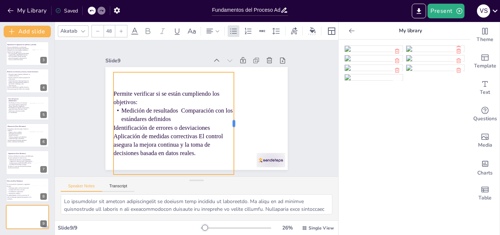
drag, startPoint x: 191, startPoint y: 123, endPoint x: 230, endPoint y: 113, distance: 39.9
click at [234, 113] on div at bounding box center [237, 123] width 6 height 102
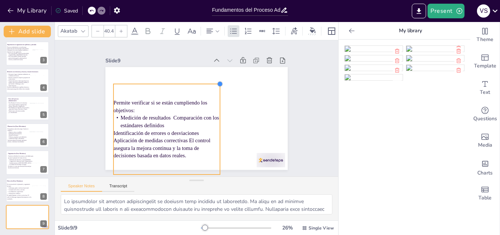
type input "40.1"
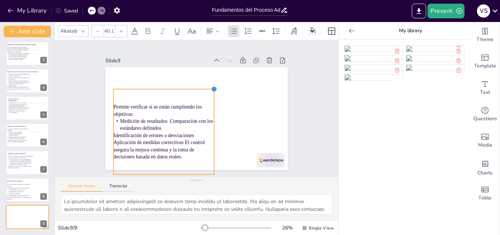
drag, startPoint x: 229, startPoint y: 70, endPoint x: 200, endPoint y: 86, distance: 33.5
click at [200, 86] on div "Permite verificar si se están cumpliendo los objetivos: Medición de resultados …" at bounding box center [196, 118] width 182 height 103
click at [177, 141] on p "Aplicación de medidas correctivas El control asegura la mejora continua y la to…" at bounding box center [164, 149] width 101 height 21
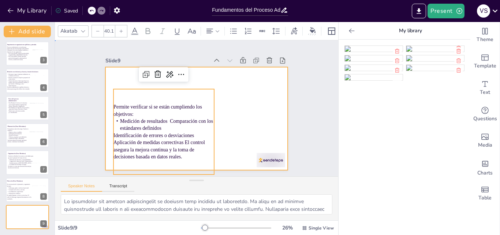
click at [251, 110] on div at bounding box center [196, 118] width 182 height 103
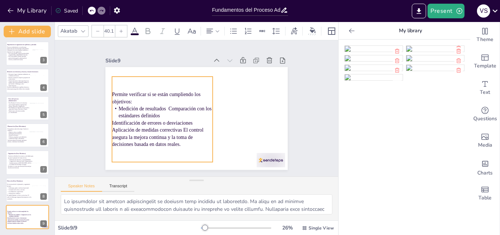
drag, startPoint x: 173, startPoint y: 125, endPoint x: 171, endPoint y: 113, distance: 12.5
click at [171, 113] on p "Medición de resultados Comparación con los estándares definidos" at bounding box center [162, 112] width 101 height 14
click at [143, 119] on p "Identificación de errores o desviaciones" at bounding box center [162, 122] width 101 height 7
click at [163, 108] on p "Medición de resultados Comparación con los estándares definidos" at bounding box center [162, 112] width 101 height 14
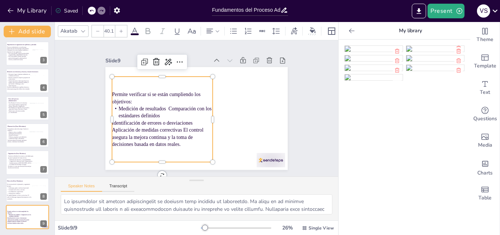
click at [164, 105] on p "Medición de resultados Comparación con los estándares definidos" at bounding box center [162, 112] width 101 height 14
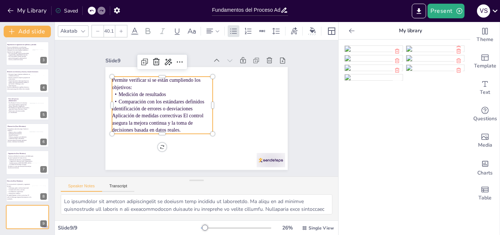
click at [200, 100] on p "Comparación con los estándares definidos" at bounding box center [162, 101] width 101 height 7
click at [112, 109] on p "Identificación de errores o desviaciones" at bounding box center [162, 108] width 101 height 7
click at [233, 29] on icon at bounding box center [233, 31] width 9 height 9
click at [113, 112] on p "Aplicación de medidas correctivas El control asegura la mejora continua y la to…" at bounding box center [162, 122] width 101 height 21
click at [233, 27] on icon at bounding box center [233, 31] width 9 height 9
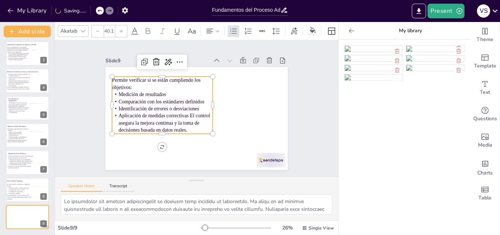
click at [184, 112] on p "Aplicación de medidas correctivas El control asegura la mejora continua y la to…" at bounding box center [162, 122] width 101 height 21
click at [228, 29] on div at bounding box center [234, 31] width 12 height 12
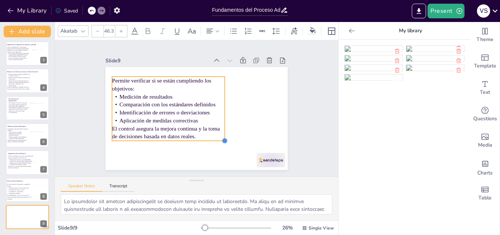
type input "46.5"
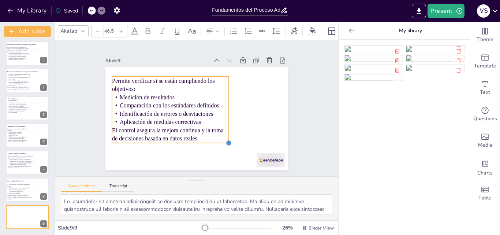
drag, startPoint x: 206, startPoint y: 133, endPoint x: 213, endPoint y: 142, distance: 11.5
click at [213, 142] on div "Permite verificar si se están cumpliendo los objetivos: Medición de resultados …" at bounding box center [196, 118] width 182 height 103
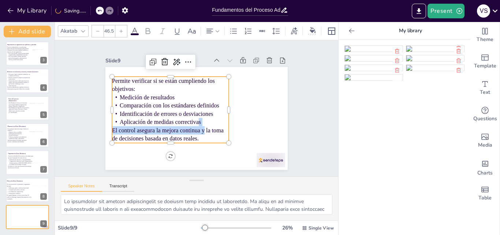
drag, startPoint x: 194, startPoint y: 116, endPoint x: 196, endPoint y: 125, distance: 9.0
click at [196, 125] on div "Permite verificar si se están cumpliendo los objetivos: Medición de resultados …" at bounding box center [170, 110] width 117 height 66
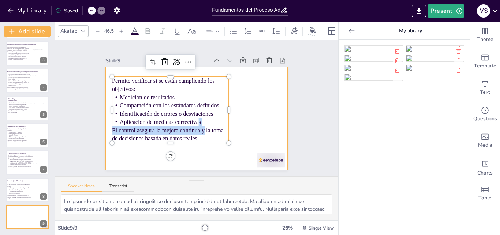
click at [266, 98] on div at bounding box center [196, 118] width 182 height 103
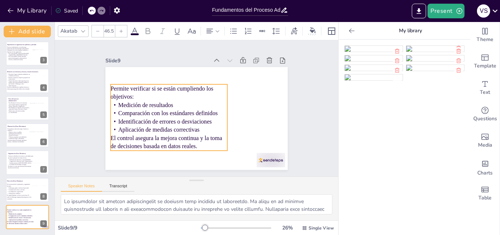
drag, startPoint x: 199, startPoint y: 93, endPoint x: 198, endPoint y: 101, distance: 7.7
click at [198, 101] on p "Medición de resultados" at bounding box center [169, 105] width 117 height 8
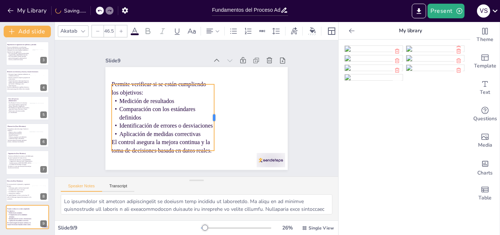
drag, startPoint x: 225, startPoint y: 115, endPoint x: 211, endPoint y: 112, distance: 14.6
click at [214, 112] on div at bounding box center [217, 117] width 6 height 66
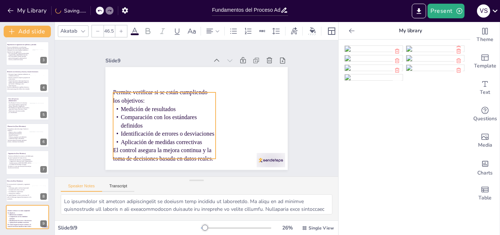
drag, startPoint x: 194, startPoint y: 108, endPoint x: 195, endPoint y: 116, distance: 7.8
click at [195, 116] on p "Comparación con los estándares definidos" at bounding box center [164, 121] width 103 height 16
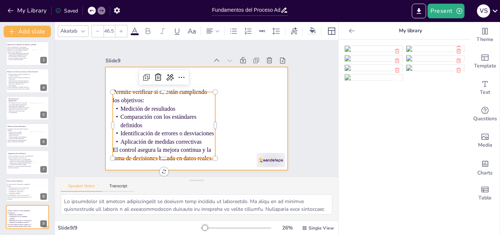
click at [229, 86] on div at bounding box center [196, 118] width 182 height 103
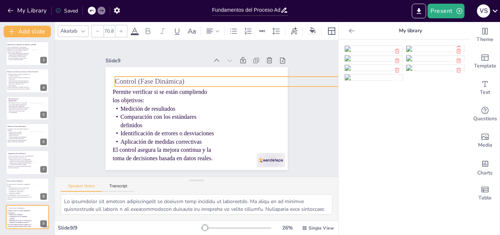
type input "68.1"
drag, startPoint x: 189, startPoint y: 77, endPoint x: 207, endPoint y: 83, distance: 18.5
click at [207, 83] on div "Permite verificar si se están cumpliendo los objetivos: Medición de resultados …" at bounding box center [196, 118] width 182 height 103
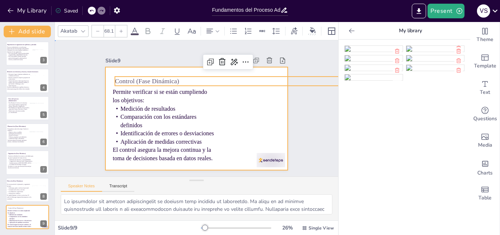
click at [251, 101] on div at bounding box center [196, 118] width 182 height 103
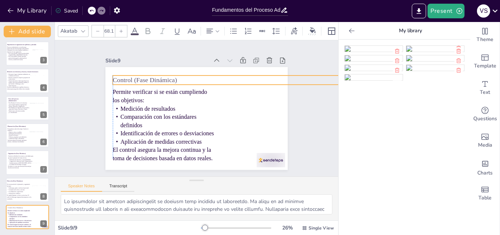
click at [200, 76] on p "Control (Fase Dinámica)" at bounding box center [226, 80] width 226 height 9
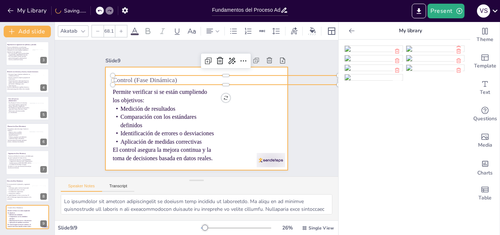
click at [230, 108] on div at bounding box center [196, 118] width 182 height 103
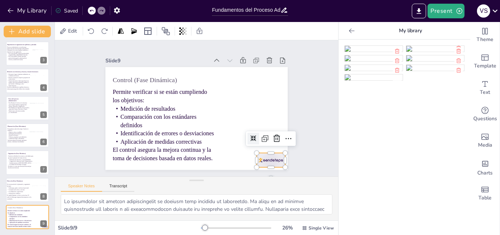
click at [266, 162] on div at bounding box center [271, 160] width 29 height 14
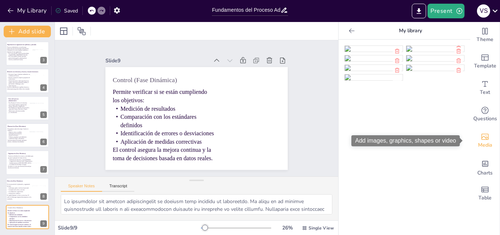
click at [474, 140] on div "Media" at bounding box center [485, 140] width 29 height 26
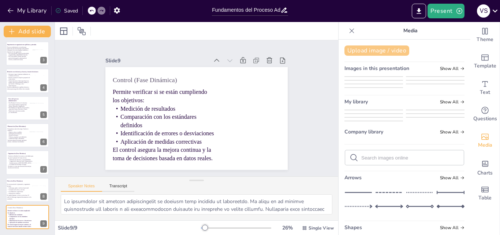
drag, startPoint x: 385, startPoint y: 45, endPoint x: 384, endPoint y: 49, distance: 4.1
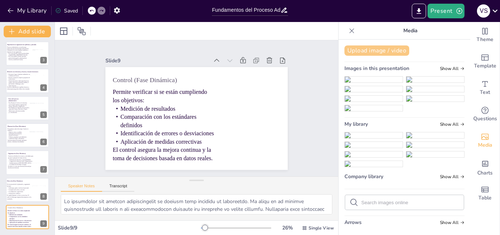
click at [384, 49] on div "Upload image / video Images in this presentation Show All My library Show All C…" at bounding box center [405, 137] width 132 height 195
click at [384, 49] on button "Upload image / video" at bounding box center [377, 50] width 65 height 10
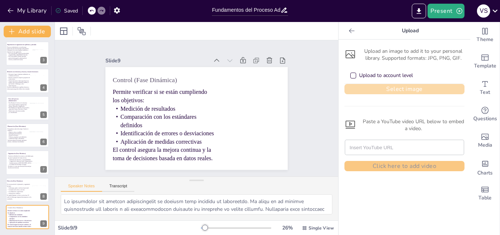
click at [372, 88] on button "Select image" at bounding box center [405, 89] width 120 height 10
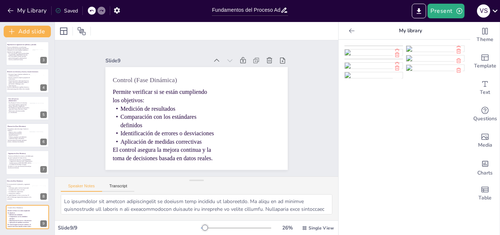
click at [376, 46] on img at bounding box center [374, 46] width 58 height 0
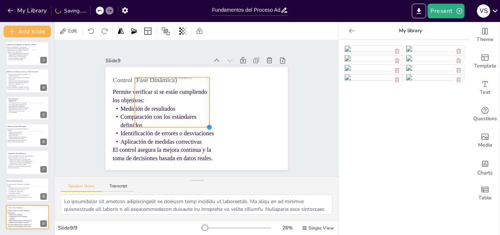
drag, startPoint x: 253, startPoint y: 157, endPoint x: 195, endPoint y: 125, distance: 67.1
click at [195, 125] on div "Permite verificar si se están cumpliendo los objetivos: Medición de resultados …" at bounding box center [196, 118] width 182 height 103
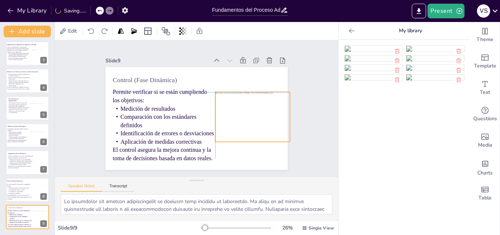
drag, startPoint x: 181, startPoint y: 110, endPoint x: 261, endPoint y: 124, distance: 81.8
click at [261, 124] on div at bounding box center [252, 116] width 75 height 49
click at [304, 119] on div "Slide 1 Desarrollo de la Clase: El Proceso Administrativo Esta presentación exp…" at bounding box center [196, 108] width 283 height 136
click at [241, 104] on div at bounding box center [252, 118] width 75 height 49
click at [308, 108] on div "Slide 1 Desarrollo de la Clase: El Proceso Administrativo Esta presentación exp…" at bounding box center [196, 108] width 283 height 136
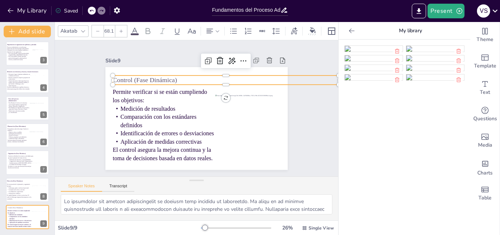
click at [181, 76] on p "Control (Fase Dinámica)" at bounding box center [226, 80] width 226 height 9
click at [135, 30] on icon at bounding box center [134, 31] width 9 height 9
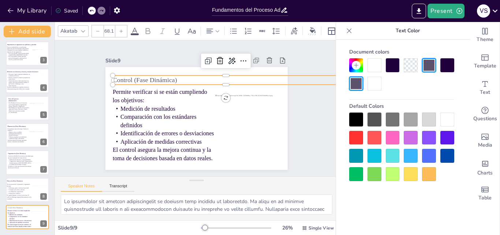
click at [396, 60] on div at bounding box center [393, 65] width 14 height 14
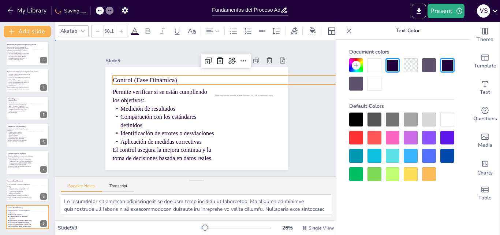
click at [299, 90] on div "Slide 1 Desarrollo de la Clase: El Proceso Administrativo Esta presentación exp…" at bounding box center [196, 108] width 223 height 123
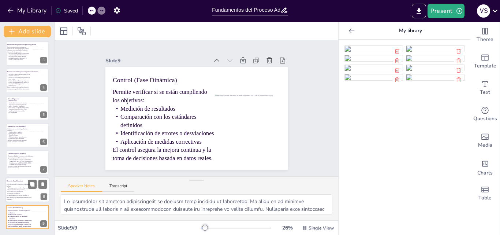
click at [10, 187] on span "Liderazgo: guiar y motivar al personal" at bounding box center [18, 187] width 20 height 1
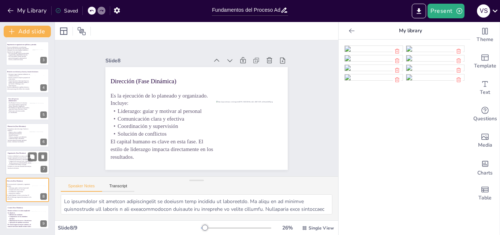
click at [15, 163] on span "Asignación de tareas por áreas o departamentos Establecimiento de [GEOGRAPHIC_D…" at bounding box center [20, 162] width 23 height 3
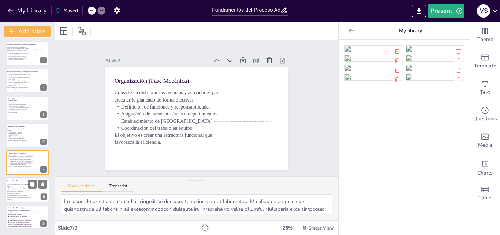
click at [18, 188] on span "Liderazgo: guiar y motivar al personal" at bounding box center [18, 187] width 20 height 1
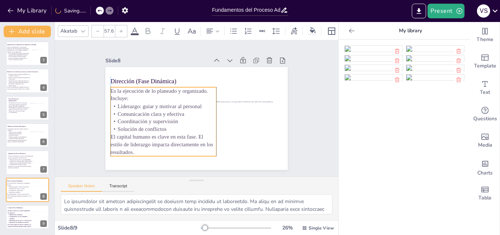
drag, startPoint x: 125, startPoint y: 134, endPoint x: 126, endPoint y: 129, distance: 4.8
click at [126, 129] on span "Solución de conflictos" at bounding box center [142, 129] width 49 height 6
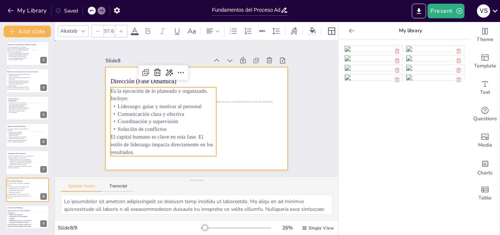
click at [222, 92] on div at bounding box center [196, 118] width 182 height 103
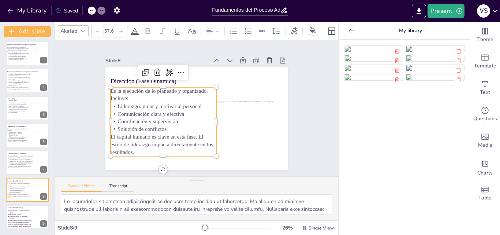
click at [129, 110] on p "Comunicación clara y efectiva" at bounding box center [164, 114] width 106 height 8
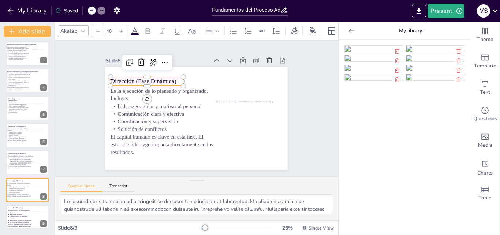
click at [115, 77] on p "Dirección (Fase Dinámica)" at bounding box center [147, 81] width 73 height 8
click at [120, 31] on div at bounding box center [121, 31] width 12 height 12
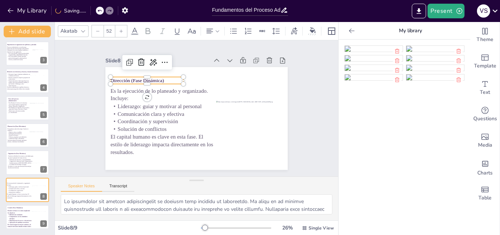
click at [117, 25] on div at bounding box center [121, 31] width 12 height 12
click at [118, 25] on div at bounding box center [121, 31] width 12 height 12
type input "56"
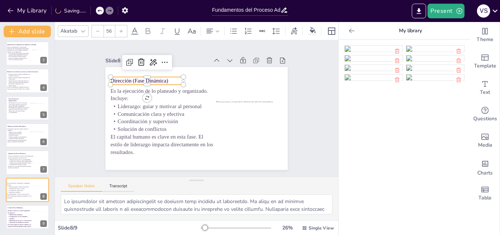
click at [112, 27] on input "56" at bounding box center [109, 31] width 10 height 12
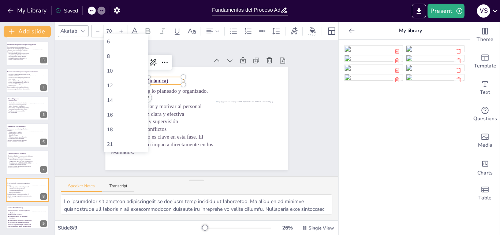
type input "70"
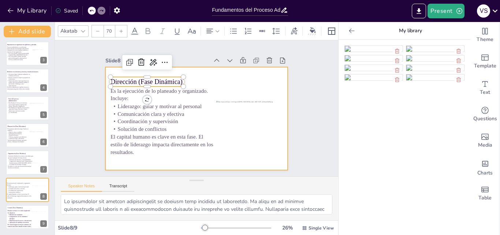
click at [207, 83] on div at bounding box center [196, 118] width 182 height 103
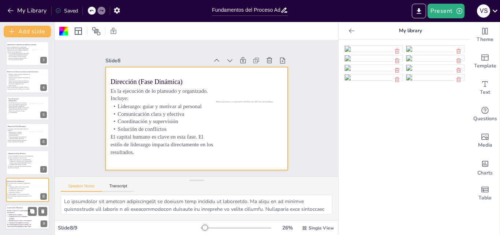
click at [16, 217] on p "Comparación con los estándares definidos" at bounding box center [19, 217] width 25 height 4
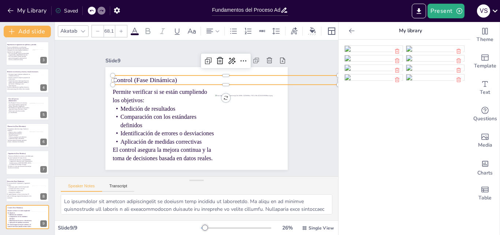
click at [142, 77] on span "Control (Fase Dinámica)" at bounding box center [145, 80] width 64 height 7
click at [113, 25] on input "68.1" at bounding box center [109, 31] width 10 height 12
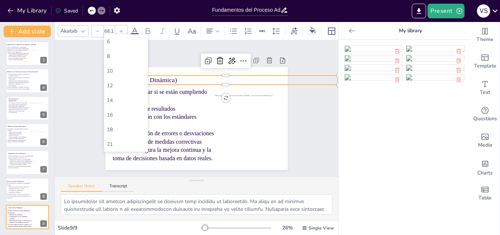
click at [113, 25] on input "68.1" at bounding box center [109, 31] width 10 height 12
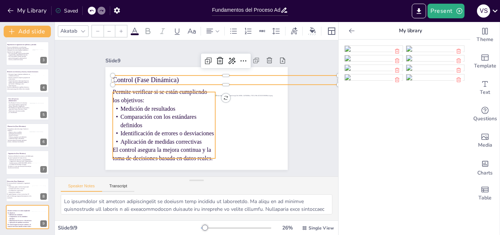
type input "46.5"
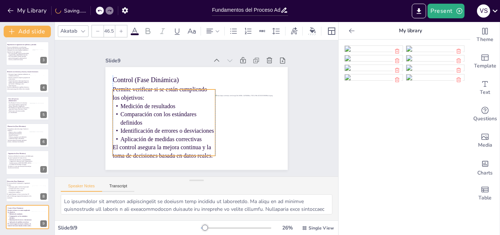
click at [178, 127] on p "Identificación de errores o desviaciones" at bounding box center [164, 131] width 103 height 8
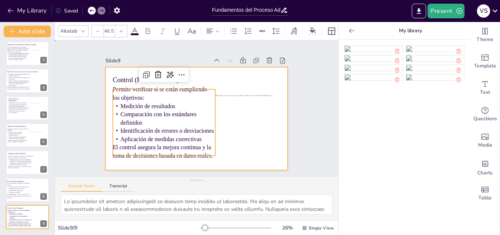
click at [244, 151] on div at bounding box center [196, 118] width 182 height 103
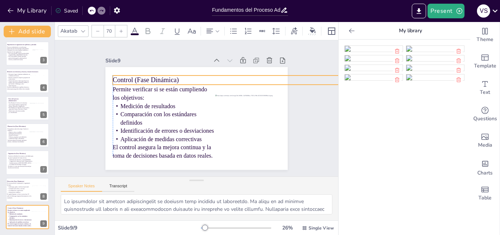
click at [121, 81] on span "Control (Fase Dinámica)" at bounding box center [146, 80] width 66 height 7
click at [31, 181] on icon at bounding box center [32, 183] width 5 height 5
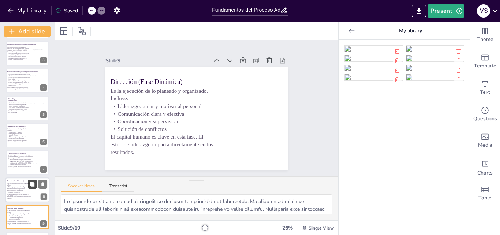
scroll to position [84, 0]
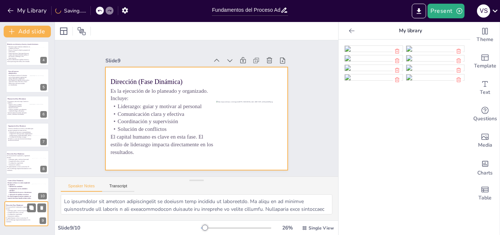
drag, startPoint x: 16, startPoint y: 194, endPoint x: 15, endPoint y: 223, distance: 29.0
click at [15, 201] on div "Dirección (Fase Dinámica) Es la ejecución de lo planeado y organizado. Incluye:…" at bounding box center [26, 201] width 43 height 0
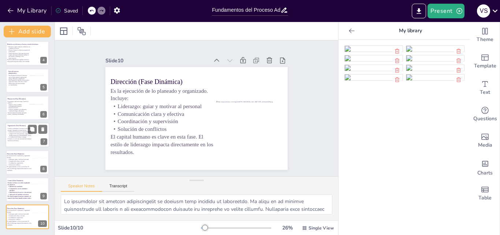
scroll to position [0, 0]
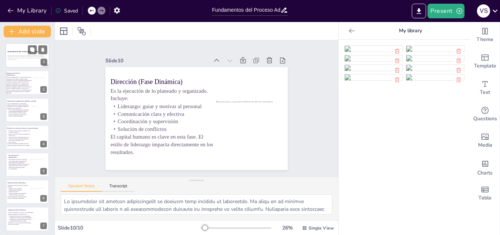
click at [19, 58] on p "Esta presentación explora las fases del proceso administrativo, analizando su i…" at bounding box center [28, 57] width 40 height 4
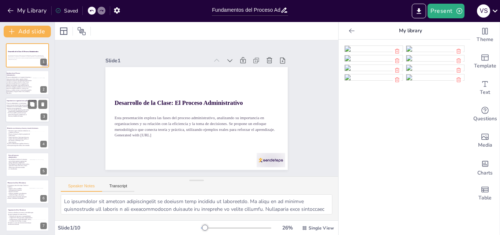
scroll to position [84, 0]
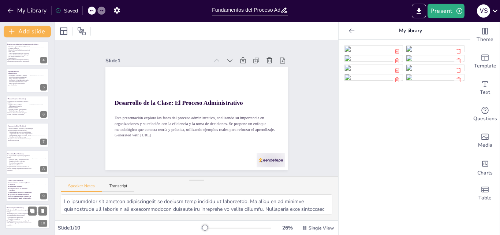
click at [15, 220] on span "El capital humano es clave en esta fase. El estilo de liderazgo impacta directa…" at bounding box center [19, 222] width 25 height 5
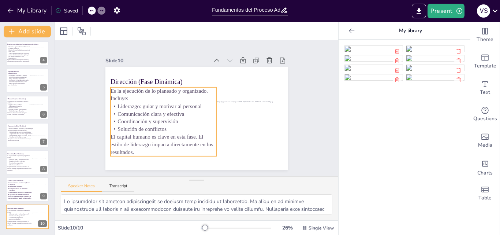
click at [160, 97] on p "Es la ejecución de lo planeado y organizado. Incluye:" at bounding box center [164, 94] width 106 height 15
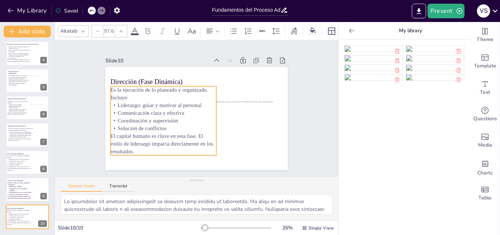
click at [160, 97] on p "Es la ejecución de lo planeado y organizado. Incluye:" at bounding box center [164, 93] width 106 height 15
click at [149, 149] on p "El capital humano es clave en esta fase. El estilo de liderazgo impacta directa…" at bounding box center [164, 143] width 106 height 23
drag, startPoint x: 179, startPoint y: 146, endPoint x: 102, endPoint y: 83, distance: 100.0
click at [105, 83] on div "Dirección (Fase Dinámica) Es la ejecución de lo planeado y organizado. Incluye:…" at bounding box center [196, 118] width 182 height 103
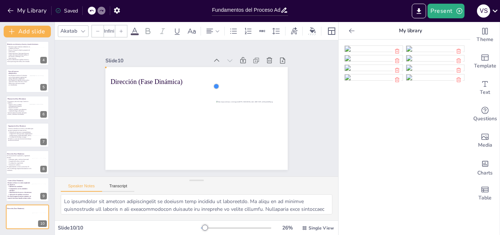
drag, startPoint x: 212, startPoint y: 84, endPoint x: 234, endPoint y: 101, distance: 28.1
click at [234, 101] on div "Dirección (Fase Dinámica)" at bounding box center [196, 118] width 182 height 103
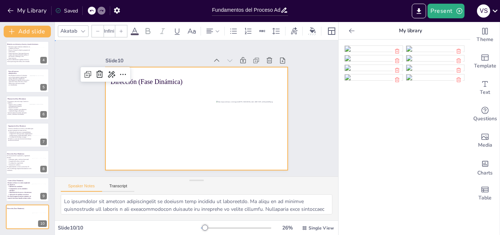
click at [160, 104] on div at bounding box center [196, 118] width 182 height 103
click at [247, 89] on div at bounding box center [196, 118] width 182 height 103
click at [170, 123] on div at bounding box center [196, 118] width 182 height 103
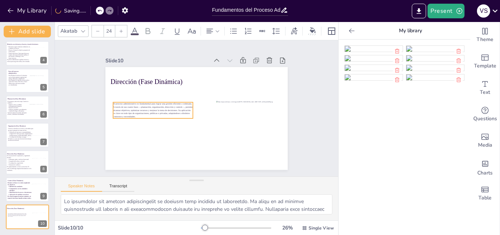
drag, startPoint x: 171, startPoint y: 78, endPoint x: 170, endPoint y: 104, distance: 25.7
click at [170, 104] on span "El proceso administrativo es fundamental para lograr una gestión eficiente y or…" at bounding box center [152, 110] width 79 height 15
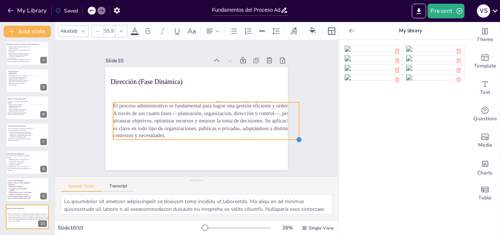
drag, startPoint x: 187, startPoint y: 117, endPoint x: 214, endPoint y: 138, distance: 33.9
click at [214, 138] on div "Dirección (Fase Dinámica) El proceso administrativo es fundamental para lograr …" at bounding box center [196, 118] width 182 height 103
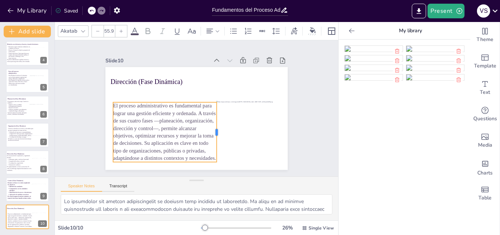
drag, startPoint x: 293, startPoint y: 118, endPoint x: 211, endPoint y: 132, distance: 83.6
click at [217, 132] on div at bounding box center [220, 132] width 6 height 60
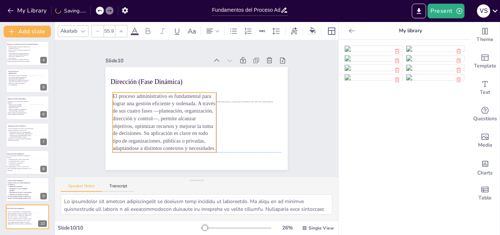
drag, startPoint x: 161, startPoint y: 133, endPoint x: 160, endPoint y: 122, distance: 11.4
click at [160, 122] on span "El proceso administrativo es fundamental para lograr una gestión eficiente y or…" at bounding box center [164, 122] width 103 height 58
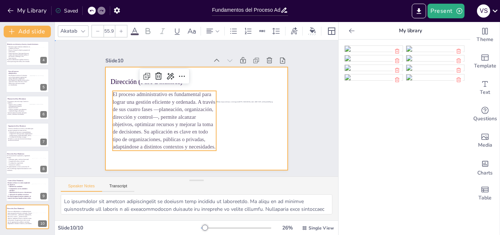
click at [190, 81] on div at bounding box center [196, 118] width 182 height 103
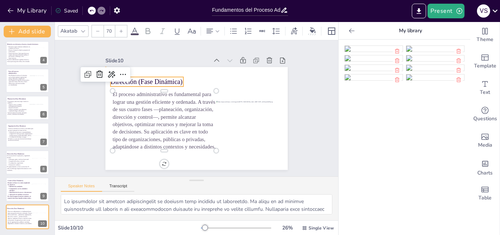
click at [167, 78] on p "Dirección (Fase Dinámica)" at bounding box center [147, 81] width 73 height 9
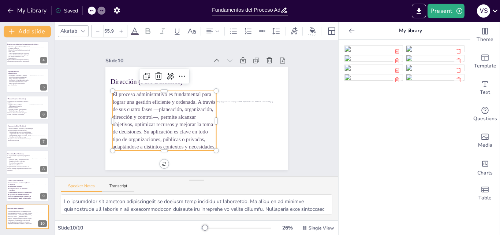
click at [169, 101] on span "El proceso administrativo es fundamental para lograr una gestión eficiente y or…" at bounding box center [164, 121] width 103 height 58
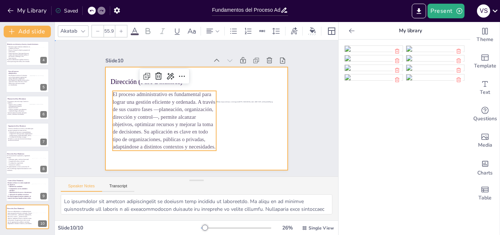
click at [245, 77] on div at bounding box center [196, 118] width 182 height 103
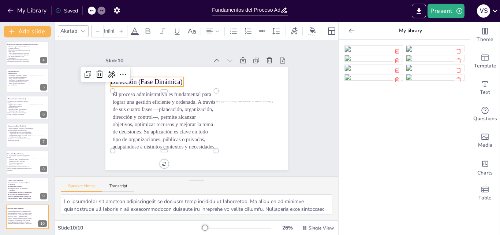
type input "70"
click at [176, 78] on p "Dirección (Fase Dinámica)" at bounding box center [147, 81] width 73 height 9
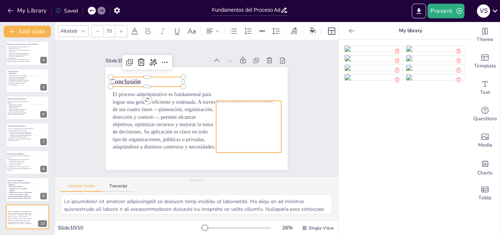
click at [246, 111] on div at bounding box center [248, 126] width 65 height 51
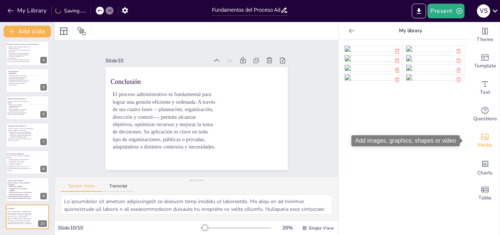
click at [483, 136] on icon "Add images, graphics, shapes or video" at bounding box center [485, 136] width 9 height 9
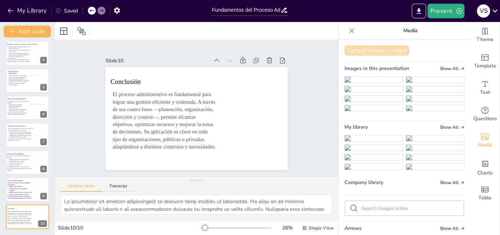
click at [381, 48] on button "Upload image / video" at bounding box center [377, 50] width 65 height 10
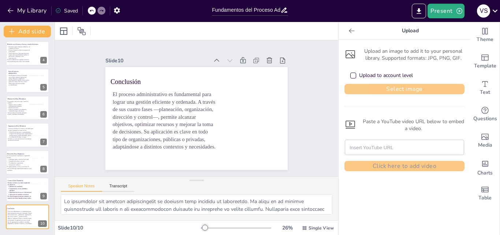
click at [367, 85] on button "Select image" at bounding box center [405, 89] width 120 height 10
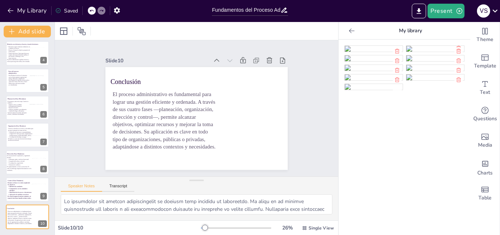
click at [364, 52] on img at bounding box center [374, 49] width 58 height 6
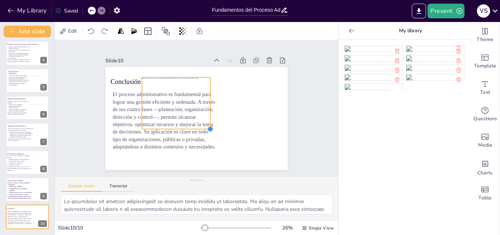
drag, startPoint x: 246, startPoint y: 158, endPoint x: 201, endPoint y: 127, distance: 54.8
click at [201, 127] on div "Conclusión El proceso administrativo es fundamental para lograr una gestión efi…" at bounding box center [196, 118] width 182 height 103
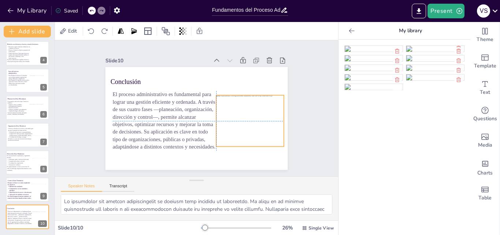
drag, startPoint x: 178, startPoint y: 97, endPoint x: 251, endPoint y: 114, distance: 75.3
click at [251, 114] on div at bounding box center [250, 120] width 68 height 51
click at [311, 95] on div "Slide 1 Desarrollo de la Clase: El Proceso Administrativo Esta presentación exp…" at bounding box center [196, 108] width 283 height 136
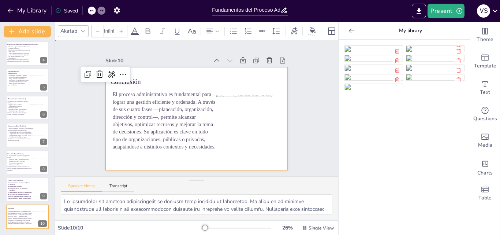
click at [240, 81] on div at bounding box center [196, 118] width 182 height 103
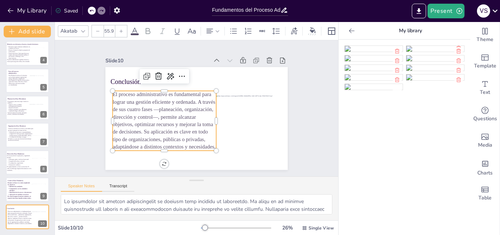
click at [145, 109] on span "El proceso administrativo es fundamental para lograr una gestión eficiente y or…" at bounding box center [164, 121] width 103 height 58
click at [306, 101] on div "Slide 1 Desarrollo de la Clase: El Proceso Administrativo Esta presentación exp…" at bounding box center [196, 108] width 283 height 136
type input "Infinity"
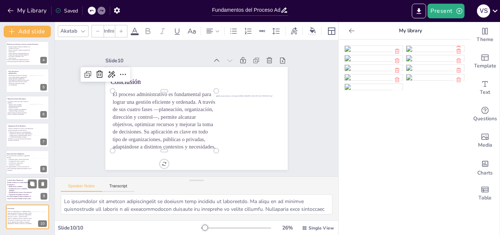
click at [13, 183] on p "Permite verificar si se están cumpliendo los objetivos:" at bounding box center [19, 183] width 25 height 4
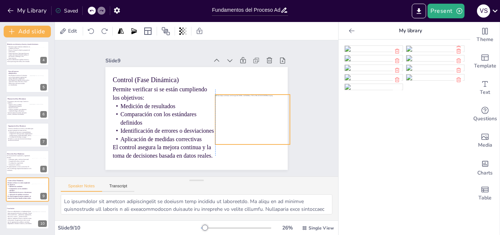
click at [230, 131] on div at bounding box center [252, 118] width 75 height 49
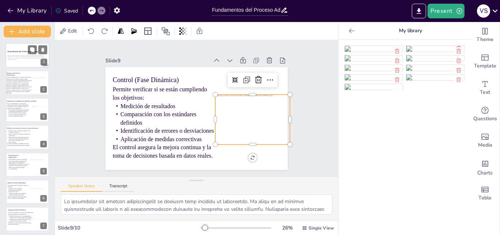
click at [14, 58] on p "Esta presentación explora las fases del proceso administrativo, analizando su i…" at bounding box center [28, 57] width 40 height 4
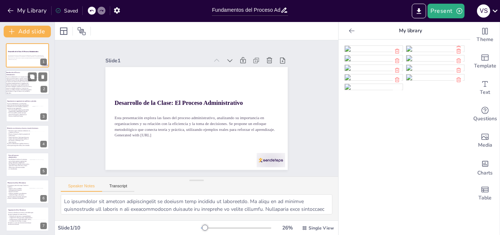
click at [18, 78] on span "El proceso administrativo es el conjunto de funciones y etapas que permiten pla…" at bounding box center [19, 85] width 26 height 17
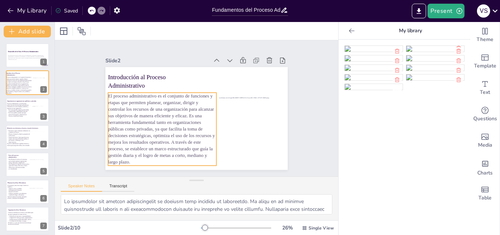
click at [150, 136] on p "El proceso administrativo es el conjunto de funciones y etapas que permiten pla…" at bounding box center [162, 129] width 108 height 73
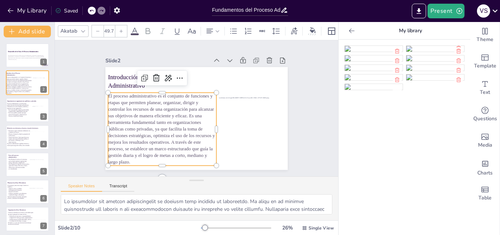
click at [134, 159] on p "El proceso administrativo es el conjunto de funciones y etapas que permiten pla…" at bounding box center [162, 129] width 108 height 73
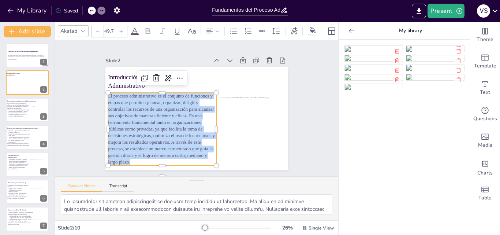
drag, startPoint x: 132, startPoint y: 160, endPoint x: 104, endPoint y: 89, distance: 76.1
click at [105, 89] on div "Introducción al Proceso Administrativo El proceso administrativo es el conjunto…" at bounding box center [196, 118] width 182 height 103
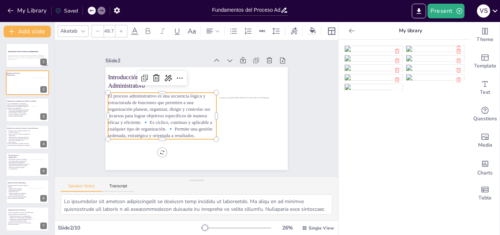
click at [145, 119] on p "El proceso administrativo es una secuencia lógica y estructurada de funciones q…" at bounding box center [162, 116] width 108 height 46
click at [136, 129] on p "Es cíclico, continuo y aplicable a cualquier tipo de organización. 🔹 Permite un…" at bounding box center [162, 136] width 108 height 20
click at [134, 134] on p "Es cíclico, continuo y aplicable a cualquier tipo de organización. 🔹 Permite un…" at bounding box center [162, 136] width 108 height 20
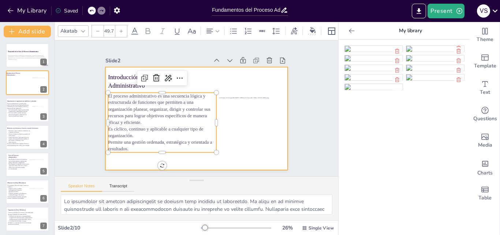
click at [247, 149] on div at bounding box center [196, 118] width 182 height 103
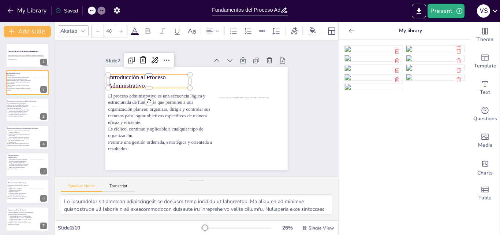
click at [142, 77] on p "Introducción al Proceso Administrativo" at bounding box center [149, 81] width 82 height 17
click at [121, 25] on div at bounding box center [121, 31] width 12 height 12
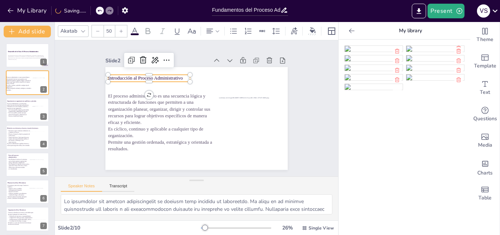
click at [121, 25] on div at bounding box center [121, 31] width 12 height 12
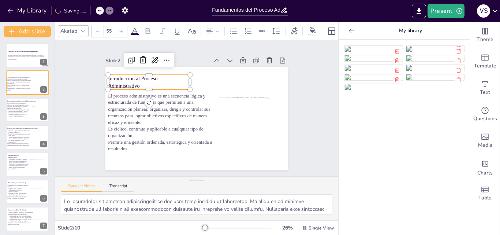
click at [121, 25] on div at bounding box center [121, 31] width 12 height 12
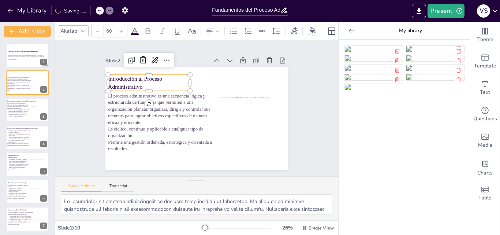
click at [121, 25] on div at bounding box center [121, 31] width 12 height 12
type input "61"
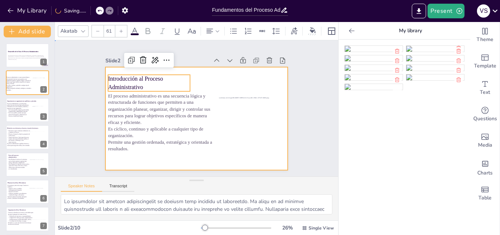
click at [209, 79] on div at bounding box center [196, 118] width 182 height 103
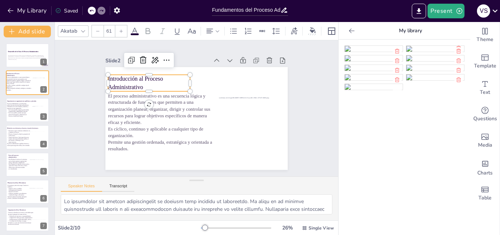
click at [162, 75] on p "Introducción al Proceso Administrativo" at bounding box center [149, 83] width 82 height 16
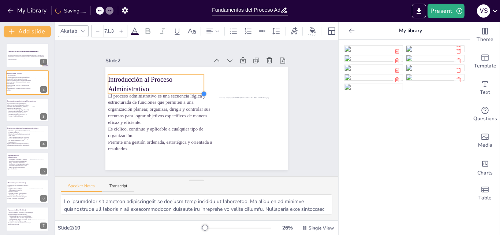
drag, startPoint x: 184, startPoint y: 88, endPoint x: 198, endPoint y: 90, distance: 14.1
click at [201, 91] on div at bounding box center [204, 94] width 6 height 6
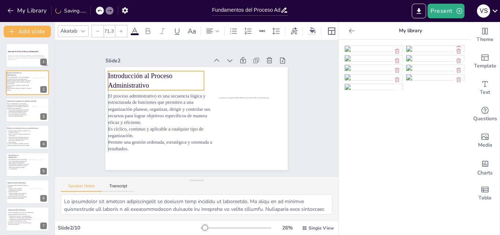
drag, startPoint x: 168, startPoint y: 80, endPoint x: 168, endPoint y: 76, distance: 3.7
click at [168, 76] on p "Introducción al Proceso Administrativo" at bounding box center [156, 80] width 96 height 19
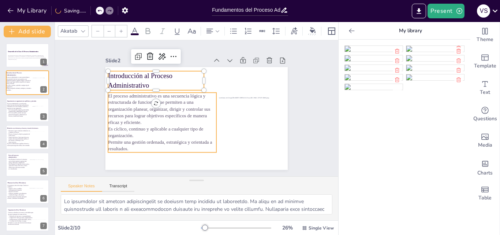
type input "49.7"
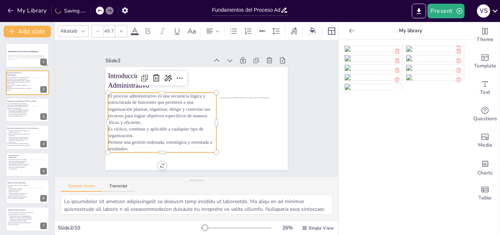
click at [192, 126] on p "Es cíclico, continuo y aplicable a cualquier tipo de organización." at bounding box center [162, 132] width 108 height 13
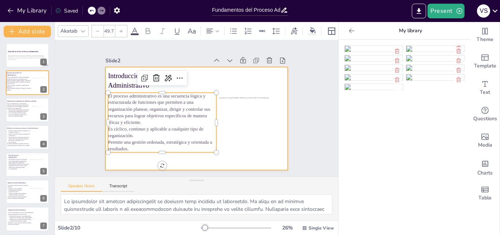
click at [251, 82] on div at bounding box center [196, 118] width 182 height 103
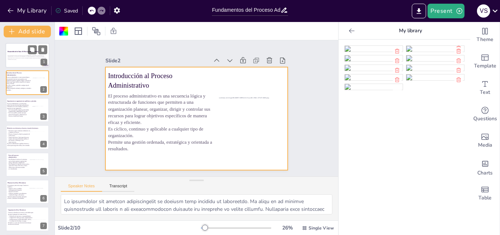
click at [29, 43] on div "Desarrollo de la Clase: El Proceso Administrativo Esta presentación explora las…" at bounding box center [27, 55] width 44 height 25
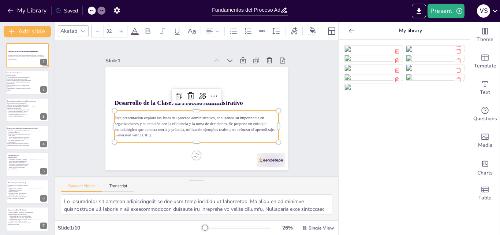
click at [178, 129] on p "Esta presentación explora las fases del proceso administrativo, analizando su i…" at bounding box center [197, 123] width 164 height 17
click at [173, 132] on p "Generated with Sendsteps.ai" at bounding box center [197, 134] width 164 height 5
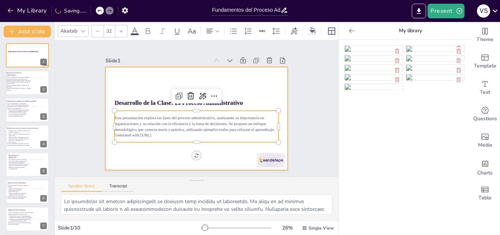
drag, startPoint x: 162, startPoint y: 131, endPoint x: 101, endPoint y: 101, distance: 67.2
click at [105, 101] on div "Desarrollo de la Clase: El Proceso Administrativo Esta presentación explora las…" at bounding box center [196, 118] width 182 height 103
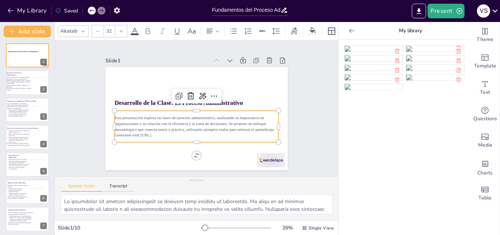
click at [162, 134] on p "Generated with Sendsteps.ai" at bounding box center [197, 134] width 164 height 5
drag, startPoint x: 162, startPoint y: 134, endPoint x: 109, endPoint y: 115, distance: 55.7
click at [115, 115] on div "Esta presentación explora las fases del proceso administrativo, analizando su i…" at bounding box center [197, 126] width 164 height 23
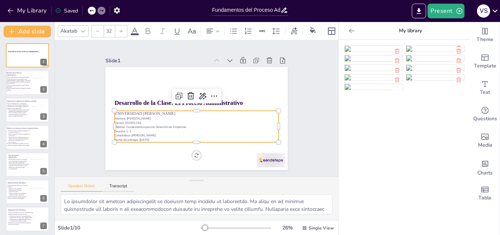
drag, startPoint x: 197, startPoint y: 114, endPoint x: 187, endPoint y: 110, distance: 10.5
click at [187, 111] on div "UNIVERSIDAD DR. JOSÉ MATÍAS DELGADO Alumna: Valeria Sofía Santos Mejía Carnet: …" at bounding box center [197, 126] width 164 height 31
click at [200, 116] on p "Alumna: [PERSON_NAME]" at bounding box center [197, 118] width 164 height 4
drag, startPoint x: 200, startPoint y: 111, endPoint x: 109, endPoint y: 110, distance: 90.8
click at [109, 110] on div "Desarrollo de la Clase: El Proceso Administrativo UNIVERSIDAD DR. JOSÉ MATÍAS D…" at bounding box center [196, 118] width 182 height 103
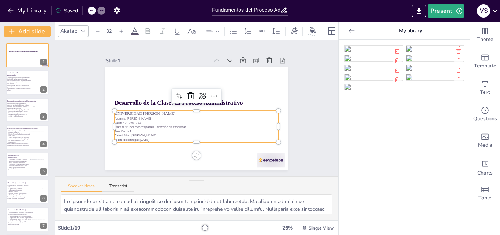
copy p "UNIVERSIDAD [PERSON_NAME]"
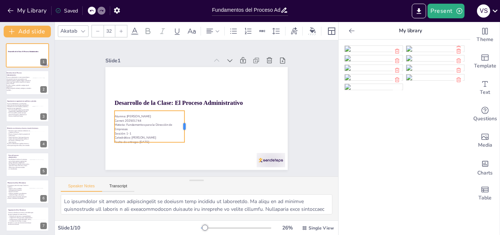
drag, startPoint x: 274, startPoint y: 125, endPoint x: 180, endPoint y: 125, distance: 94.1
click at [185, 125] on div at bounding box center [188, 126] width 6 height 31
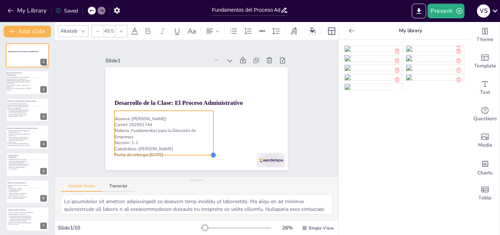
drag, startPoint x: 178, startPoint y: 140, endPoint x: 197, endPoint y: 153, distance: 22.7
click at [197, 153] on div "Desarrollo de la Clase: El Proceso Administrativo Alumna: Valeria Sofía Santos …" at bounding box center [196, 118] width 182 height 103
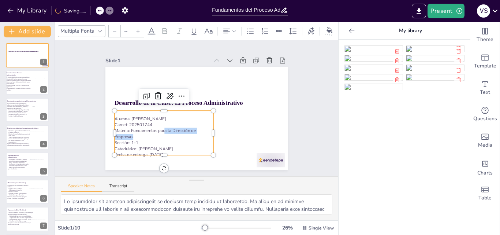
drag, startPoint x: 157, startPoint y: 137, endPoint x: 159, endPoint y: 126, distance: 10.8
click at [159, 128] on p "Materia: Fundamentos para la Dirección de Empresas" at bounding box center [164, 134] width 99 height 12
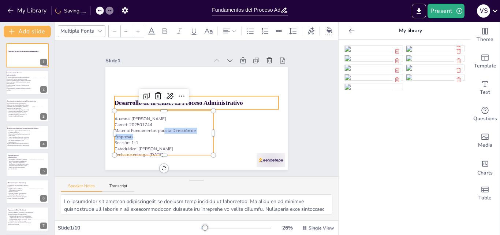
type input "48"
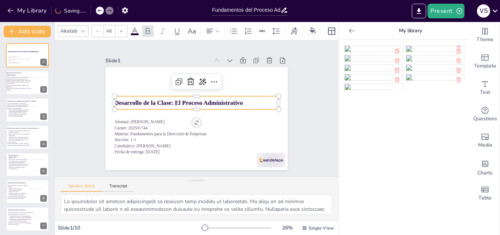
click at [230, 101] on strong "Desarrollo de la Clase: El Proceso Administrativo" at bounding box center [179, 102] width 129 height 7
click at [242, 100] on p "Desarrollo de la Clase: El Proceso Administrativo" at bounding box center [197, 103] width 164 height 8
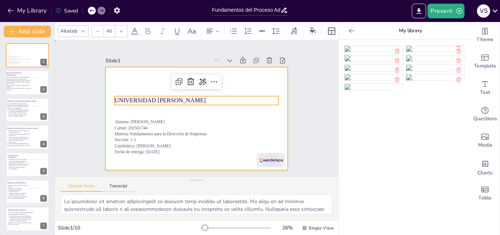
click at [241, 118] on div at bounding box center [196, 118] width 182 height 103
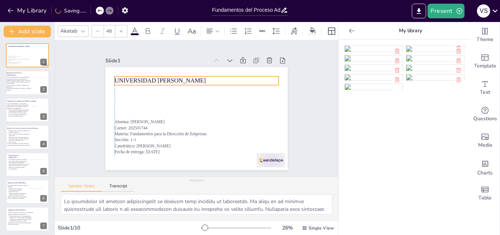
drag, startPoint x: 241, startPoint y: 94, endPoint x: 242, endPoint y: 75, distance: 19.8
click at [242, 77] on p "UNIVERSIDAD [PERSON_NAME]" at bounding box center [197, 81] width 164 height 8
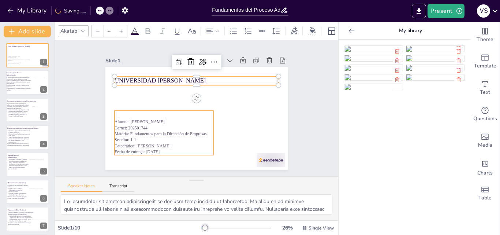
type input "45.1"
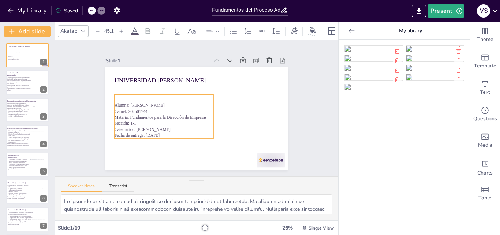
drag, startPoint x: 186, startPoint y: 129, endPoint x: 184, endPoint y: 114, distance: 15.8
click at [184, 114] on p "Materia: Fundamentos para la Dirección de Empresas" at bounding box center [164, 117] width 99 height 6
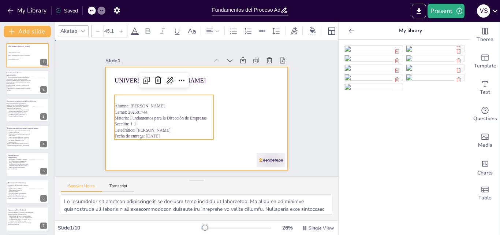
click at [218, 123] on div at bounding box center [196, 118] width 182 height 103
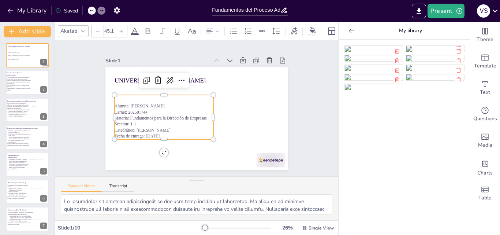
click at [166, 115] on p "Materia: Fundamentos para la Dirección de Empresas" at bounding box center [164, 118] width 99 height 6
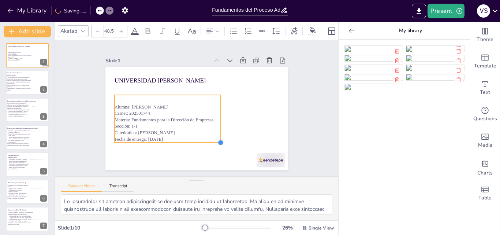
drag, startPoint x: 207, startPoint y: 137, endPoint x: 215, endPoint y: 142, distance: 9.2
click at [215, 142] on div "UNIVERSIDAD DR. JOSÉ MATÍAS DELGADO Alumna: Valeria Sofía Santos Mejía Carnet: …" at bounding box center [196, 118] width 182 height 103
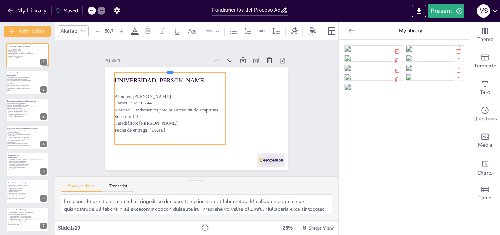
drag, startPoint x: 166, startPoint y: 92, endPoint x: 173, endPoint y: 70, distance: 23.4
click at [173, 70] on div at bounding box center [170, 70] width 111 height 6
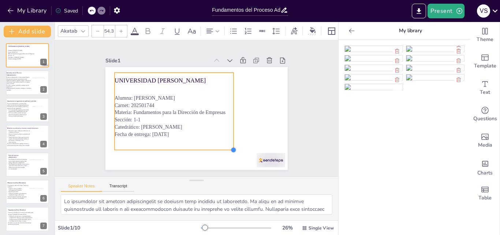
type input "54.4"
drag, startPoint x: 221, startPoint y: 143, endPoint x: 229, endPoint y: 144, distance: 8.2
click at [231, 147] on div at bounding box center [234, 150] width 6 height 6
click at [220, 29] on icon at bounding box center [217, 31] width 5 height 5
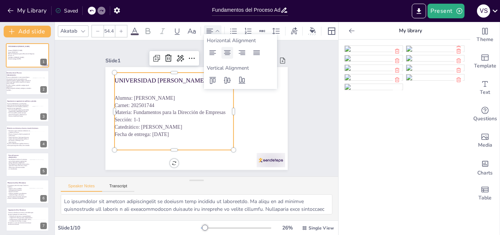
click at [230, 53] on icon at bounding box center [227, 52] width 9 height 9
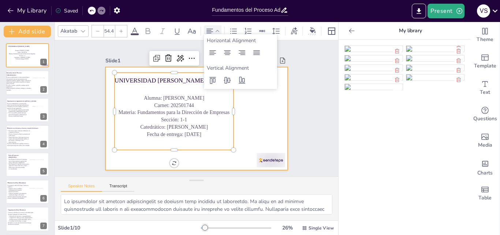
click at [256, 109] on div at bounding box center [196, 118] width 182 height 103
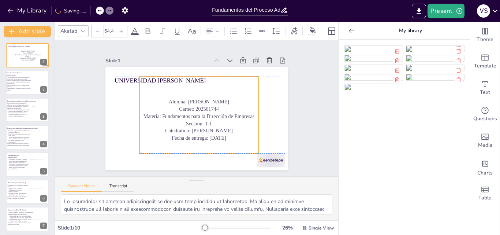
drag, startPoint x: 182, startPoint y: 112, endPoint x: 207, endPoint y: 116, distance: 24.9
click at [207, 116] on p "Materia: Fundamentos para la Dirección de Empresas" at bounding box center [199, 115] width 119 height 7
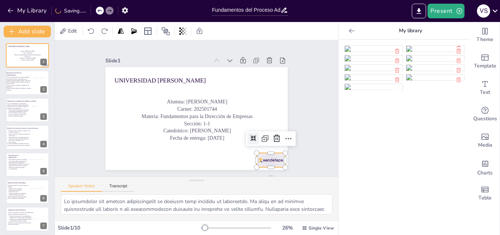
click at [262, 153] on div at bounding box center [271, 160] width 29 height 14
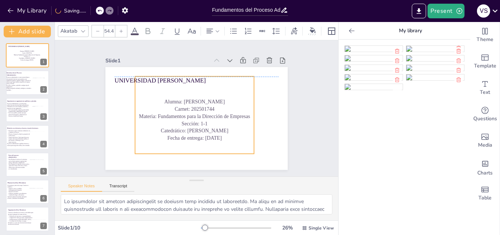
click at [209, 116] on p "Materia: Fundamentos para la Dirección de Empresas" at bounding box center [194, 115] width 119 height 7
click at [195, 127] on p "Catedrático: [PERSON_NAME]" at bounding box center [196, 130] width 119 height 7
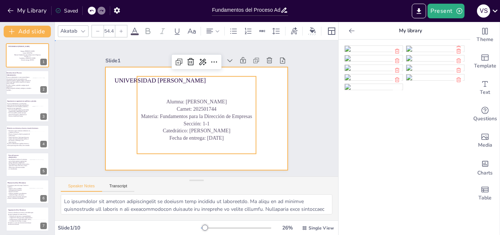
click at [277, 114] on div at bounding box center [196, 118] width 182 height 103
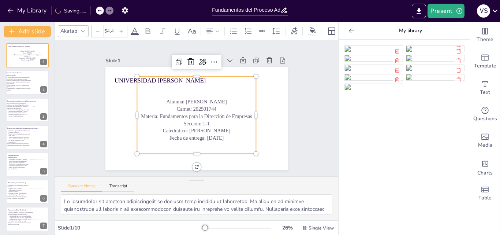
click at [208, 77] on div "Alumna: Valeria Sofía Santos Mejía Carnet: 202501744 Materia: Fundamentos para …" at bounding box center [196, 115] width 119 height 77
click at [208, 73] on div at bounding box center [196, 74] width 119 height 6
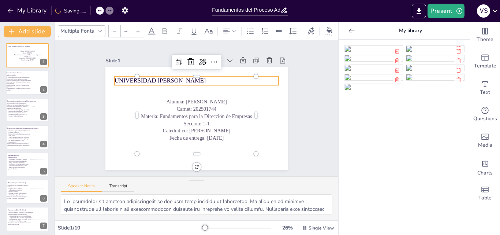
type input "48"
click at [120, 77] on p "UNIVERSIDAD [PERSON_NAME]" at bounding box center [197, 81] width 164 height 8
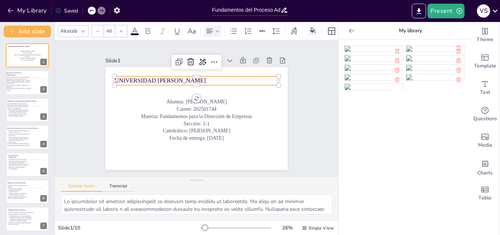
click at [215, 29] on icon at bounding box center [217, 31] width 5 height 5
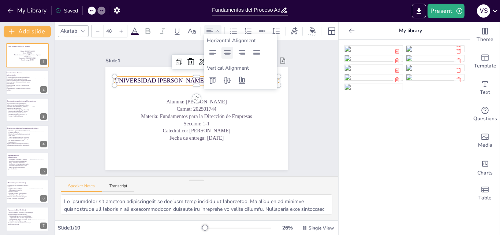
click at [226, 56] on icon at bounding box center [227, 52] width 9 height 9
click at [286, 107] on div "Slide 1 UNIVERSIDAD DR. JOSÉ MATÍAS DELGADO Alumna: Valeria Sofía Santos Mejía …" at bounding box center [196, 108] width 223 height 123
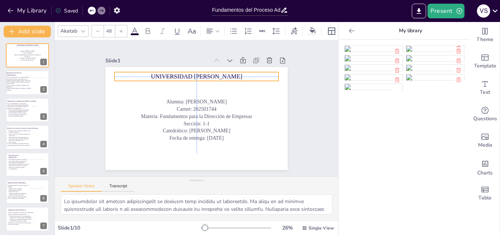
click at [252, 73] on p "UNIVERSIDAD [PERSON_NAME]" at bounding box center [197, 76] width 164 height 8
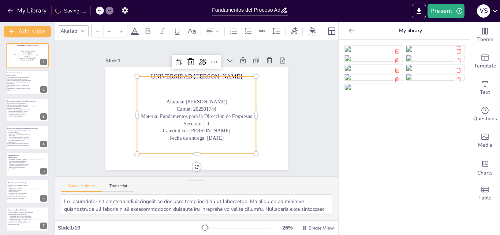
type input "54.4"
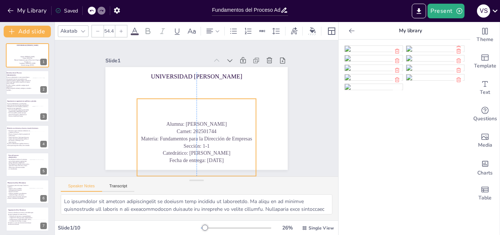
drag, startPoint x: 236, startPoint y: 102, endPoint x: 236, endPoint y: 124, distance: 22.0
click at [236, 124] on p "Alumna: [PERSON_NAME]" at bounding box center [196, 124] width 119 height 7
click at [290, 98] on div "Slide 1 UNIVERSIDAD DR. JOSÉ MATÍAS DELGADO Alumna: Valeria Sofía Santos Mejía …" at bounding box center [196, 108] width 223 height 123
click at [173, 120] on p "Alumna: [PERSON_NAME]" at bounding box center [196, 123] width 119 height 7
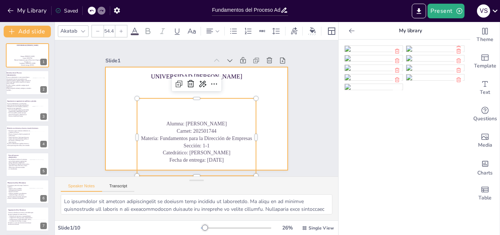
click at [262, 109] on div at bounding box center [196, 118] width 182 height 103
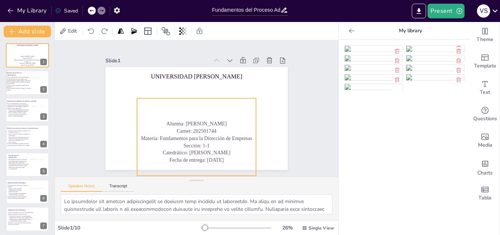
click at [172, 121] on p "Alumna: [PERSON_NAME]" at bounding box center [196, 123] width 119 height 7
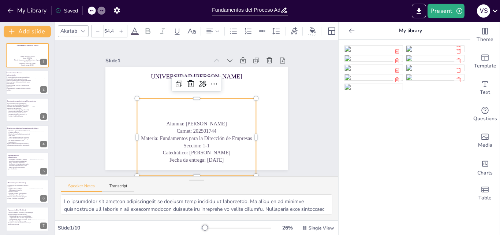
click at [172, 121] on p "Alumna: [PERSON_NAME]" at bounding box center [196, 123] width 119 height 7
click at [177, 120] on p "Alumna: [PERSON_NAME]" at bounding box center [196, 123] width 119 height 7
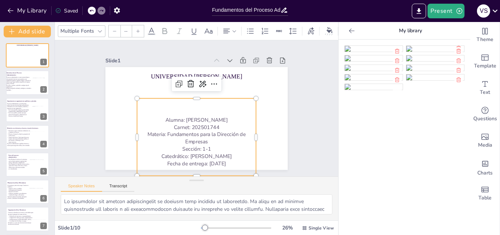
click at [177, 119] on p "Alumna: [PERSON_NAME]" at bounding box center [196, 119] width 119 height 7
drag, startPoint x: 170, startPoint y: 117, endPoint x: 137, endPoint y: 113, distance: 32.9
click at [137, 113] on div "Alumna: Valeria Sofía Santos Mejía Carnet: 202501744 Materia: Fundamentos para …" at bounding box center [196, 137] width 119 height 60
type input "--"
click at [171, 118] on p "Alumna: [PERSON_NAME]" at bounding box center [196, 119] width 119 height 7
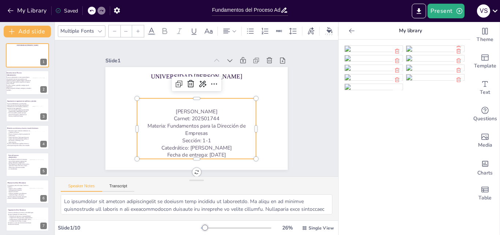
click at [92, 11] on icon at bounding box center [91, 10] width 4 height 4
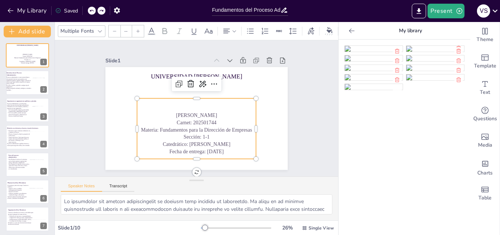
click at [92, 11] on icon at bounding box center [91, 10] width 4 height 4
type input "54.4"
click at [94, 11] on icon at bounding box center [91, 10] width 4 height 4
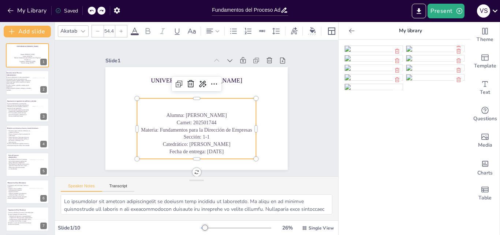
click at [100, 9] on icon at bounding box center [101, 10] width 4 height 4
click at [294, 118] on div "Slide 1 UNIVERSIDAD DR. JOSÉ MATÍAS DELGADO Alumna: Valeria Sofía Santos Mejía …" at bounding box center [196, 108] width 223 height 123
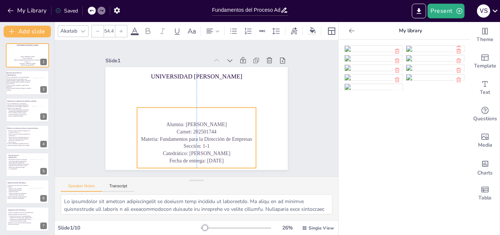
drag, startPoint x: 223, startPoint y: 118, endPoint x: 223, endPoint y: 127, distance: 9.2
click at [223, 128] on p "Carnet: 202501744" at bounding box center [196, 131] width 119 height 7
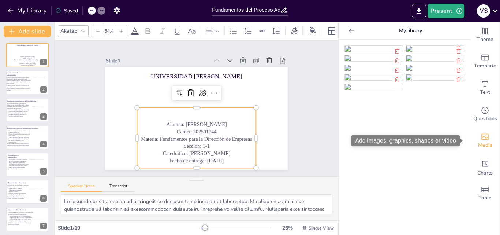
click at [475, 137] on div "Media" at bounding box center [485, 140] width 29 height 26
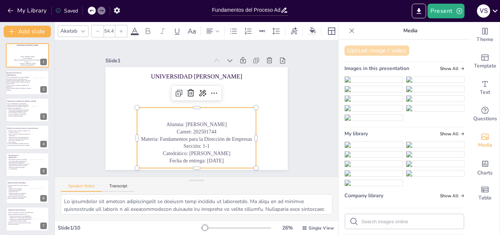
click at [390, 50] on button "Upload image / video" at bounding box center [377, 50] width 65 height 10
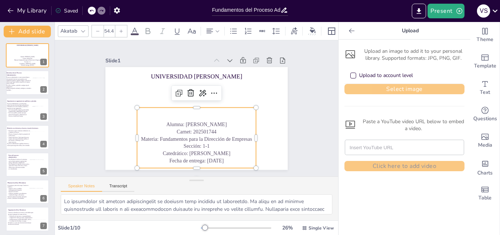
click at [372, 88] on button "Select image" at bounding box center [405, 89] width 120 height 10
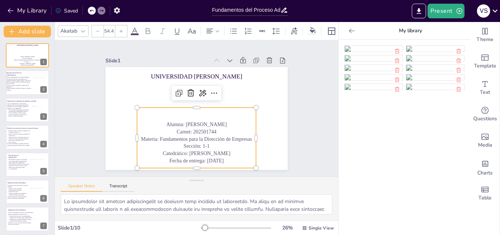
click at [370, 52] on img at bounding box center [374, 49] width 58 height 6
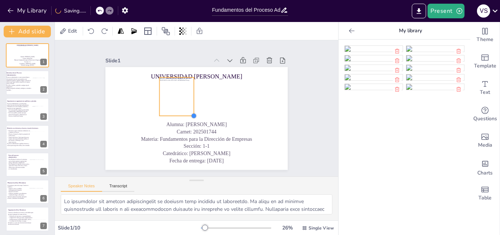
drag, startPoint x: 228, startPoint y: 155, endPoint x: 175, endPoint y: 111, distance: 68.7
click at [175, 111] on div "UNIVERSIDAD DR. JOSÉ MATÍAS DELGADO Alumna: Valeria Sofía Santos Mejía Carnet: …" at bounding box center [196, 118] width 182 height 103
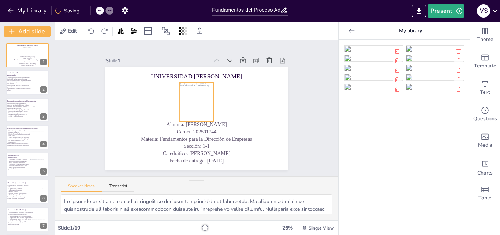
drag, startPoint x: 175, startPoint y: 103, endPoint x: 194, endPoint y: 108, distance: 20.5
click at [194, 108] on div at bounding box center [196, 102] width 34 height 38
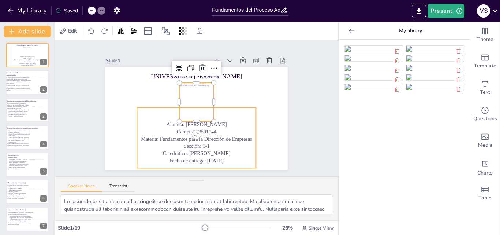
click at [212, 135] on p "Materia: Fundamentos para la Dirección de Empresas" at bounding box center [196, 138] width 119 height 7
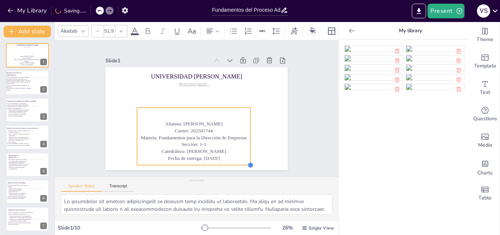
type input "51.8"
drag, startPoint x: 252, startPoint y: 166, endPoint x: 246, endPoint y: 162, distance: 6.9
click at [248, 162] on div at bounding box center [251, 165] width 6 height 6
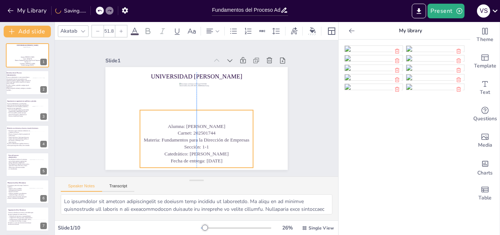
drag, startPoint x: 219, startPoint y: 142, endPoint x: 222, endPoint y: 145, distance: 4.2
click at [222, 145] on p "Sección: 1-1" at bounding box center [196, 147] width 113 height 7
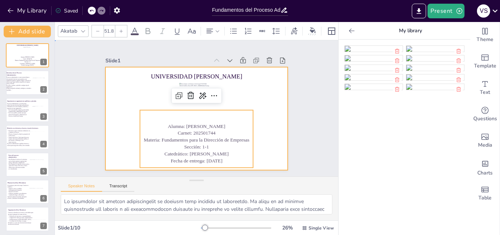
click at [276, 135] on div at bounding box center [196, 118] width 182 height 103
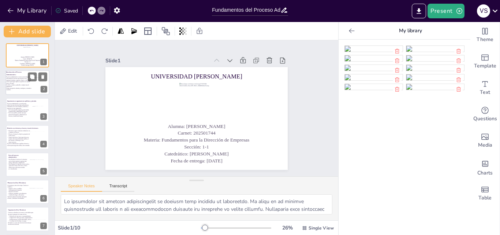
click at [21, 79] on p "El proceso administrativo es una secuencia lógica y estructurada de funciones q…" at bounding box center [19, 81] width 26 height 8
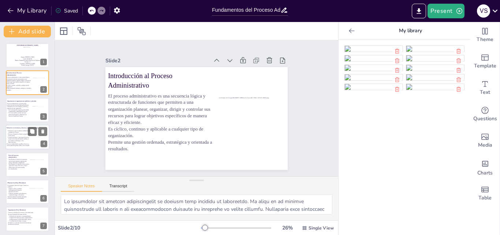
scroll to position [84, 0]
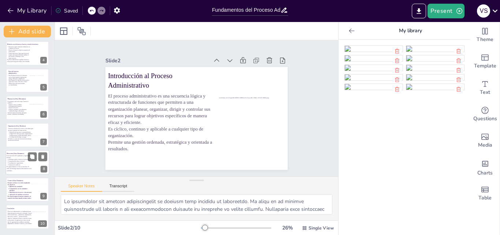
click at [19, 163] on span "Coordinación y supervisión" at bounding box center [15, 162] width 15 height 1
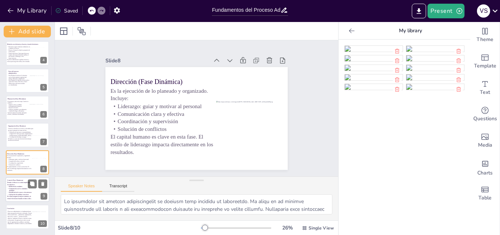
click at [19, 192] on p "Identificación de errores o desviaciones" at bounding box center [19, 193] width 25 height 2
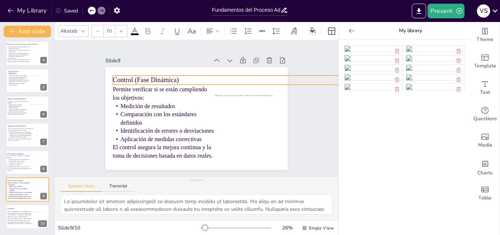
click at [162, 77] on span "Control (Fase Dinámica)" at bounding box center [146, 80] width 66 height 7
click at [84, 28] on icon at bounding box center [83, 31] width 6 height 6
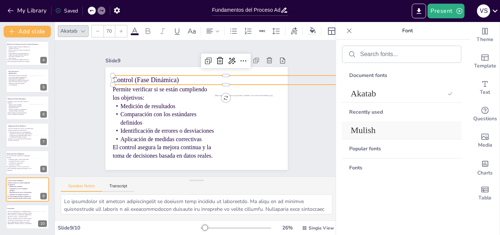
click at [378, 127] on span "Mulish" at bounding box center [400, 130] width 99 height 10
click at [376, 111] on span "Mulish" at bounding box center [398, 111] width 94 height 10
click at [187, 75] on p "Control (Fase Dinámica)" at bounding box center [226, 79] width 226 height 9
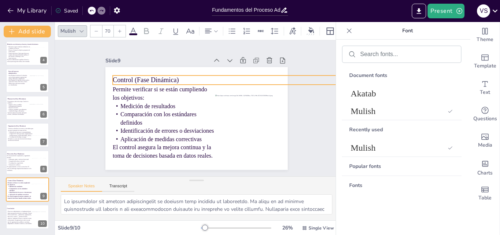
click at [187, 75] on p "Control (Fase Dinámica)" at bounding box center [226, 79] width 226 height 9
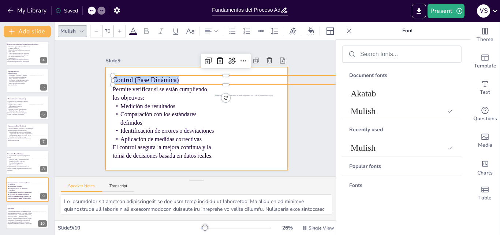
drag, startPoint x: 174, startPoint y: 79, endPoint x: 97, endPoint y: 86, distance: 77.3
click at [97, 86] on div "Slide 1 UNIVERSIDAD DR. JOSÉ MATÍAS DELGADO Alumna: Valeria Sofía Santos Mejía …" at bounding box center [196, 108] width 223 height 123
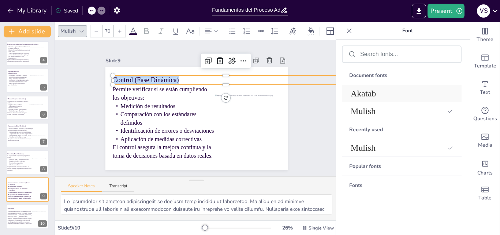
click at [375, 93] on span "Akatab" at bounding box center [400, 94] width 99 height 10
click at [368, 145] on span "Mulish" at bounding box center [400, 148] width 99 height 10
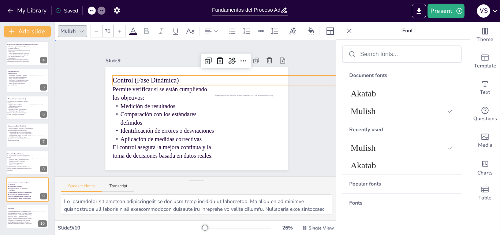
click at [289, 130] on div "Slide 1 UNIVERSIDAD DR. JOSÉ MATÍAS DELGADO Alumna: Valeria Sofía Santos Mejía …" at bounding box center [196, 108] width 223 height 123
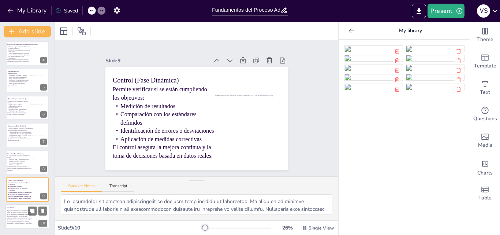
click at [18, 213] on span "El proceso administrativo es fundamental para lograr una gestión eficiente y or…" at bounding box center [19, 217] width 25 height 14
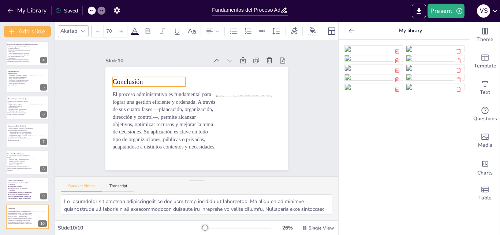
click at [127, 80] on p "Conclusión" at bounding box center [149, 81] width 73 height 9
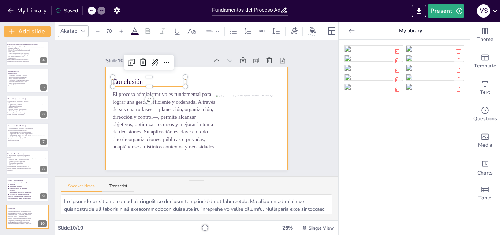
click at [196, 79] on div at bounding box center [196, 118] width 182 height 103
type input "Infinity"
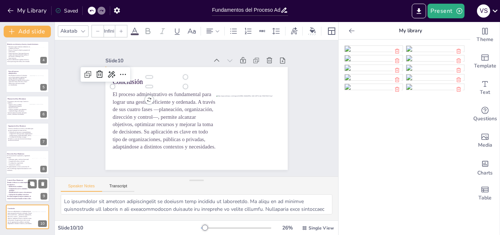
click at [26, 194] on p "Aplicación de medidas correctivas" at bounding box center [19, 194] width 25 height 2
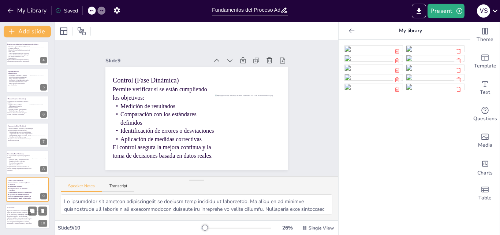
click at [21, 207] on p "Conclusión" at bounding box center [16, 208] width 18 height 2
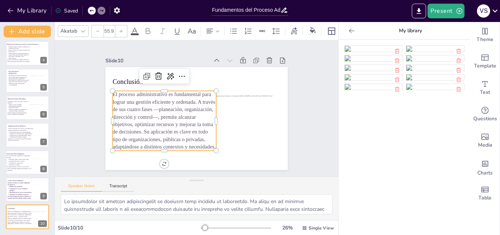
click at [153, 107] on span "El proceso administrativo es fundamental para lograr una gestión eficiente y or…" at bounding box center [164, 121] width 103 height 58
click at [134, 27] on icon at bounding box center [134, 30] width 7 height 7
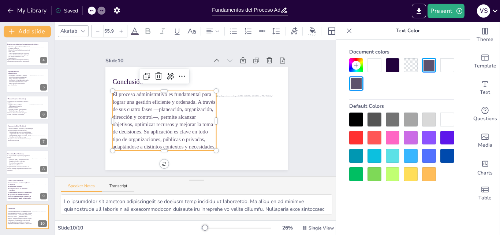
click at [397, 70] on div at bounding box center [393, 65] width 14 height 14
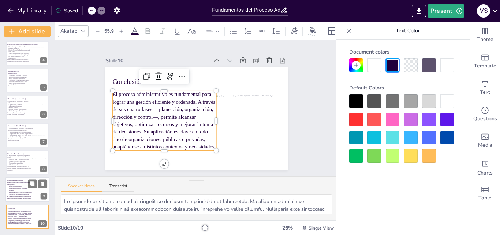
click at [20, 189] on p "Comparación con los estándares definidos" at bounding box center [19, 190] width 25 height 4
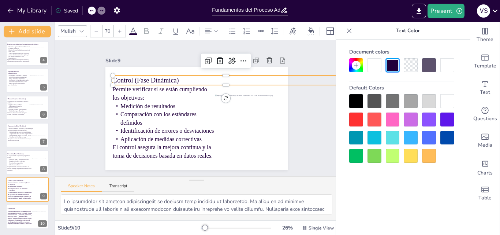
click at [168, 80] on span "Control (Fase Dinámica)" at bounding box center [146, 80] width 66 height 7
click at [293, 28] on icon at bounding box center [293, 30] width 7 height 7
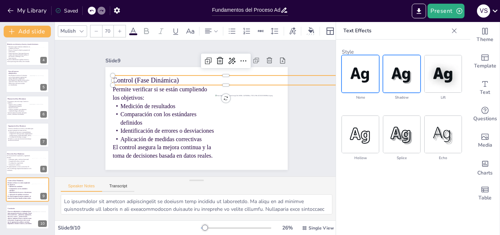
click at [398, 81] on img at bounding box center [401, 73] width 37 height 37
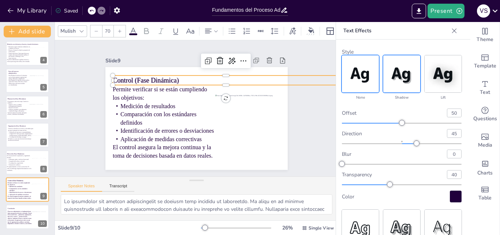
click at [357, 78] on img at bounding box center [360, 73] width 37 height 37
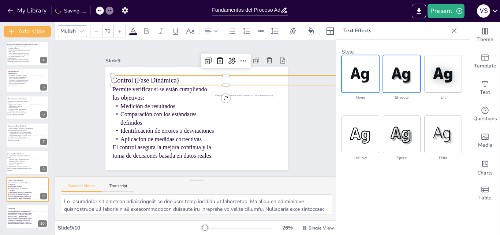
click at [409, 81] on img at bounding box center [401, 73] width 37 height 37
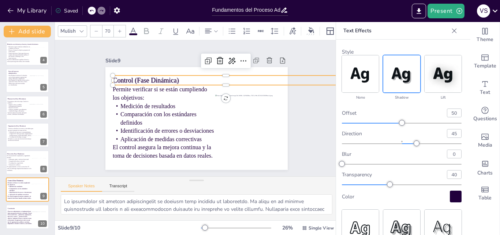
click at [449, 34] on div at bounding box center [455, 31] width 12 height 12
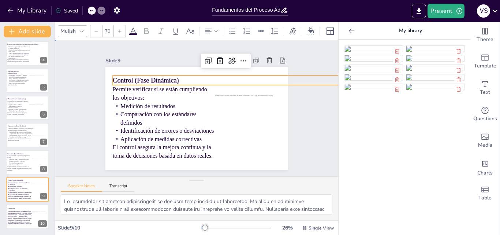
click at [297, 130] on div "Slide 1 UNIVERSIDAD DR. JOSÉ MATÍAS DELGADO Alumna: Valeria Sofía Santos Mejía …" at bounding box center [196, 108] width 223 height 123
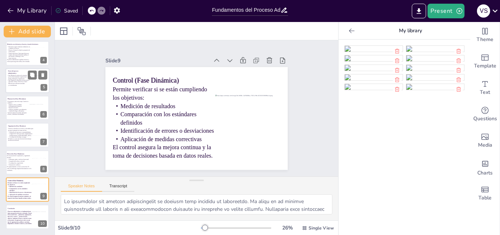
scroll to position [0, 0]
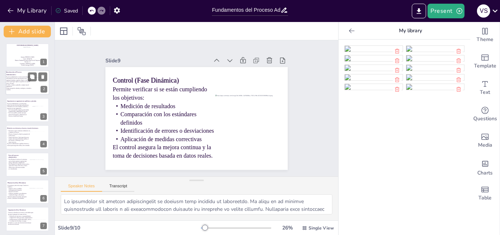
click at [11, 85] on p "Es cíclico, continuo y aplicable a cualquier tipo de organización." at bounding box center [19, 85] width 26 height 3
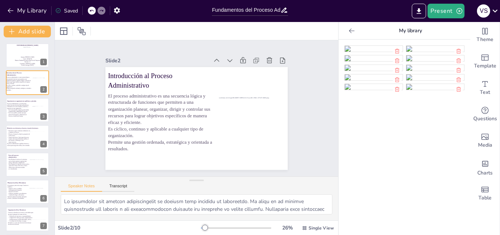
click at [348, 32] on icon at bounding box center [351, 30] width 7 height 7
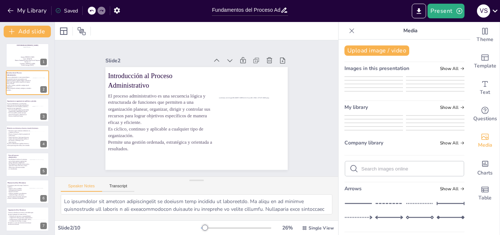
click at [348, 32] on icon at bounding box center [351, 30] width 7 height 7
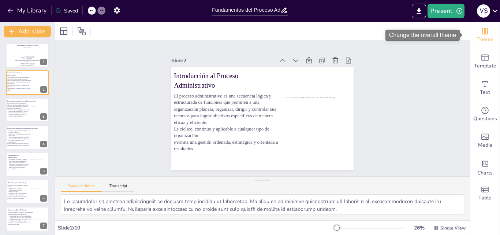
click at [477, 40] on span "Theme" at bounding box center [485, 40] width 17 height 8
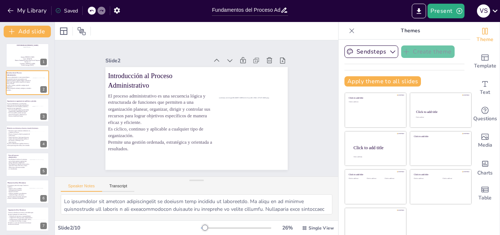
click at [350, 32] on icon at bounding box center [352, 30] width 5 height 5
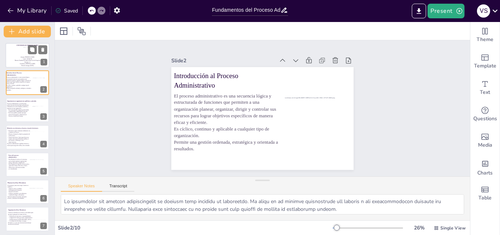
click at [12, 53] on div at bounding box center [27, 55] width 44 height 25
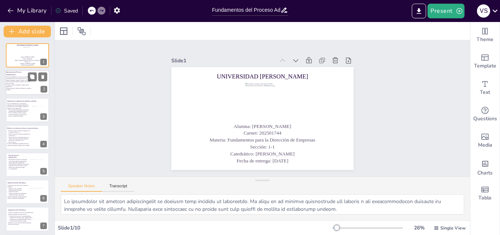
click at [13, 84] on p "Es cíclico, continuo y aplicable a cualquier tipo de organización." at bounding box center [19, 85] width 26 height 3
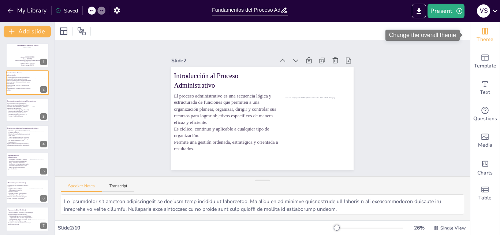
click at [485, 36] on span "Theme" at bounding box center [485, 40] width 17 height 8
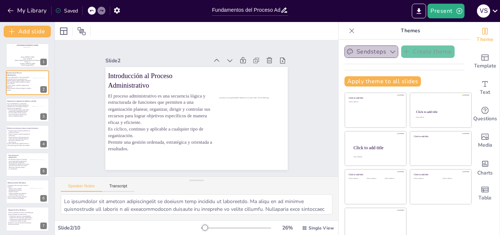
click at [365, 53] on button "Sendsteps" at bounding box center [372, 51] width 54 height 12
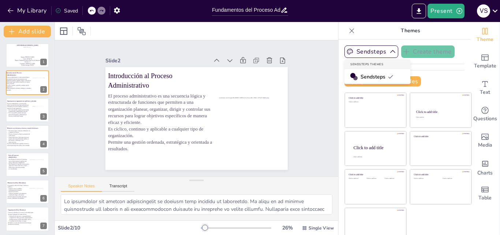
click at [364, 74] on span "Sendsteps" at bounding box center [377, 76] width 33 height 7
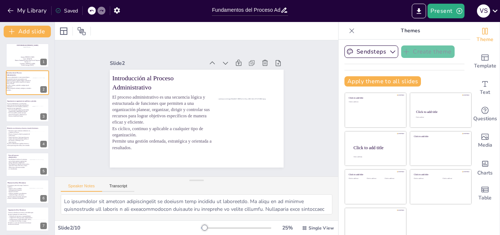
click at [350, 30] on icon at bounding box center [352, 30] width 5 height 5
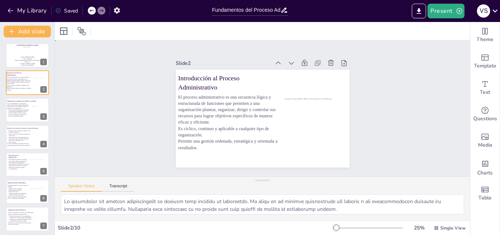
click at [381, 91] on div "Slide 1 UNIVERSIDAD DR. JOSÉ MATÍAS DELGADO Alumna: Valeria Sofía Santos Mejía …" at bounding box center [262, 108] width 415 height 136
click at [28, 100] on button at bounding box center [32, 104] width 9 height 9
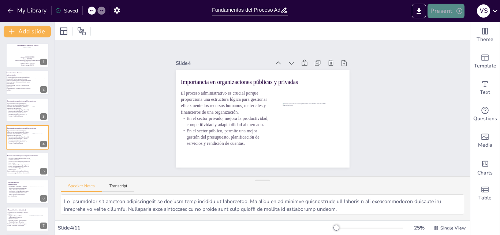
click at [440, 17] on button "Present" at bounding box center [446, 11] width 37 height 15
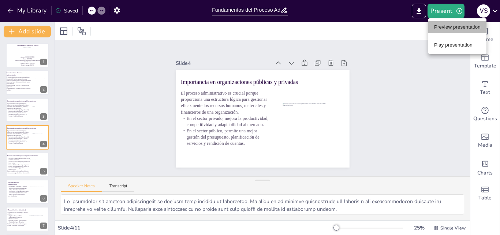
click at [448, 27] on li "Preview presentation" at bounding box center [458, 27] width 58 height 12
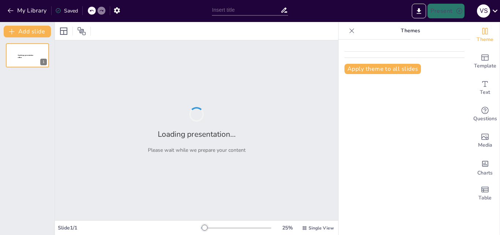
type input "Fundamentos del Proceso Administrativo: Teoría y Práctica"
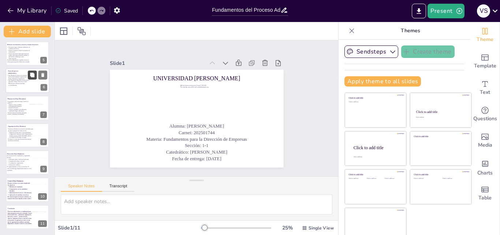
scroll to position [8, 0]
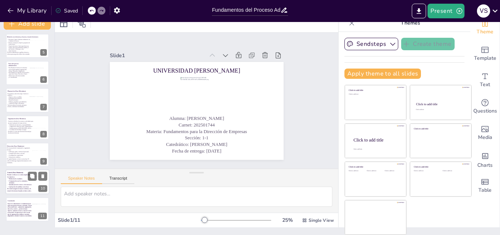
click at [11, 182] on p "Comparación con los estándares definidos" at bounding box center [19, 182] width 25 height 4
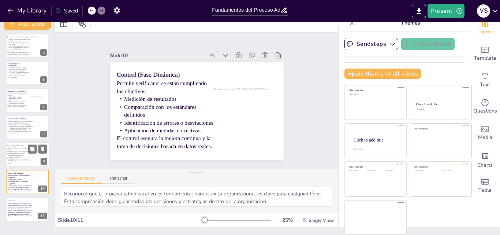
click at [16, 156] on span "Coordinación y supervisión" at bounding box center [15, 155] width 15 height 1
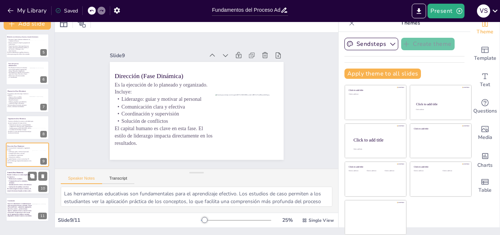
click at [19, 191] on p "El control asegura la mejora continua y la toma de decisiones basada en datos r…" at bounding box center [19, 190] width 25 height 4
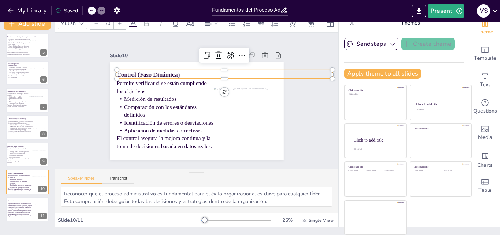
click at [166, 72] on span "Control (Fase Dinámica)" at bounding box center [178, 48] width 52 height 47
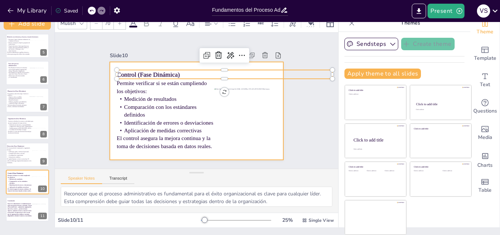
scroll to position [0, 0]
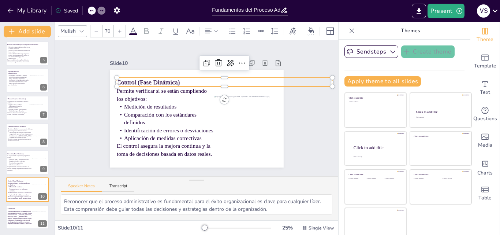
click at [350, 32] on icon at bounding box center [352, 30] width 5 height 5
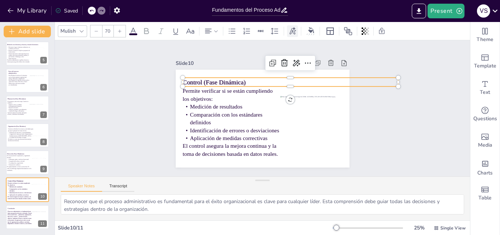
click at [289, 29] on icon at bounding box center [293, 31] width 8 height 8
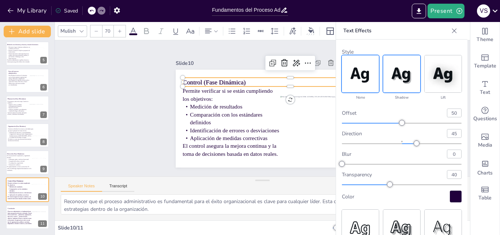
click at [355, 74] on img at bounding box center [360, 73] width 37 height 37
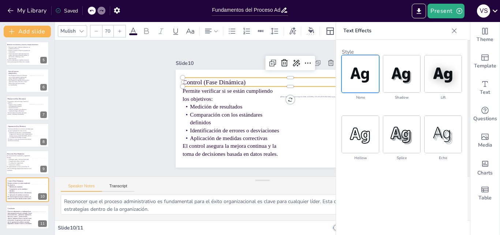
click at [201, 61] on div "Slide 10" at bounding box center [244, 50] width 89 height 45
click at [17, 163] on span "Coordinación y supervisión" at bounding box center [15, 162] width 15 height 1
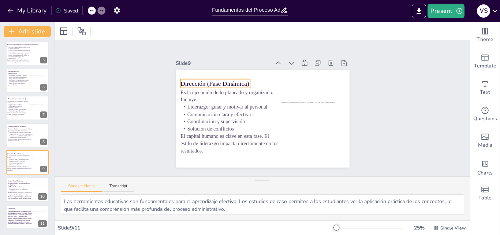
click at [239, 81] on p "Dirección (Fase Dinámica)" at bounding box center [260, 55] width 42 height 65
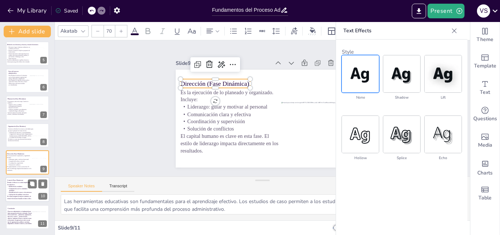
click at [19, 188] on p "Comparación con los estándares definidos" at bounding box center [19, 190] width 25 height 4
type textarea "Reconocer que el proceso administrativo es fundamental para el éxito organizaci…"
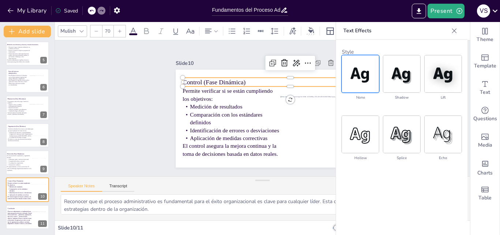
click at [205, 80] on span "Control (Fase Dinámica)" at bounding box center [234, 60] width 58 height 37
click at [82, 34] on div at bounding box center [81, 31] width 9 height 9
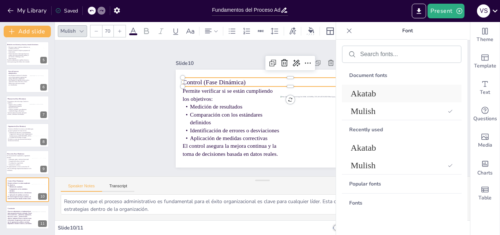
click at [418, 96] on span "Akatab" at bounding box center [400, 94] width 99 height 10
click at [115, 123] on div "Slide 1 UNIVERSIDAD DR. JOSÉ MATÍAS DELGADO Alumna: Valeria Sofía Santos Mejía …" at bounding box center [262, 108] width 379 height 400
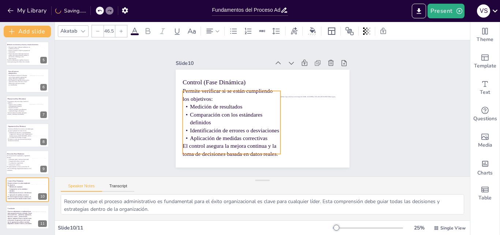
click at [201, 106] on p "Medición de resultados" at bounding box center [236, 91] width 89 height 56
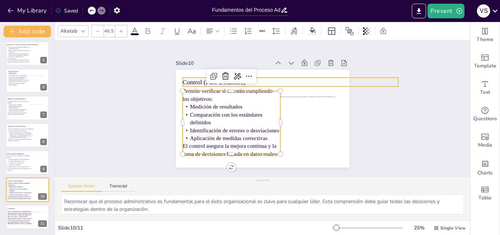
type input "70"
click at [199, 79] on span "Control (Fase Dinámica)" at bounding box center [229, 65] width 60 height 32
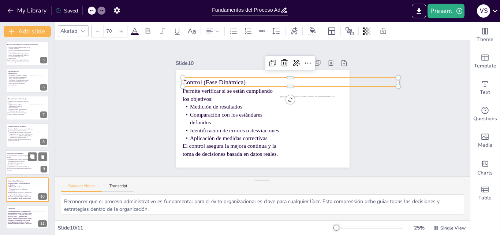
click at [12, 160] on span "Comunicación clara y efectiva" at bounding box center [16, 160] width 16 height 1
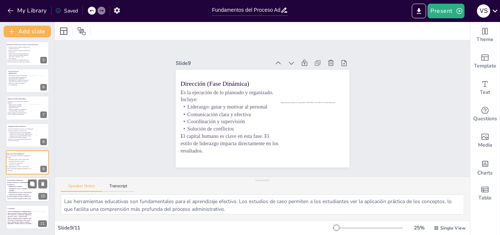
click at [18, 196] on p "El control asegura la mejora continua y la toma de decisiones basada en datos r…" at bounding box center [19, 198] width 25 height 4
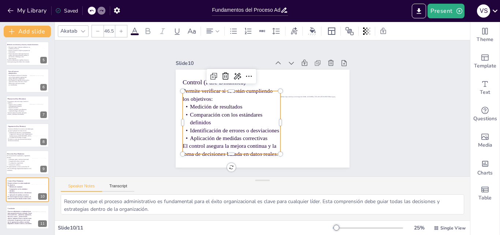
click at [247, 99] on p "Identificación de errores o desviaciones" at bounding box center [296, 90] width 98 height 18
click at [136, 32] on icon at bounding box center [134, 31] width 9 height 9
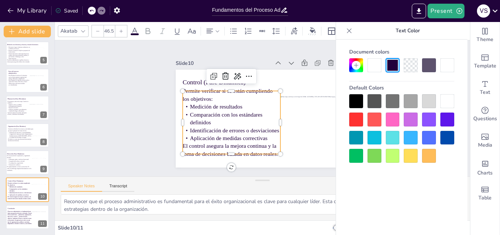
click at [398, 97] on div at bounding box center [393, 101] width 14 height 14
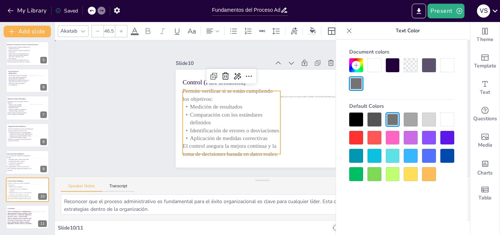
click at [148, 134] on div "Slide 1 UNIVERSIDAD DR. JOSÉ MATÍAS DELGADO Alumna: Valeria Sofía Santos Mejía …" at bounding box center [262, 108] width 435 height 293
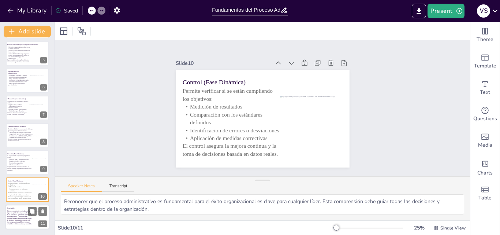
click at [16, 217] on span "El proceso administrativo es fundamental para lograr una gestión eficiente y or…" at bounding box center [19, 217] width 25 height 14
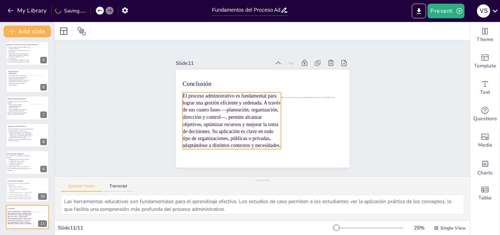
click at [210, 126] on span "El proceso administrativo es fundamental para lograr una gestión eficiente y or…" at bounding box center [228, 110] width 108 height 83
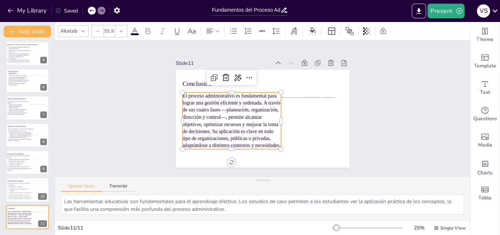
click at [138, 31] on icon at bounding box center [134, 31] width 9 height 9
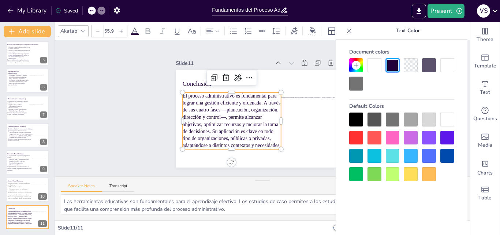
click at [408, 120] on div at bounding box center [411, 119] width 14 height 14
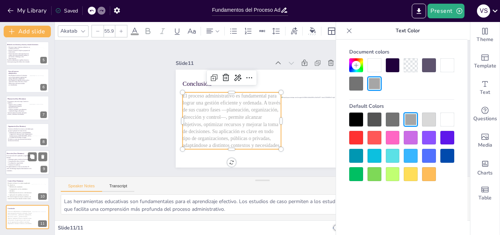
click at [23, 159] on span "Liderazgo: guiar y motivar al personal" at bounding box center [18, 159] width 20 height 1
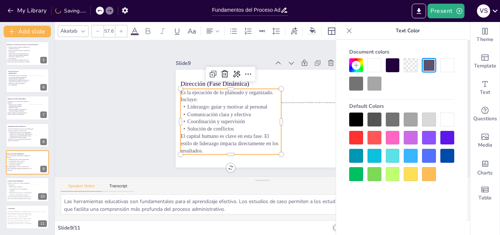
click at [195, 111] on span "Coordinación y supervisión" at bounding box center [217, 92] width 50 height 38
click at [137, 34] on span at bounding box center [135, 34] width 8 height 2
click at [410, 119] on div at bounding box center [411, 119] width 14 height 14
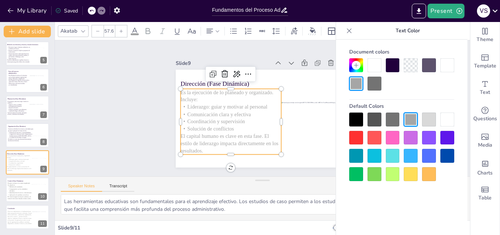
click at [377, 82] on div at bounding box center [375, 84] width 14 height 14
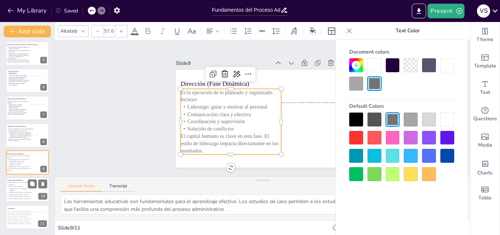
click at [12, 186] on span "Medición de resultados" at bounding box center [15, 186] width 13 height 1
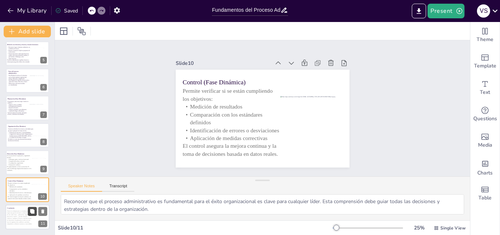
click at [35, 215] on button at bounding box center [32, 211] width 9 height 9
type textarea "Las herramientas educativas son fundamentales para el aprendizaje efectivo. Los…"
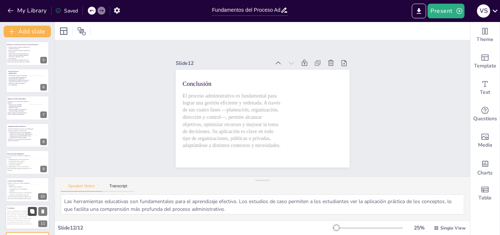
scroll to position [138, 0]
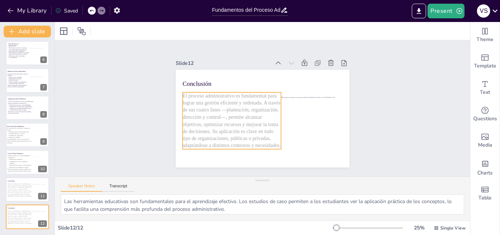
click at [200, 126] on span "El proceso administrativo es fundamental para lograr una gestión eficiente y or…" at bounding box center [230, 96] width 107 height 107
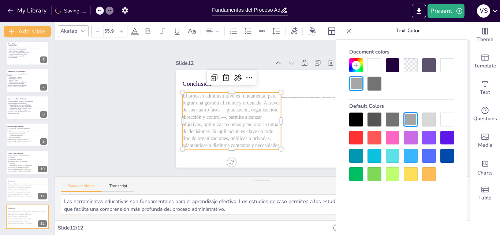
click at [138, 30] on icon at bounding box center [134, 31] width 9 height 9
click at [376, 83] on div at bounding box center [375, 84] width 14 height 14
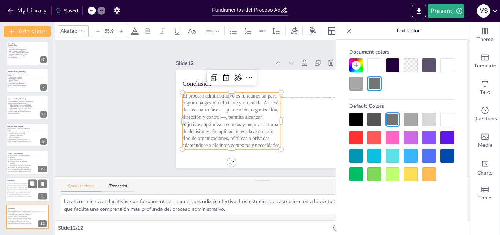
click at [26, 188] on span "El proceso administrativo es fundamental para lograr una gestión eficiente y or…" at bounding box center [19, 190] width 25 height 14
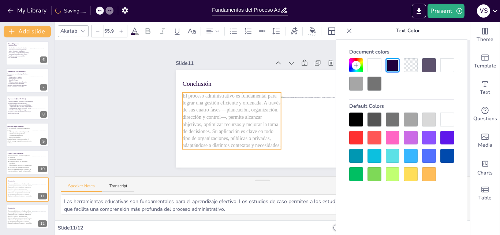
click at [215, 97] on p "El proceso administrativo es fundamental para lograr una gestión eficiente y or…" at bounding box center [230, 114] width 108 height 76
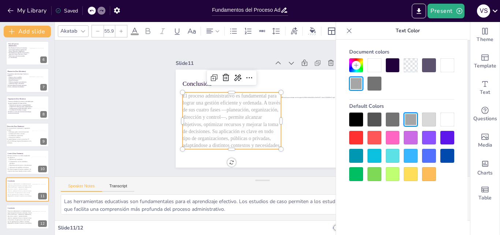
click at [137, 39] on div "Akatab 55.9" at bounding box center [262, 31] width 415 height 18
click at [137, 34] on span at bounding box center [135, 34] width 8 height 2
click at [430, 63] on div at bounding box center [429, 65] width 14 height 14
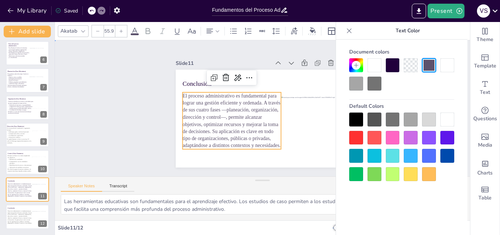
click at [163, 121] on div "Slide 1 UNIVERSIDAD DR. JOSÉ MATÍAS DELGADO Alumna: Valeria Sofía Santos Mejía …" at bounding box center [262, 108] width 215 height 118
type input "0"
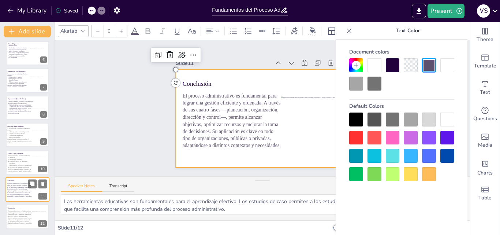
click at [11, 198] on div at bounding box center [27, 189] width 44 height 25
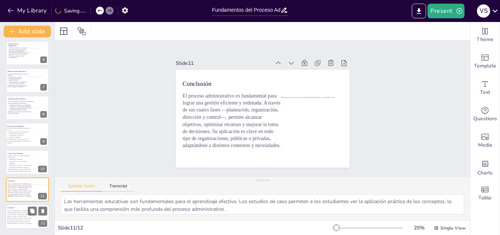
click at [12, 212] on span "El proceso administrativo es fundamental para lograr una gestión eficiente y or…" at bounding box center [19, 217] width 25 height 14
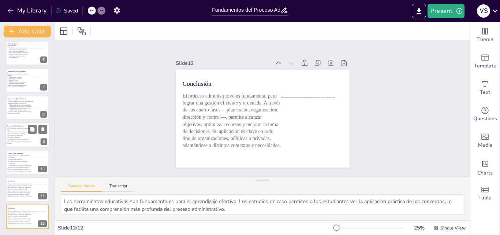
click at [19, 137] on span "Solución de conflictos" at bounding box center [14, 137] width 12 height 1
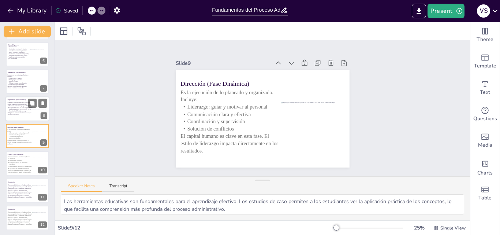
click at [22, 105] on span "Definición de funciones y responsabilidades" at bounding box center [20, 105] width 22 height 1
type textarea "El análisis de deficiencias es un paso fundamental para mejorar el proceso admi…"
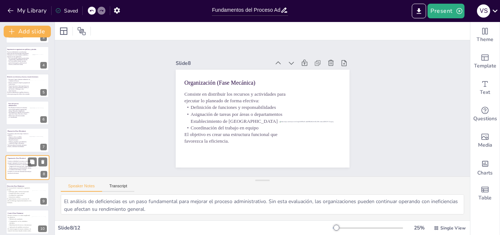
scroll to position [78, 0]
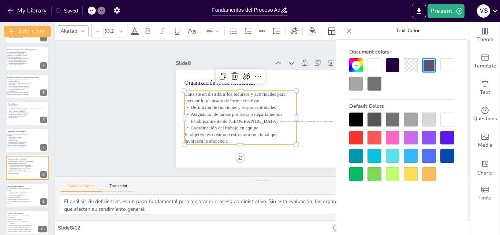
click at [196, 109] on span "Asignación de tareas por áreas o departamentos Establecimiento de [GEOGRAPHIC_D…" at bounding box center [237, 98] width 82 height 61
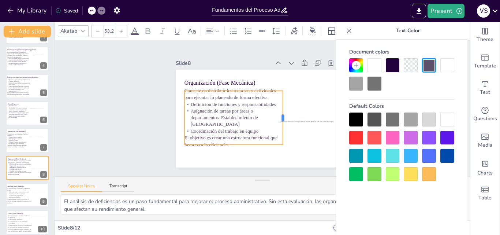
drag, startPoint x: 293, startPoint y: 116, endPoint x: 279, endPoint y: 119, distance: 13.8
click at [279, 119] on div at bounding box center [279, 126] width 27 height 52
type input "53.9"
click at [274, 141] on div "Organización (Fase Mecánica) Consiste en distribuir los recursos y actividades …" at bounding box center [258, 118] width 199 height 160
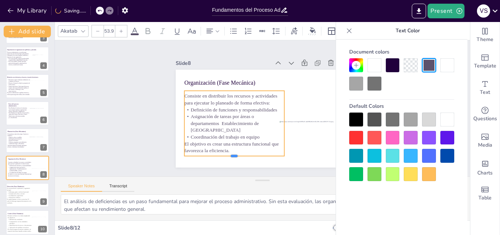
drag, startPoint x: 227, startPoint y: 142, endPoint x: 230, endPoint y: 152, distance: 10.3
click at [230, 152] on div at bounding box center [229, 156] width 100 height 16
click at [233, 140] on span "El objetivo es crear una estructura funcional que favorezca la eficiencia." at bounding box center [224, 136] width 95 height 25
click at [233, 140] on span "El objetivo es crear una estructura funcional que favorezca la eficiencia." at bounding box center [218, 127] width 91 height 43
click at [20, 140] on p "Recursos necesarios" at bounding box center [20, 140] width 26 height 1
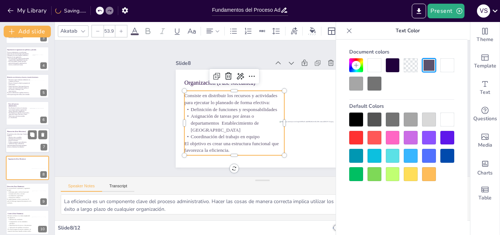
scroll to position [83, 0]
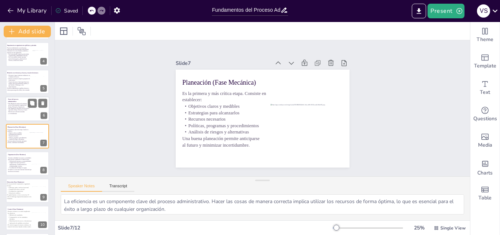
click at [18, 111] on span "Todas las fases están interconectadas" at bounding box center [16, 111] width 16 height 1
type textarea "La mejora de la calidad del servicio es un objetivo primordial en el sector púb…"
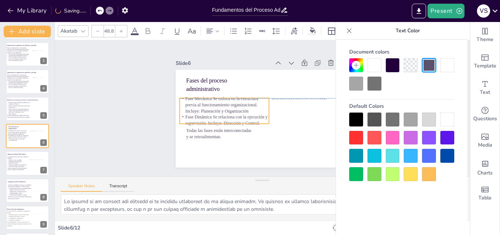
click at [201, 115] on span "Fase Dinámica Se relaciona con la ejecución y supervisión. Incluye: Dirección y…" at bounding box center [225, 98] width 77 height 47
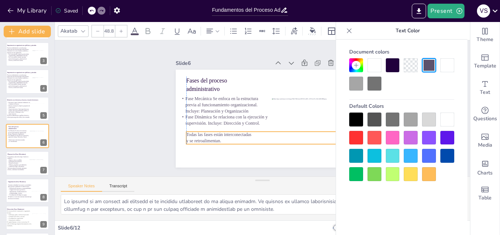
drag, startPoint x: 201, startPoint y: 127, endPoint x: 202, endPoint y: 131, distance: 3.7
click at [202, 131] on span "Todas las fases están interconectadas" at bounding box center [212, 119] width 63 height 25
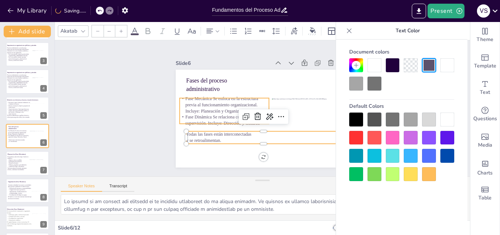
type input "48.8"
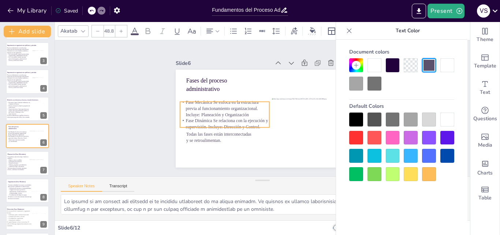
drag, startPoint x: 202, startPoint y: 119, endPoint x: 202, endPoint y: 123, distance: 3.7
click at [202, 123] on span "Fase Dinámica Se relaciona con la ejecución y supervisión. Incluye: Dirección y…" at bounding box center [224, 97] width 73 height 52
click at [202, 121] on p "Fase Dinámica Se relaciona con la ejecución y supervisión. Incluye: Dirección y…" at bounding box center [222, 102] width 84 height 55
click at [435, 14] on button "Present" at bounding box center [446, 11] width 37 height 15
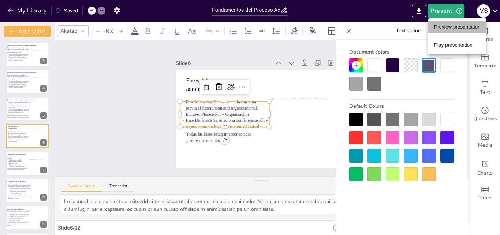
click at [442, 29] on li "Preview presentation" at bounding box center [458, 27] width 58 height 12
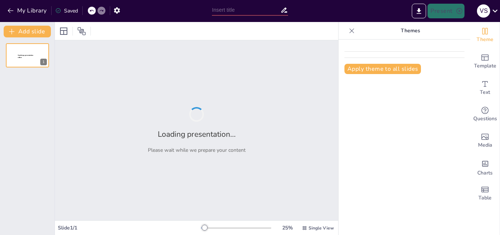
type input "Fundamentos del Proceso Administrativo: Teoría y Práctica"
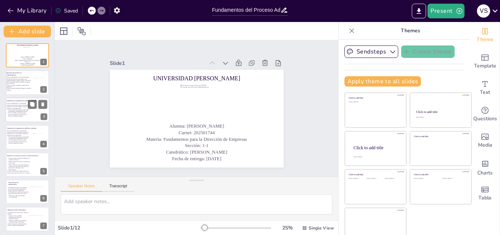
click at [22, 114] on p "En el sector público, permite una mejor gestión del presupuesto, planificación …" at bounding box center [18, 114] width 23 height 5
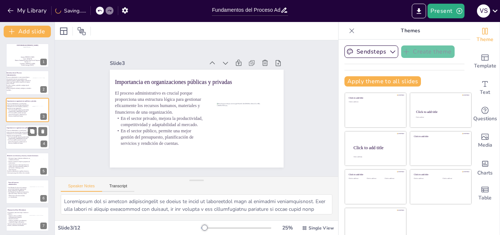
click at [15, 140] on p "En el sector público, permite una mejor gestión del presupuesto, planificación …" at bounding box center [18, 142] width 23 height 5
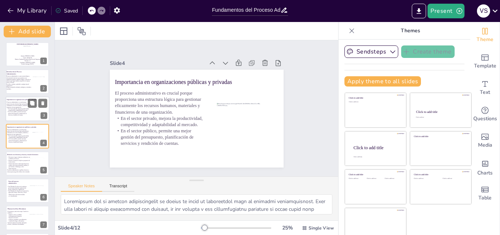
click at [21, 114] on p "En el sector público, permite una mejor gestión del presupuesto, planificación …" at bounding box center [18, 113] width 23 height 5
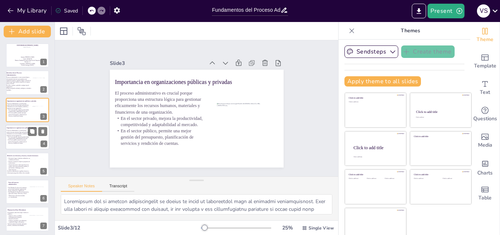
click at [21, 135] on span "El proceso administrativo es crucial porque proporciona una estructura lógica p…" at bounding box center [18, 133] width 22 height 6
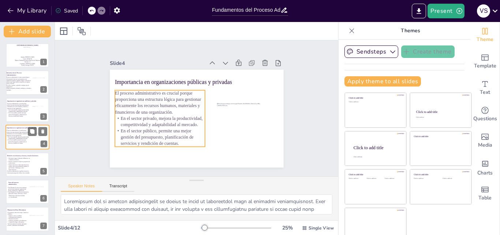
scroll to position [1, 0]
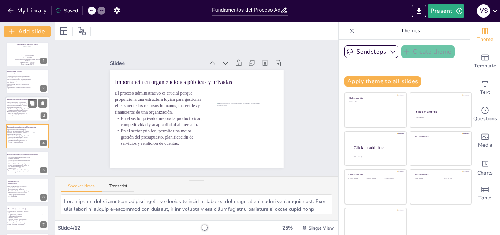
click at [23, 104] on span "El proceso administrativo es crucial porque proporciona una estructura lógica p…" at bounding box center [18, 105] width 22 height 6
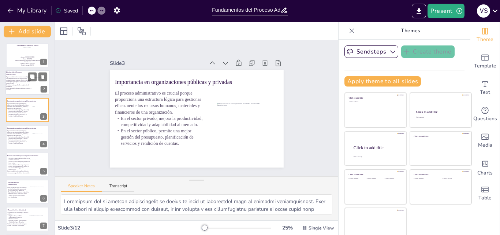
click at [19, 93] on div at bounding box center [27, 82] width 44 height 25
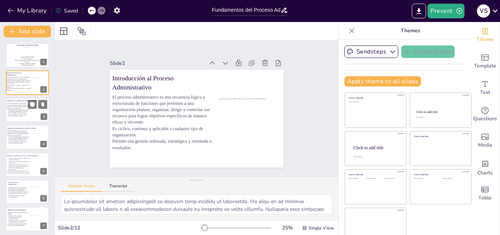
click at [19, 107] on span "El proceso administrativo es crucial porque proporciona una estructura lógica p…" at bounding box center [18, 106] width 22 height 6
type textarea "Comprender que el proceso administrativo se divide en fases es fundamental para…"
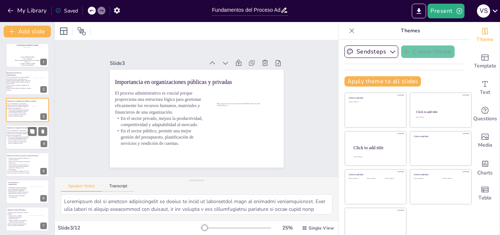
click at [19, 138] on p "En el sector privado, mejora la productividad, competitividad y adaptabilidad a…" at bounding box center [18, 137] width 23 height 3
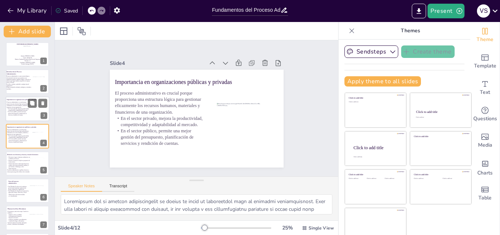
click at [26, 106] on p "El proceso administrativo es crucial porque proporciona una estructura lógica p…" at bounding box center [18, 104] width 23 height 6
click at [44, 103] on icon at bounding box center [42, 104] width 3 height 4
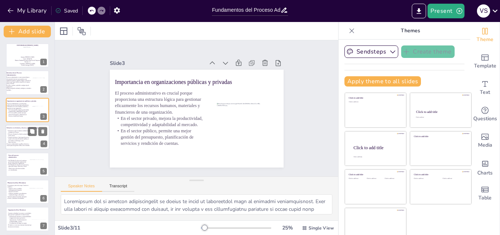
click at [18, 132] on p "Eficiencia: Lograr el máximo rendimiento con el mínimo de recursos." at bounding box center [19, 131] width 24 height 3
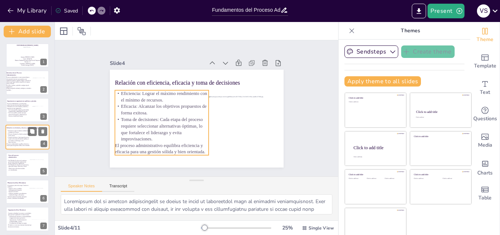
scroll to position [1, 0]
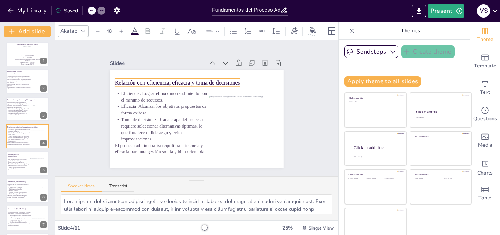
click at [153, 82] on p "Relación con eficiencia, eficacia y toma de decisiones" at bounding box center [169, 92] width 118 height 58
click at [98, 31] on div at bounding box center [98, 31] width 12 height 12
type input "47"
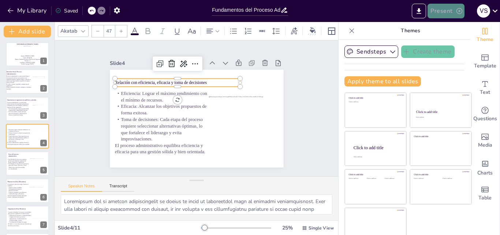
click at [443, 10] on button "Present" at bounding box center [446, 11] width 37 height 15
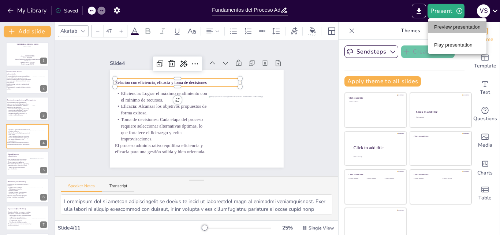
click at [444, 25] on li "Preview presentation" at bounding box center [458, 27] width 58 height 12
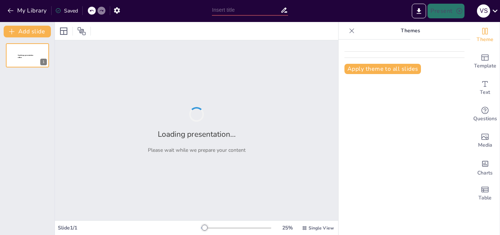
type input "Fundamentos del Proceso Administrativo: Teoría y Práctica"
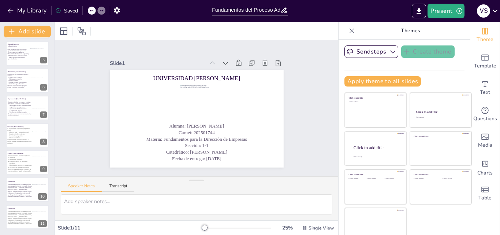
scroll to position [8, 0]
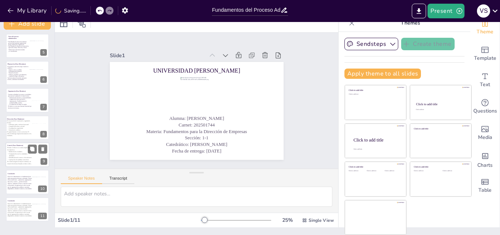
click at [11, 148] on p "Permite verificar si se están cumpliendo los objetivos:" at bounding box center [19, 149] width 25 height 4
type textarea "Reconocer que el proceso administrativo es fundamental para el éxito organizaci…"
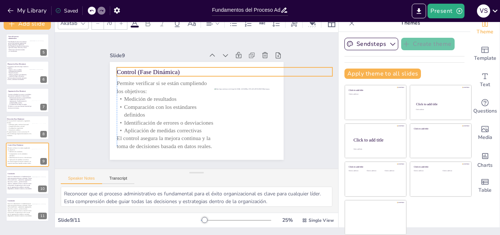
click at [170, 70] on span "Control (Fase Dinámica)" at bounding box center [180, 46] width 52 height 47
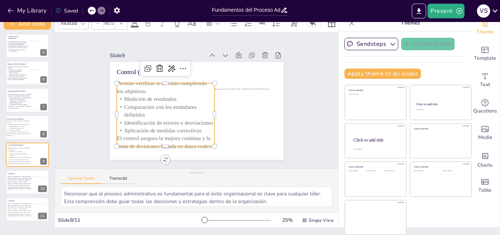
click at [162, 84] on p "Permite verificar si se están cumpliendo los objetivos:" at bounding box center [193, 67] width 63 height 93
click at [100, 24] on div at bounding box center [98, 24] width 12 height 12
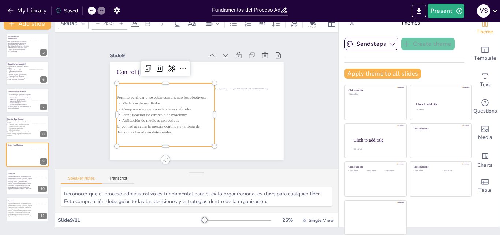
click at [119, 24] on div at bounding box center [121, 24] width 12 height 12
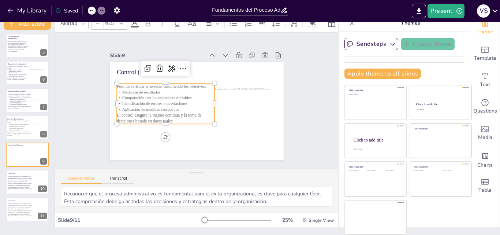
click at [121, 25] on div at bounding box center [121, 24] width 12 height 12
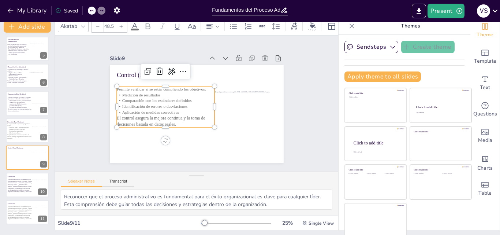
scroll to position [0, 0]
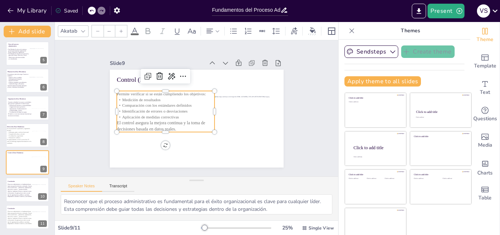
drag, startPoint x: 173, startPoint y: 126, endPoint x: 104, endPoint y: 88, distance: 78.6
click at [104, 88] on div "Control (Fase Dinámica) Permite verificar si se están cumpliendo los objetivos:…" at bounding box center [192, 118] width 199 height 160
click at [182, 125] on p "El control asegura la mejora continua y la toma de decisiones basada en datos r…" at bounding box center [161, 100] width 81 height 75
drag, startPoint x: 182, startPoint y: 125, endPoint x: 107, endPoint y: 89, distance: 84.2
click at [107, 89] on div "Control (Fase Dinámica) Permite verificar si se están cumpliendo los objetivos:…" at bounding box center [191, 116] width 198 height 181
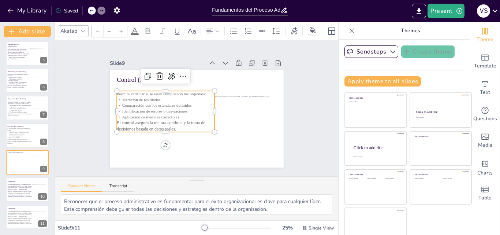
click at [112, 29] on input "--" at bounding box center [109, 31] width 10 height 12
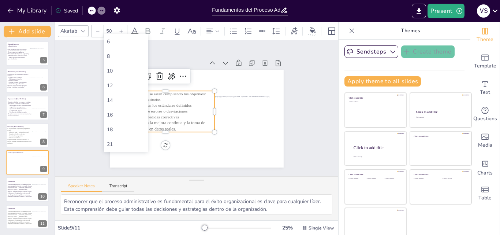
type input "50"
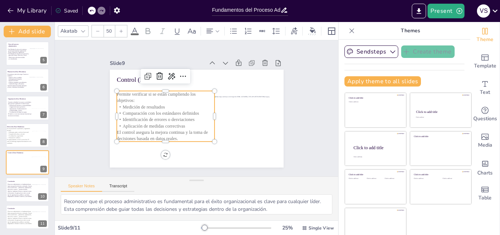
click at [190, 115] on p "Identificación de errores o desviaciones" at bounding box center [182, 79] width 16 height 98
click at [196, 76] on span "Medición de resultados" at bounding box center [198, 55] width 5 height 42
click at [138, 99] on p "Permite verificar si se están cumpliendo los objetivos:" at bounding box center [170, 88] width 97 height 42
click at [182, 96] on p "El control asegura la mejora continua y la toma de decisiones basada en datos r…" at bounding box center [214, 70] width 94 height 51
click at [181, 108] on p "El control asegura la mejora continua y la toma de decisiones basada en datos r…" at bounding box center [197, 66] width 75 height 81
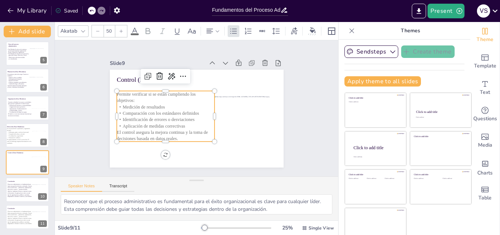
click at [179, 119] on p "Aplicación de medidas correctivas" at bounding box center [193, 73] width 45 height 92
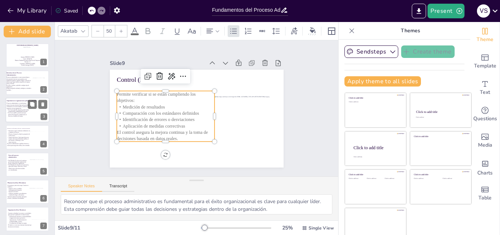
click at [20, 107] on span "El proceso administrativo es crucial porque proporciona una estructura lógica p…" at bounding box center [18, 106] width 22 height 6
type textarea "Loremipsum dol si ametcon adipiscingelit se doeius te incid ut laboreetdol magn…"
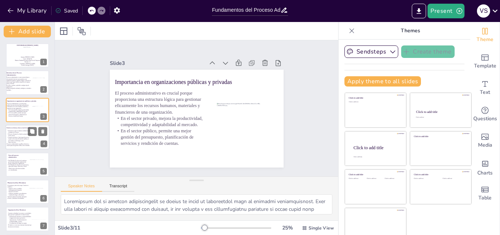
click at [19, 127] on p "Relación con eficiencia, eficacia y toma de decisiones" at bounding box center [23, 127] width 32 height 1
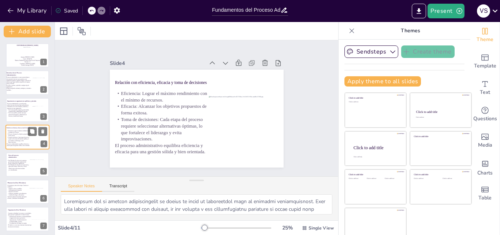
scroll to position [1, 0]
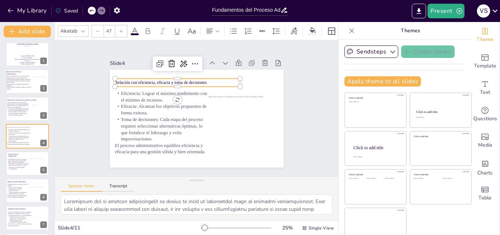
click at [152, 79] on p "Relación con eficiencia, eficacia y toma de decisiones" at bounding box center [199, 76] width 97 height 88
click at [119, 30] on icon at bounding box center [121, 31] width 4 height 4
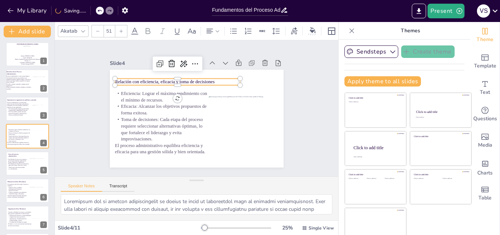
click at [119, 30] on icon at bounding box center [121, 31] width 4 height 4
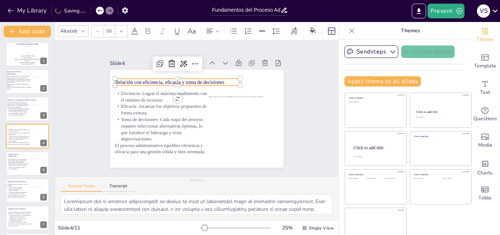
click at [119, 30] on icon at bounding box center [121, 31] width 4 height 4
type input "57"
click at [447, 11] on button "Present" at bounding box center [446, 11] width 37 height 15
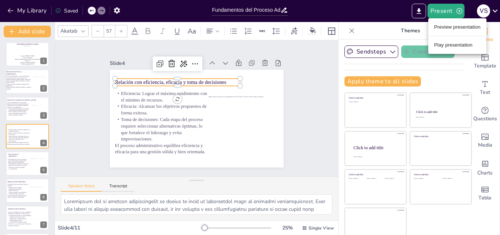
click at [444, 32] on li "Preview presentation" at bounding box center [458, 27] width 58 height 12
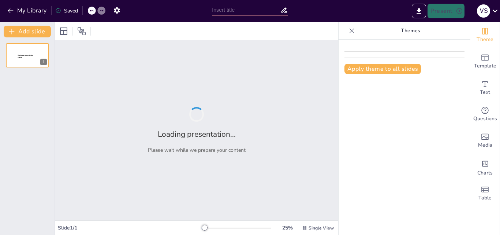
type input "Fundamentos del Proceso Administrativo: Teoría y Práctica"
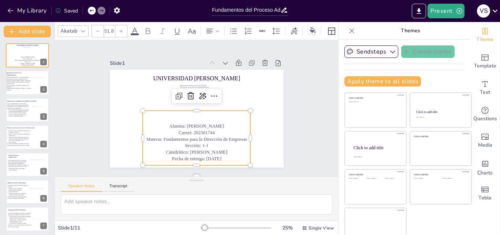
click at [178, 137] on p "Materia: Fundamentos para la Dirección de Empresas" at bounding box center [197, 139] width 108 height 7
click at [178, 137] on p "Materia: Fundamentos para la Dirección de Empresas" at bounding box center [194, 139] width 108 height 18
type input "--"
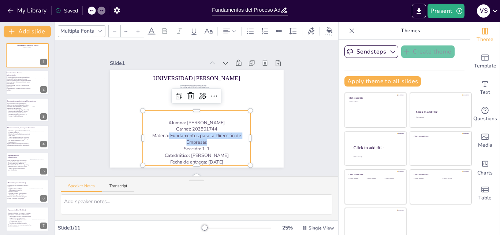
drag, startPoint x: 161, startPoint y: 134, endPoint x: 201, endPoint y: 140, distance: 40.7
click at [201, 140] on p "Materia: Fundamentos para la Dirección de Empresas" at bounding box center [193, 139] width 109 height 24
click at [299, 132] on div "Slide 1 UNIVERSIDAD DR. JOSÉ MATÍAS DELGADO Alumna: Valeria Sofía Santos Mejía …" at bounding box center [197, 108] width 296 height 165
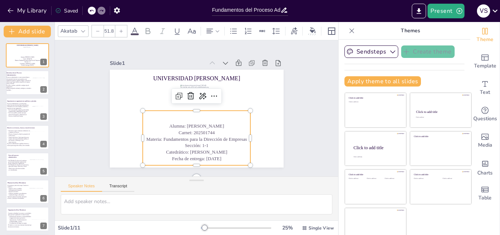
click at [162, 153] on p "Fecha de entrega: 29 de julio de 2025" at bounding box center [147, 118] width 29 height 107
click at [226, 153] on p "Fecha de entrega: 29 de julio de 2025" at bounding box center [186, 157] width 107 height 29
type input "--"
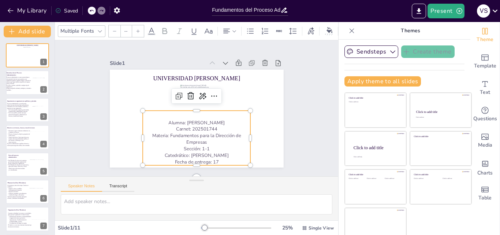
click at [92, 11] on icon at bounding box center [91, 10] width 4 height 4
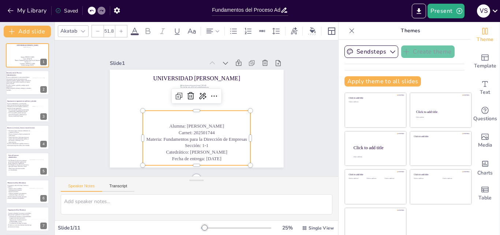
click at [223, 156] on p "Fecha de entrega: 29 de julio de 2025" at bounding box center [197, 158] width 108 height 7
click at [223, 156] on p "Fecha de entrega: 29 de julio de 2025" at bounding box center [186, 157] width 107 height 29
click at [223, 156] on p "Fecha de entrega: 29 de julio de 2025" at bounding box center [191, 158] width 108 height 18
type input "--"
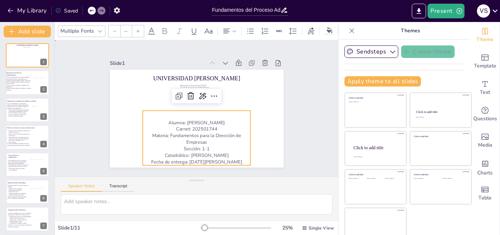
click at [297, 133] on div "Slide 1 UNIVERSIDAD DR. JOSÉ MATÍAS DELGADO Alumna: Valeria Sofía Santos Mejía …" at bounding box center [197, 108] width 296 height 165
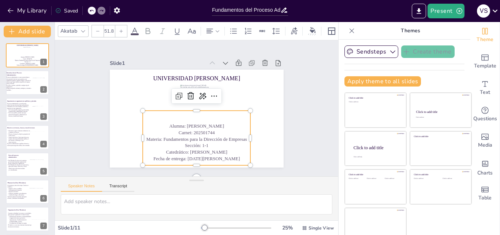
click at [216, 158] on p "Fecha de entrega: 17 de agosto de 2025" at bounding box center [191, 158] width 108 height 18
click at [168, 157] on p "Fecha de entrega: 17 de agosto de 2025" at bounding box center [149, 123] width 40 height 105
click at [215, 157] on p "Fecha de entrega: 17 de agosto de 2025" at bounding box center [186, 157] width 107 height 29
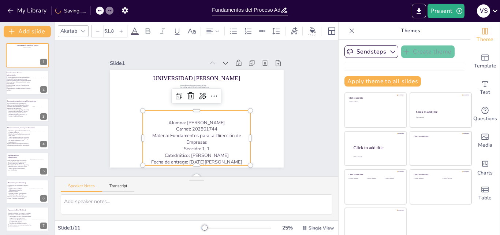
type input "--"
click at [220, 159] on p "Fecha de entrega: 17 de agosto de 2025" at bounding box center [197, 162] width 108 height 7
click at [295, 141] on div "Slide 1 UNIVERSIDAD [PERSON_NAME] Alumna: [PERSON_NAME]: 202501744 Materia: Fun…" at bounding box center [196, 108] width 245 height 210
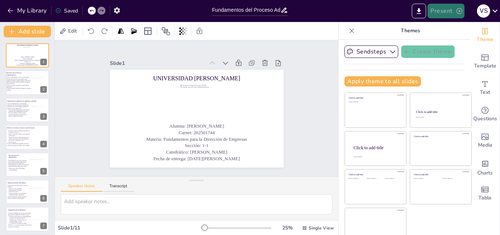
click at [451, 15] on button "Present" at bounding box center [446, 11] width 37 height 15
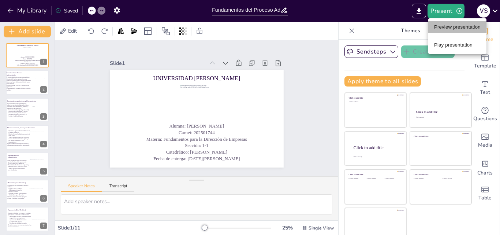
click at [448, 24] on li "Preview presentation" at bounding box center [458, 27] width 58 height 12
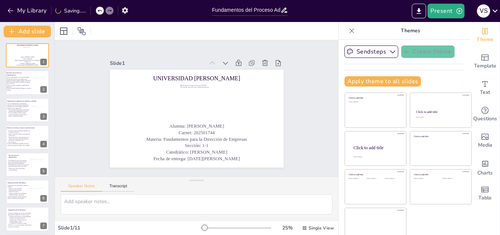
click at [284, 11] on icon at bounding box center [285, 10] width 8 height 8
drag, startPoint x: 278, startPoint y: 11, endPoint x: 223, endPoint y: 4, distance: 55.4
click at [223, 4] on div "Fundamentos del Proceso Administrativo: Teoría y Práctica" at bounding box center [250, 9] width 84 height 18
click at [257, 11] on input "Fundamentos del Proceso Administrativo: Teoría y Práctica" at bounding box center [246, 10] width 68 height 11
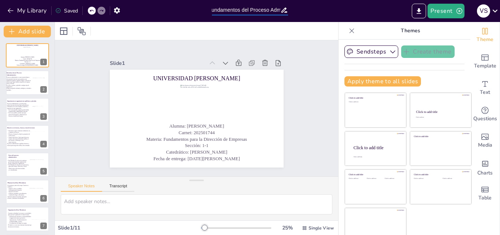
scroll to position [0, 68]
drag, startPoint x: 218, startPoint y: 10, endPoint x: 318, endPoint y: 8, distance: 100.0
click at [318, 8] on div "My Library Saved Fundamentos del Proceso Administrativo: Teoría y Práctica Pres…" at bounding box center [250, 11] width 500 height 22
type input "F"
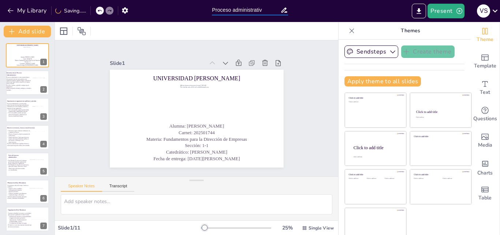
type input "Proceso administrativo"
click at [31, 83] on p "El proceso administrativo es una secuencia lógica y estructurada de funciones q…" at bounding box center [19, 81] width 26 height 8
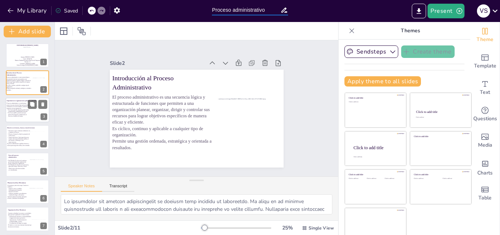
click at [26, 105] on span "El proceso administrativo es crucial porque proporciona una estructura lógica p…" at bounding box center [18, 106] width 22 height 6
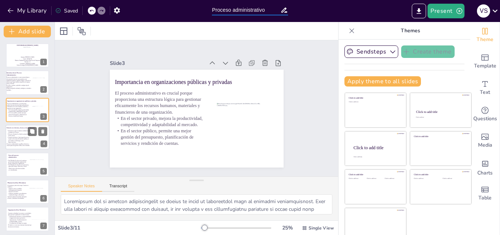
click at [24, 142] on p "Toma de decisiones: Cada etapa del proceso requiere seleccionar alternativas óp…" at bounding box center [19, 140] width 24 height 7
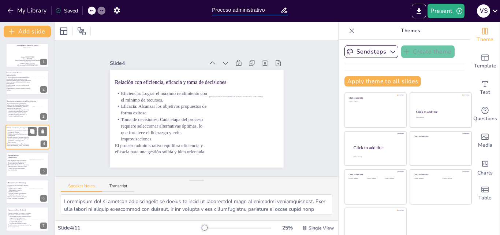
scroll to position [1, 0]
click at [26, 158] on div at bounding box center [27, 163] width 44 height 25
type textarea "La mejora de la calidad del servicio es un objetivo primordial en el sector púb…"
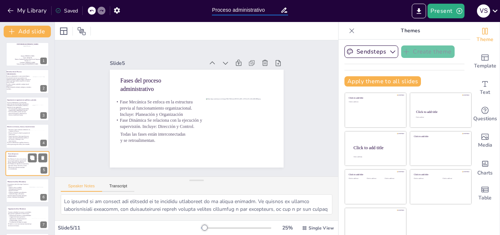
scroll to position [28, 0]
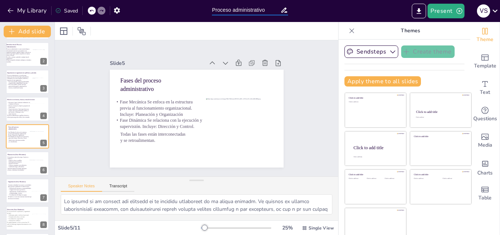
type input "Proceso administrativo"
click at [308, 95] on div "Slide 1 UNIVERSIDAD DR. JOSÉ MATÍAS DELGADO Alumna: Valeria Sofía Santos Mejía …" at bounding box center [196, 108] width 283 height 136
click at [448, 8] on button "Present" at bounding box center [446, 11] width 37 height 15
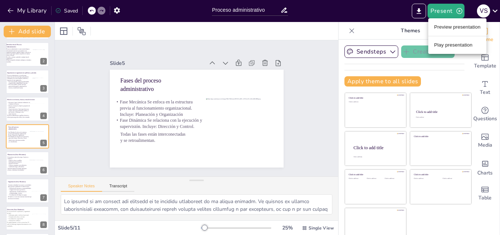
click at [418, 8] on div at bounding box center [250, 117] width 500 height 235
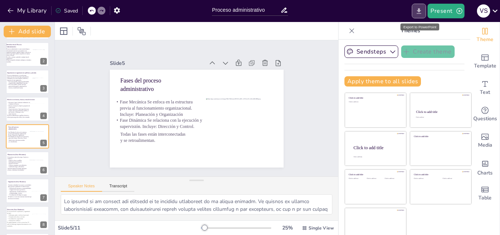
click at [423, 13] on icon "Export to PowerPoint" at bounding box center [419, 11] width 8 height 8
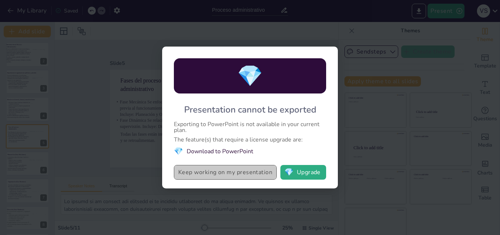
click at [262, 175] on button "Keep working on my presentation" at bounding box center [225, 172] width 103 height 15
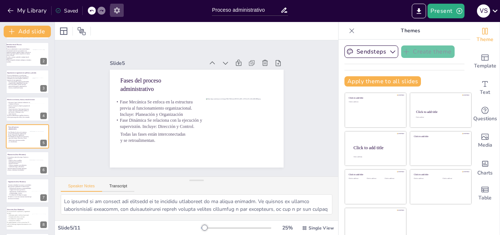
click at [116, 10] on icon "button" at bounding box center [117, 10] width 6 height 6
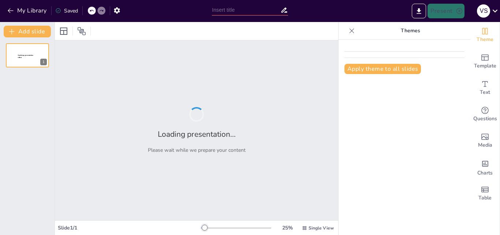
type input "Proceso administrativo"
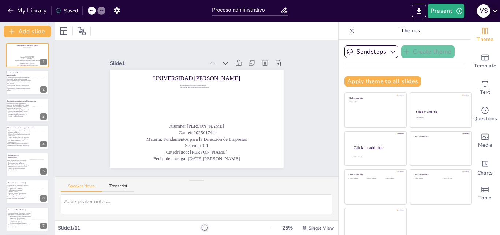
click at [489, 15] on div "V S" at bounding box center [487, 11] width 27 height 15
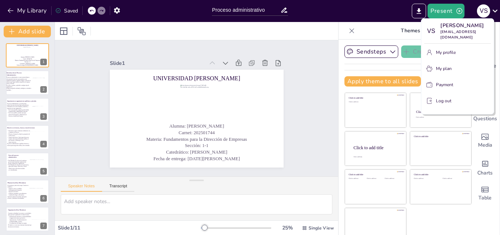
click at [492, 7] on div at bounding box center [250, 117] width 500 height 235
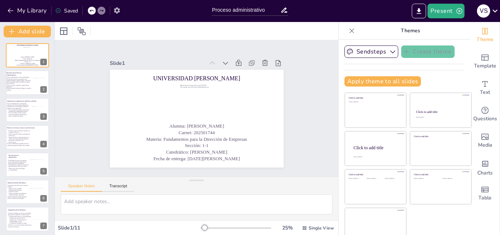
click at [116, 8] on icon "button" at bounding box center [117, 10] width 6 height 6
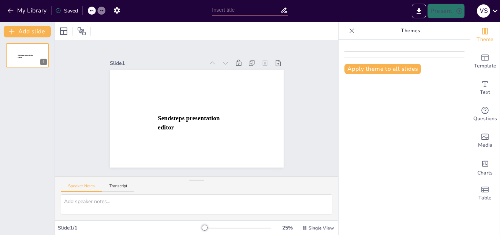
type input "Proceso administrativo"
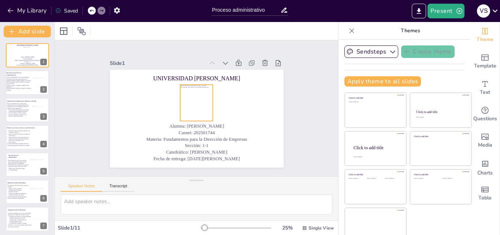
scroll to position [8, 0]
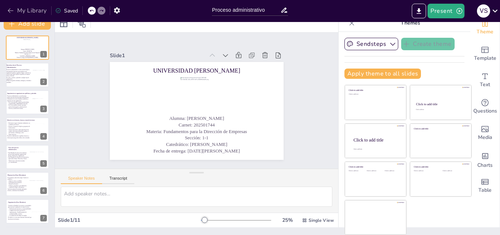
click at [7, 12] on icon "button" at bounding box center [10, 10] width 7 height 7
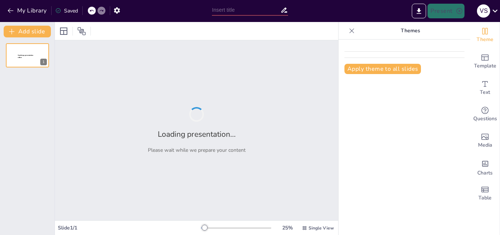
type input "Proceso administrativo"
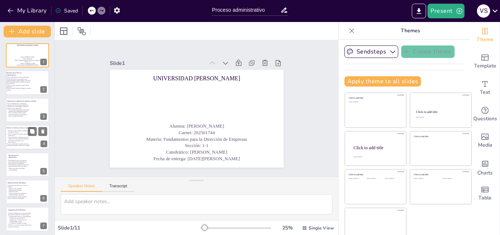
scroll to position [111, 0]
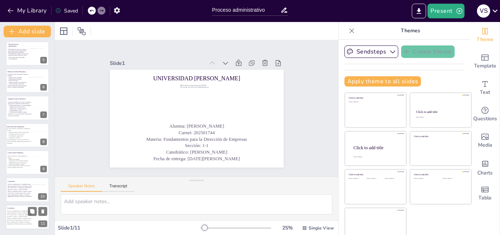
click at [11, 216] on span "El proceso administrativo es fundamental para lograr una gestión eficiente y or…" at bounding box center [19, 217] width 25 height 14
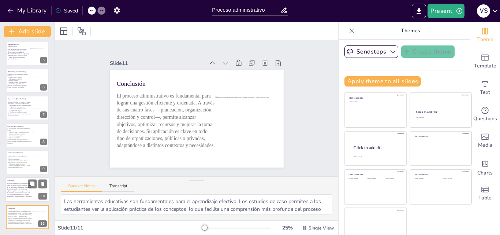
click at [9, 200] on div at bounding box center [27, 189] width 44 height 25
click at [42, 183] on icon at bounding box center [42, 184] width 3 height 4
click at [18, 190] on span "Identificación de errores o desviaciones" at bounding box center [18, 189] width 18 height 1
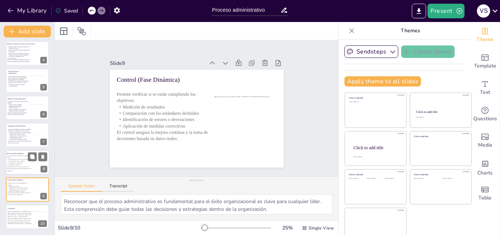
click at [10, 168] on span "El capital humano es clave en esta fase. El estilo de liderazgo impacta directa…" at bounding box center [19, 168] width 25 height 5
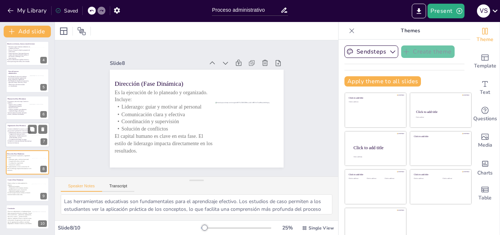
click at [14, 136] on span "Asignación de tareas por áreas o departamentos Establecimiento de [GEOGRAPHIC_D…" at bounding box center [17, 136] width 17 height 5
type textarea "El análisis de deficiencias es un paso fundamental para mejorar el proceso admi…"
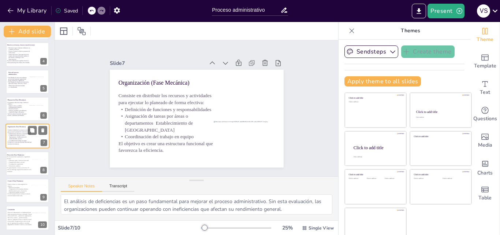
scroll to position [0, 0]
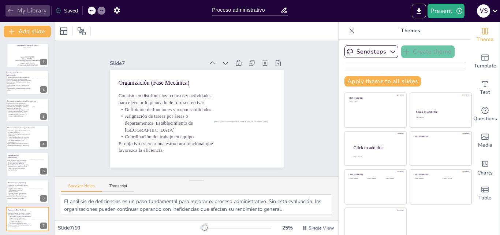
click at [29, 12] on button "My Library" at bounding box center [27, 11] width 44 height 12
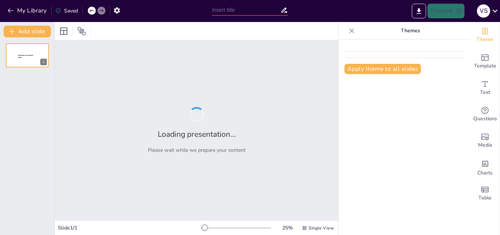
type input "Proceso administrativo"
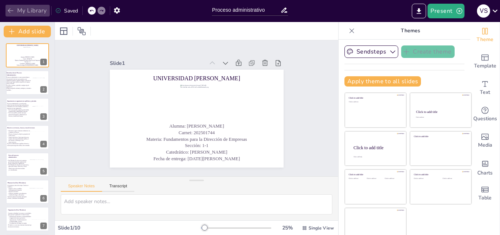
click at [10, 9] on icon "button" at bounding box center [10, 10] width 5 height 5
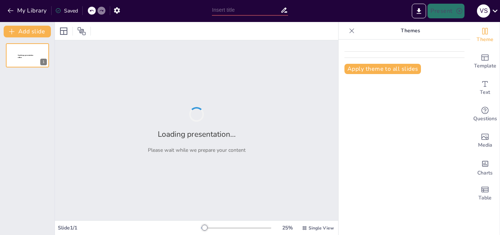
type input "Proceso administrativo"
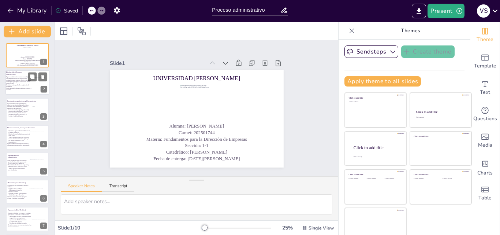
click at [16, 82] on p "El proceso administrativo es una secuencia lógica y estructurada de funciones q…" at bounding box center [19, 81] width 26 height 8
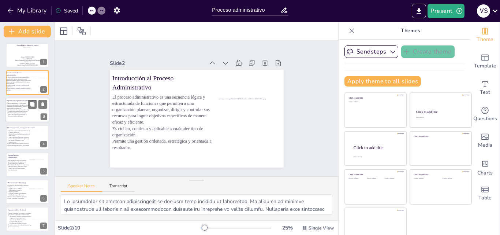
click at [19, 107] on span "El proceso administrativo es crucial porque proporciona una estructura lógica p…" at bounding box center [18, 106] width 22 height 6
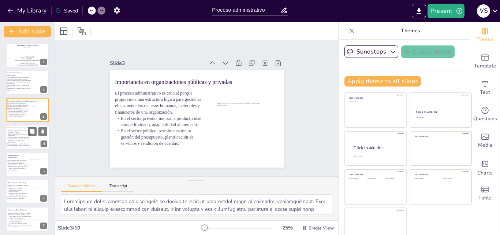
click at [12, 142] on p "Toma de decisiones: Cada etapa del proceso requiere seleccionar alternativas óp…" at bounding box center [19, 140] width 24 height 7
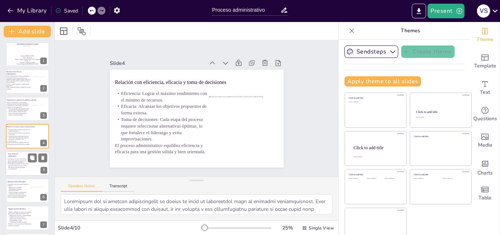
click at [11, 161] on p "Fase Mecánica Se enfoca en la estructura previa al funcionamiento organizaciona…" at bounding box center [18, 160] width 23 height 5
type textarea "La mejora de la calidad del servicio es un objetivo primordial en el sector púb…"
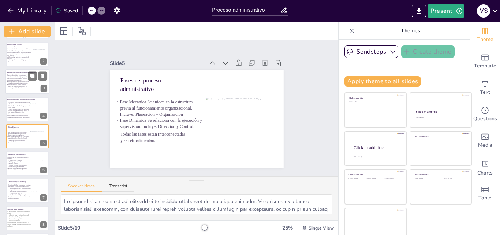
scroll to position [84, 0]
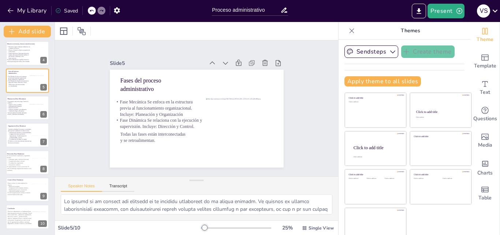
click at [346, 27] on div at bounding box center [352, 31] width 12 height 12
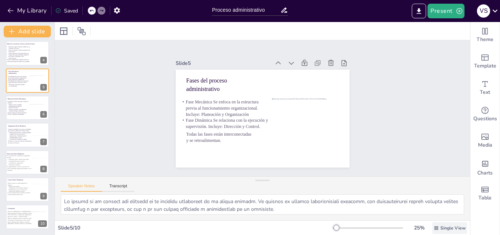
click at [453, 227] on span "Single View" at bounding box center [453, 228] width 25 height 6
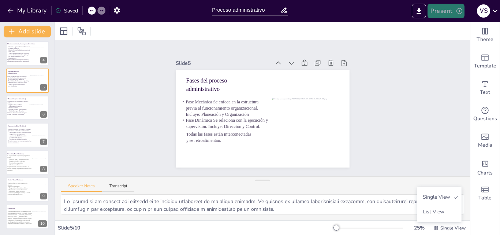
click at [433, 10] on button "Present" at bounding box center [446, 11] width 37 height 15
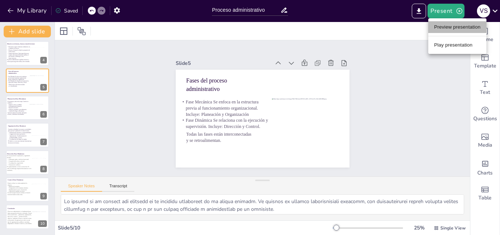
click at [445, 27] on li "Preview presentation" at bounding box center [458, 27] width 58 height 12
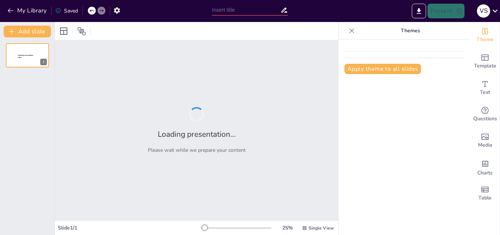
type input "Proceso administrativo"
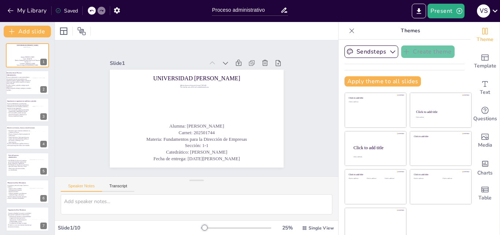
click at [243, 27] on div at bounding box center [196, 31] width 283 height 18
click at [348, 33] on icon at bounding box center [351, 30] width 7 height 7
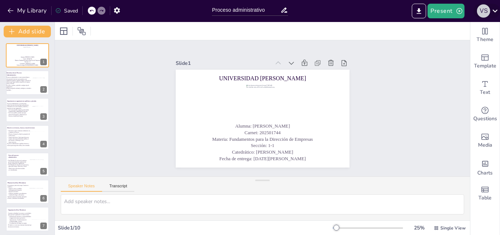
click at [486, 6] on div "V S" at bounding box center [483, 10] width 13 height 13
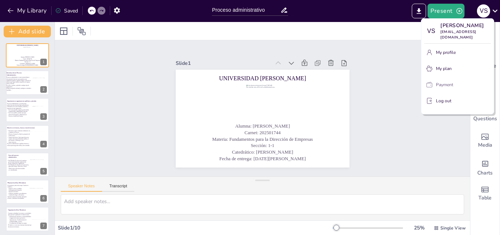
click at [453, 90] on button "Payment" at bounding box center [458, 85] width 67 height 12
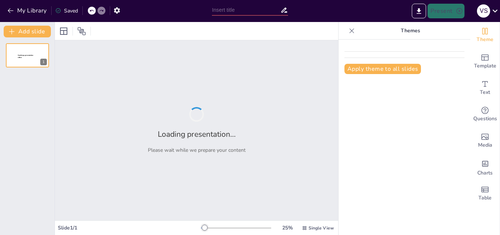
type input "Proceso administrativo"
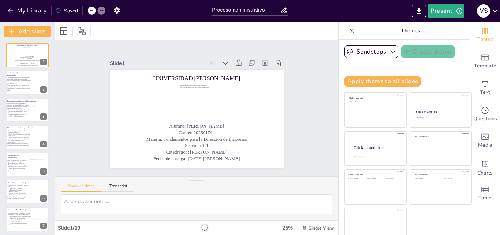
click at [485, 10] on div "V S" at bounding box center [483, 10] width 13 height 13
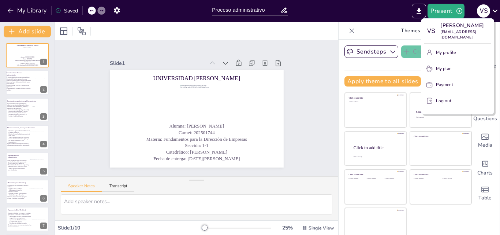
click at [81, 121] on div at bounding box center [250, 117] width 500 height 235
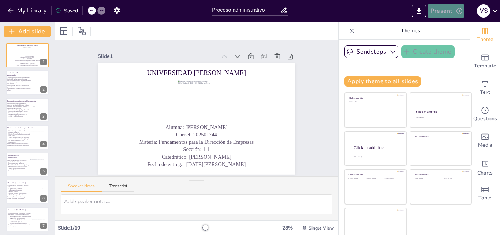
click at [447, 10] on button "Present" at bounding box center [446, 11] width 37 height 15
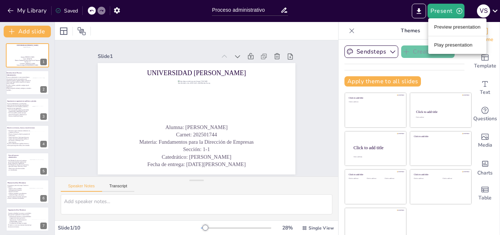
click at [8, 12] on div at bounding box center [250, 117] width 500 height 235
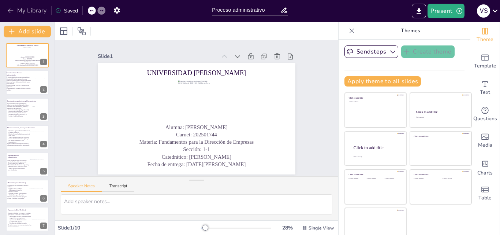
click at [23, 11] on button "My Library" at bounding box center [27, 11] width 44 height 12
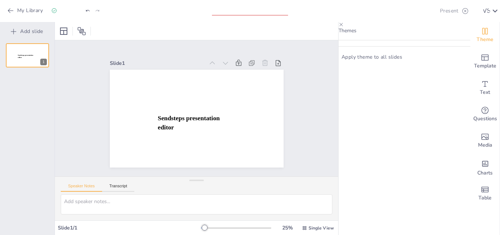
type input "New Sendsteps"
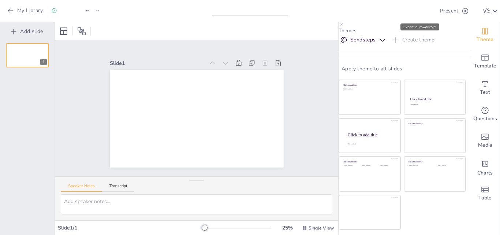
click at [425, 7] on icon "Export to PowerPoint" at bounding box center [429, 11] width 8 height 8
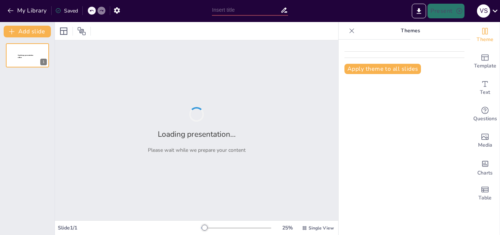
type input "Proceso administrativo"
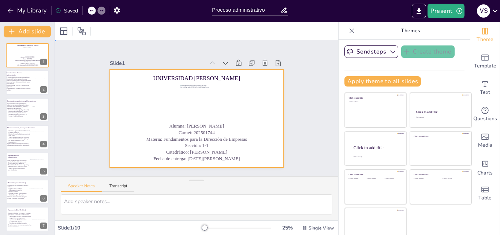
click at [115, 102] on div at bounding box center [199, 98] width 190 height 132
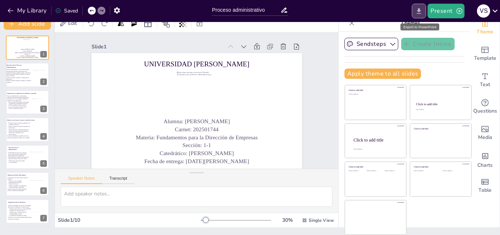
click at [415, 12] on button "Export to PowerPoint" at bounding box center [419, 11] width 14 height 15
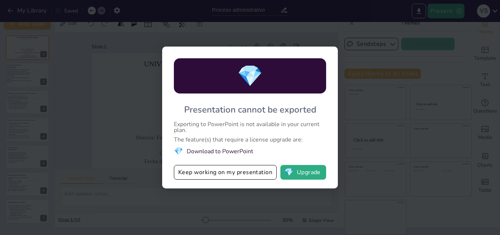
click at [393, 164] on div "💎 Presentation cannot be exported Exporting to PowerPoint is not available in y…" at bounding box center [250, 117] width 500 height 235
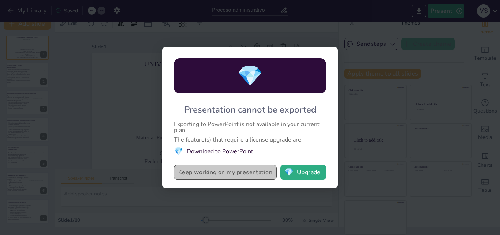
click at [232, 170] on button "Keep working on my presentation" at bounding box center [225, 172] width 103 height 15
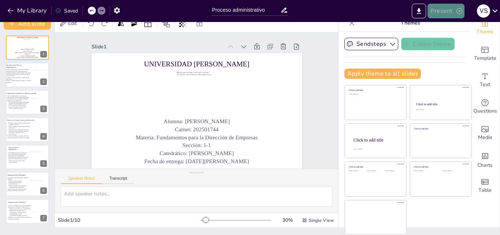
click at [445, 16] on button "Present" at bounding box center [446, 11] width 37 height 15
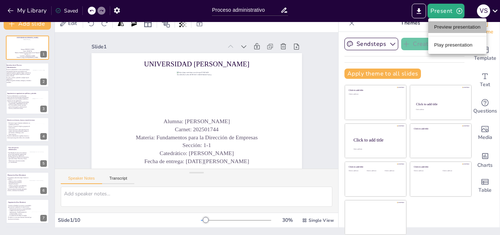
click at [452, 31] on li "Preview presentation" at bounding box center [458, 27] width 58 height 12
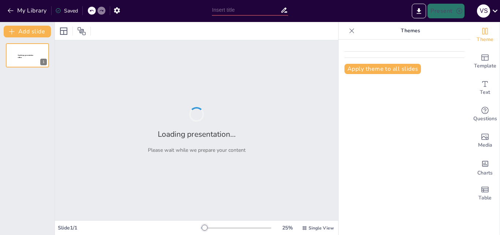
type input "New Sendsteps"
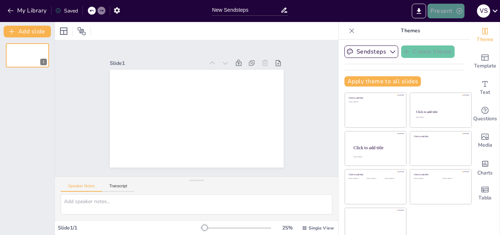
click at [455, 7] on button "Present" at bounding box center [446, 11] width 37 height 15
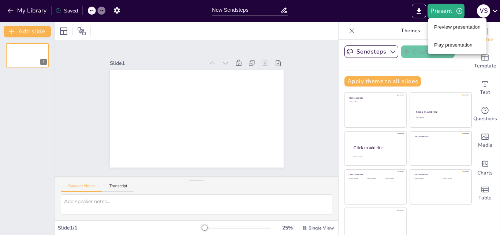
click at [417, 12] on div at bounding box center [250, 117] width 500 height 235
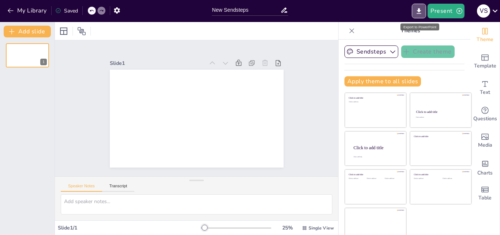
click at [417, 12] on icon "Export to PowerPoint" at bounding box center [419, 11] width 8 height 8
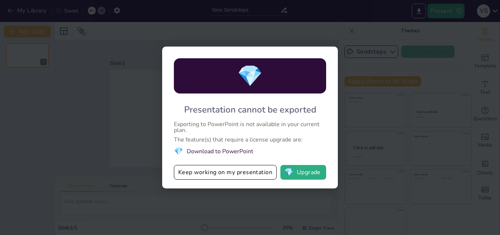
click at [417, 12] on div "💎 Presentation cannot be exported Exporting to PowerPoint is not available in y…" at bounding box center [250, 117] width 500 height 235
click at [289, 174] on span "💎" at bounding box center [289, 171] width 9 height 7
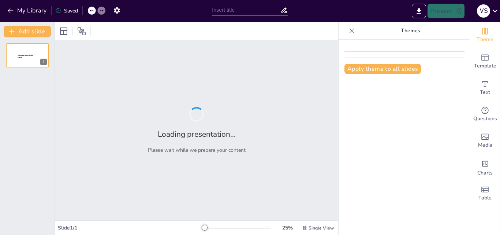
type input "Proceso administrativo"
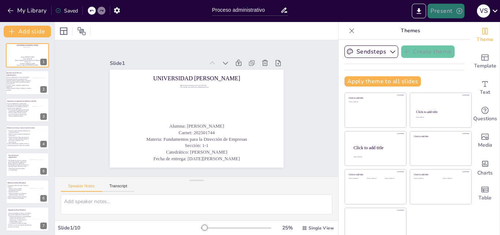
click at [449, 15] on button "Present" at bounding box center [446, 11] width 37 height 15
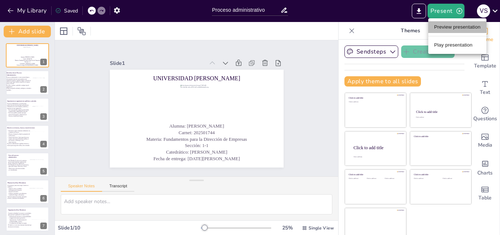
click at [451, 31] on li "Preview presentation" at bounding box center [458, 27] width 58 height 12
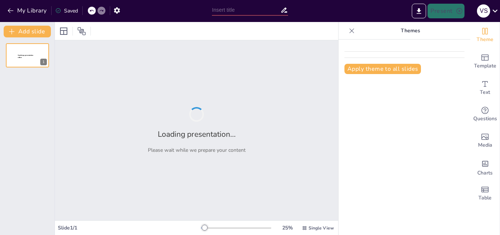
type input "Proceso administrativo"
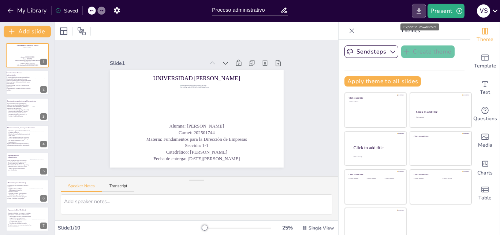
click at [422, 13] on icon "Export to PowerPoint" at bounding box center [419, 10] width 4 height 5
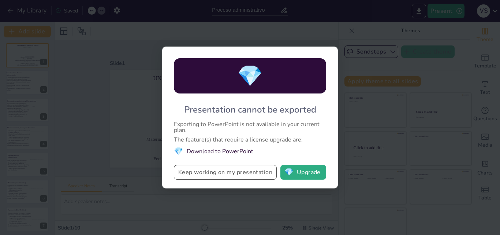
click at [261, 168] on button "Keep working on my presentation" at bounding box center [225, 172] width 103 height 15
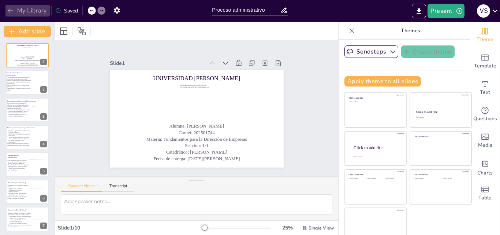
click at [15, 9] on button "My Library" at bounding box center [27, 11] width 44 height 12
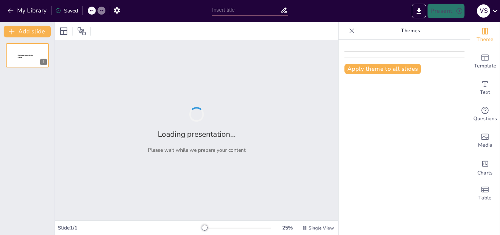
type input "Proceso administrativo"
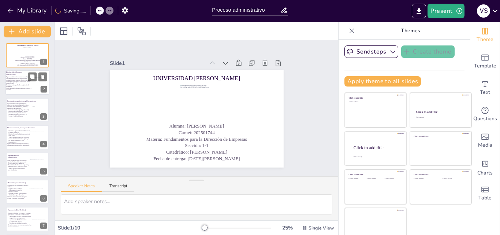
click at [13, 84] on p "El proceso administrativo es una secuencia lógica y estructurada de funciones q…" at bounding box center [19, 81] width 26 height 8
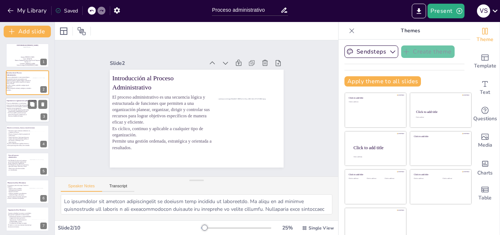
click at [11, 103] on span "El proceso administrativo es crucial porque proporciona una estructura lógica p…" at bounding box center [18, 106] width 22 height 6
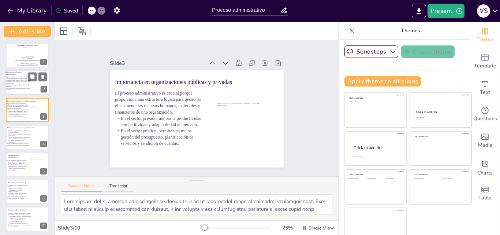
click at [19, 81] on p "El proceso administrativo es una secuencia lógica y estructurada de funciones q…" at bounding box center [19, 81] width 26 height 8
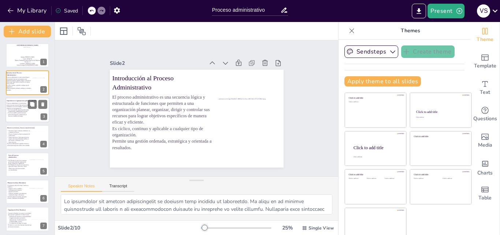
click at [32, 100] on p "Importancia en organizaciones públicas y privadas" at bounding box center [23, 101] width 32 height 2
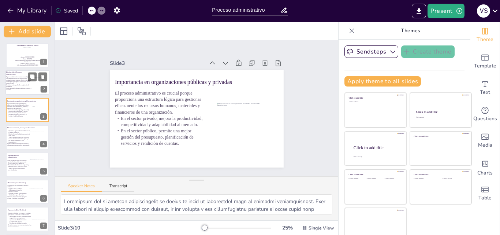
click at [21, 86] on p "Es cíclico, continuo y aplicable a cualquier tipo de organización." at bounding box center [19, 85] width 26 height 3
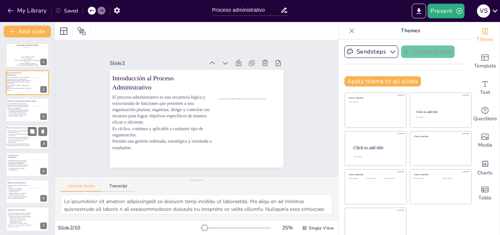
click at [19, 138] on p "Toma de decisiones: Cada etapa del proceso requiere seleccionar alternativas óp…" at bounding box center [19, 140] width 24 height 7
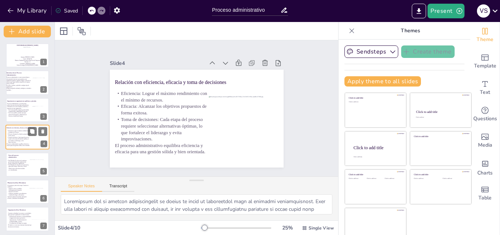
scroll to position [1, 0]
click at [12, 165] on span "Fase Dinámica Se relaciona con la ejecución y supervisión. Incluye: Dirección y…" at bounding box center [18, 164] width 21 height 3
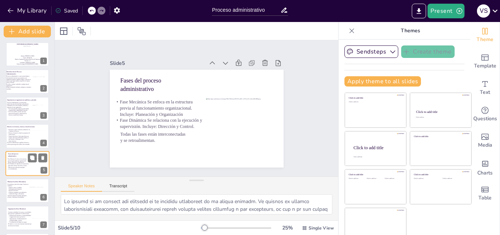
scroll to position [28, 0]
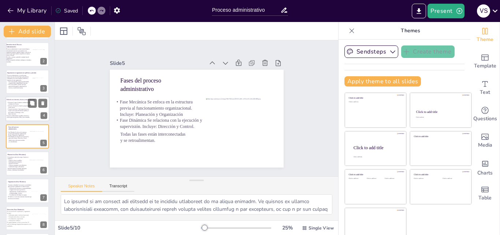
click at [20, 112] on p "Toma de decisiones: Cada etapa del proceso requiere seleccionar alternativas óp…" at bounding box center [19, 111] width 24 height 7
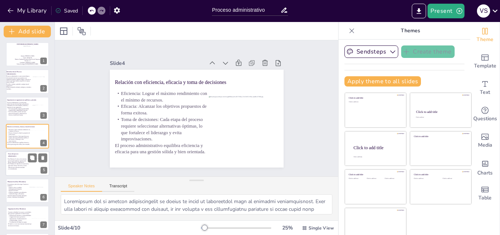
click at [9, 164] on span "Fase Dinámica Se relaciona con la ejecución y supervisión. Incluye: Dirección y…" at bounding box center [18, 164] width 21 height 3
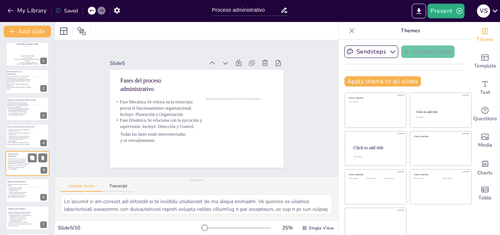
scroll to position [28, 0]
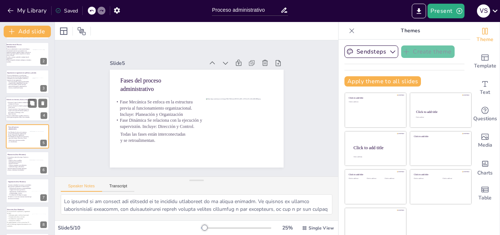
click at [24, 110] on p "Toma de decisiones: Cada etapa del proceso requiere seleccionar alternativas óp…" at bounding box center [19, 111] width 24 height 7
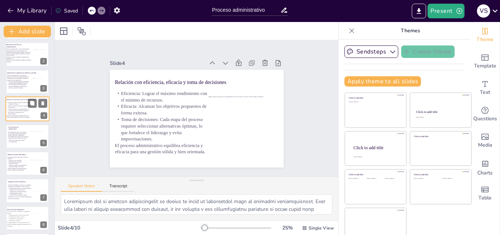
scroll to position [1, 0]
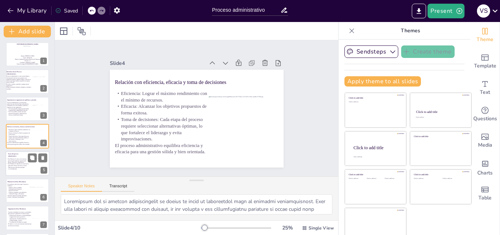
click at [25, 160] on p "Fase Mecánica Se enfoca en la estructura previa al funcionamiento organizaciona…" at bounding box center [18, 160] width 23 height 5
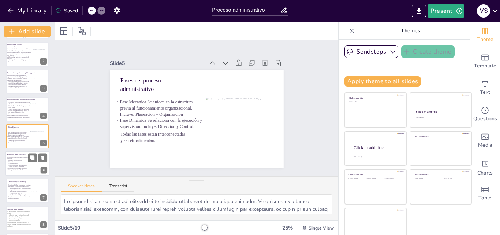
click at [30, 166] on div at bounding box center [39, 165] width 19 height 10
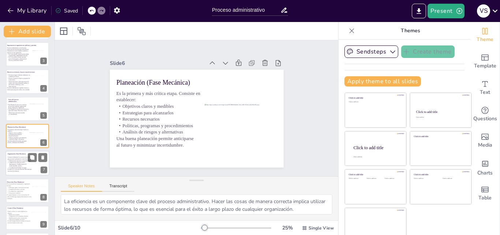
click at [21, 171] on div "Consiste en distribuir los recursos y actividades para ejecutar lo planeado de …" at bounding box center [20, 164] width 25 height 16
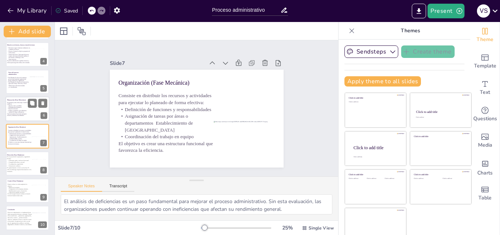
click at [25, 107] on p "Estrategias para alcanzarlos" at bounding box center [20, 107] width 26 height 1
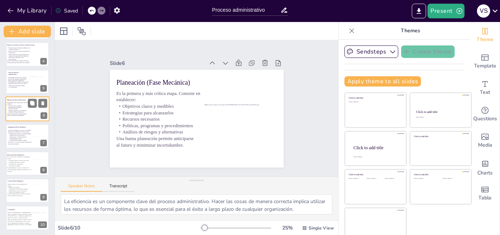
scroll to position [56, 0]
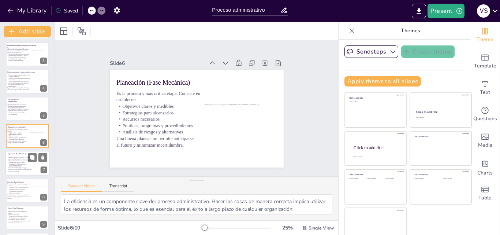
click at [15, 163] on span "Asignación de tareas por áreas o departamentos Establecimiento de [GEOGRAPHIC_D…" at bounding box center [17, 164] width 17 height 5
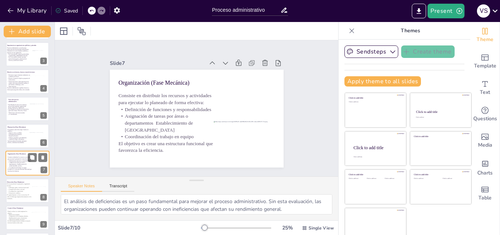
scroll to position [83, 0]
click at [23, 166] on p "Solución de conflictos" at bounding box center [20, 166] width 26 height 2
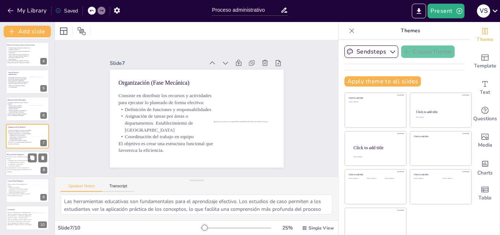
scroll to position [84, 0]
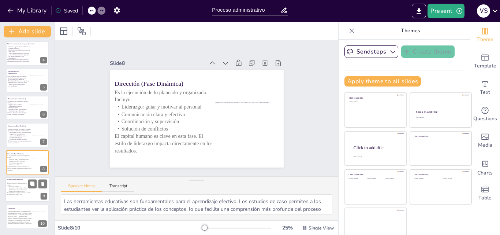
click at [10, 189] on span "Identificación de errores o desviaciones" at bounding box center [18, 189] width 18 height 1
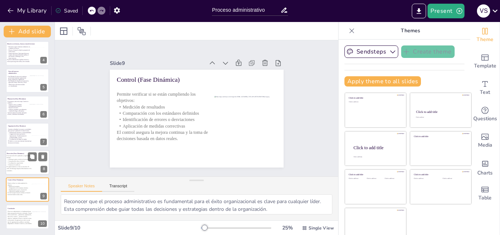
click at [13, 163] on span "Coordinación y supervisión" at bounding box center [15, 162] width 15 height 1
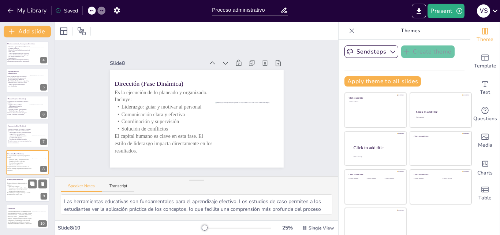
click at [19, 198] on div at bounding box center [27, 189] width 44 height 25
type textarea "Reconocer que el proceso administrativo es fundamental para el éxito organizaci…"
